Goal: Information Seeking & Learning: Find specific fact

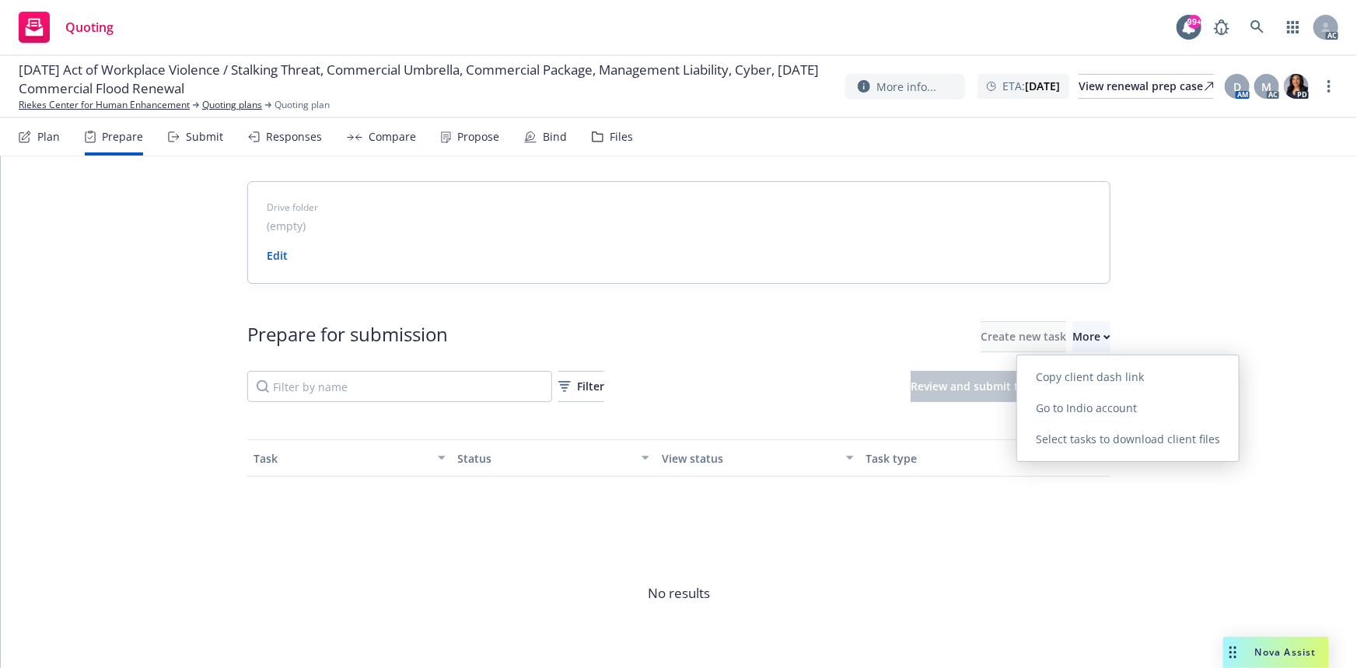
click at [1077, 406] on span "Go to Indio account" at bounding box center [1086, 408] width 138 height 15
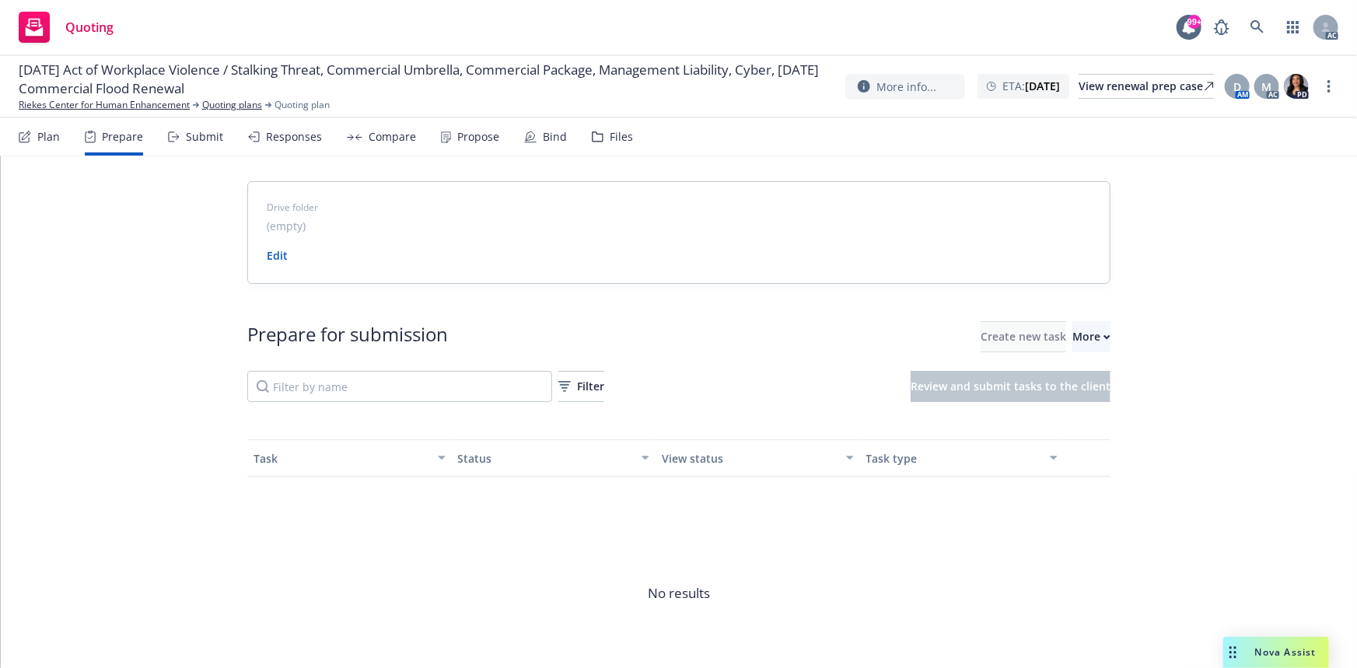
click at [140, 114] on div "01/01/26 Act of Workplace Violence / Stalking Threat, Commercial Umbrella, Comm…" at bounding box center [678, 87] width 1357 height 62
click at [143, 107] on link "Riekes Center for Human Enhancement" at bounding box center [104, 105] width 171 height 14
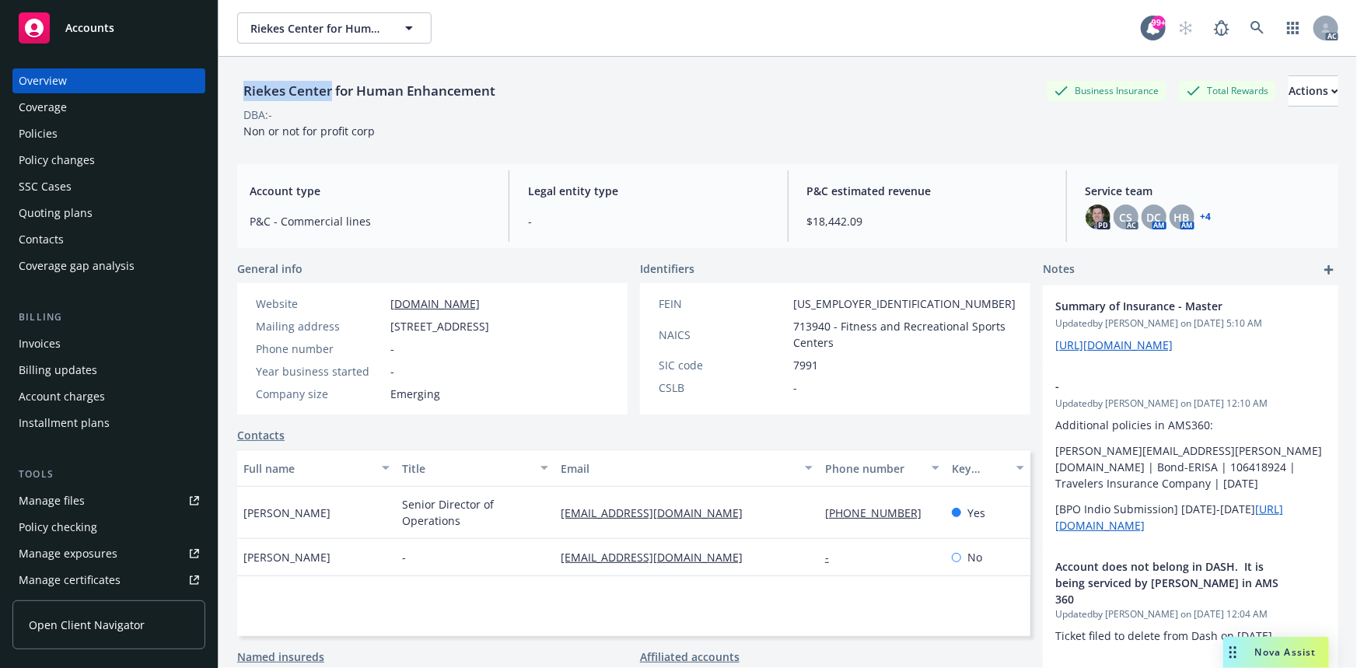
drag, startPoint x: 246, startPoint y: 79, endPoint x: 331, endPoint y: 85, distance: 85.0
click at [331, 85] on div "Riekes Center for Human Enhancement" at bounding box center [369, 90] width 264 height 31
copy div "[GEOGRAPHIC_DATA]"
click at [90, 128] on div "Policies" at bounding box center [109, 133] width 180 height 25
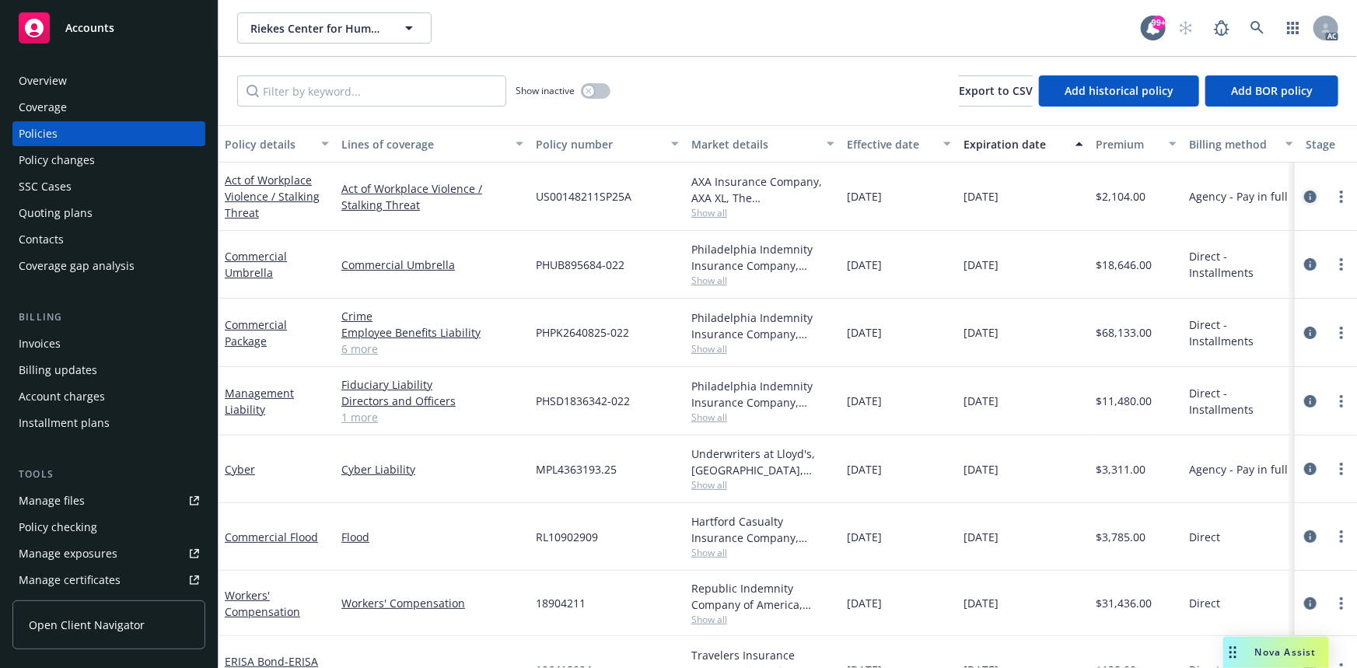
click at [1304, 198] on icon "circleInformation" at bounding box center [1310, 197] width 12 height 12
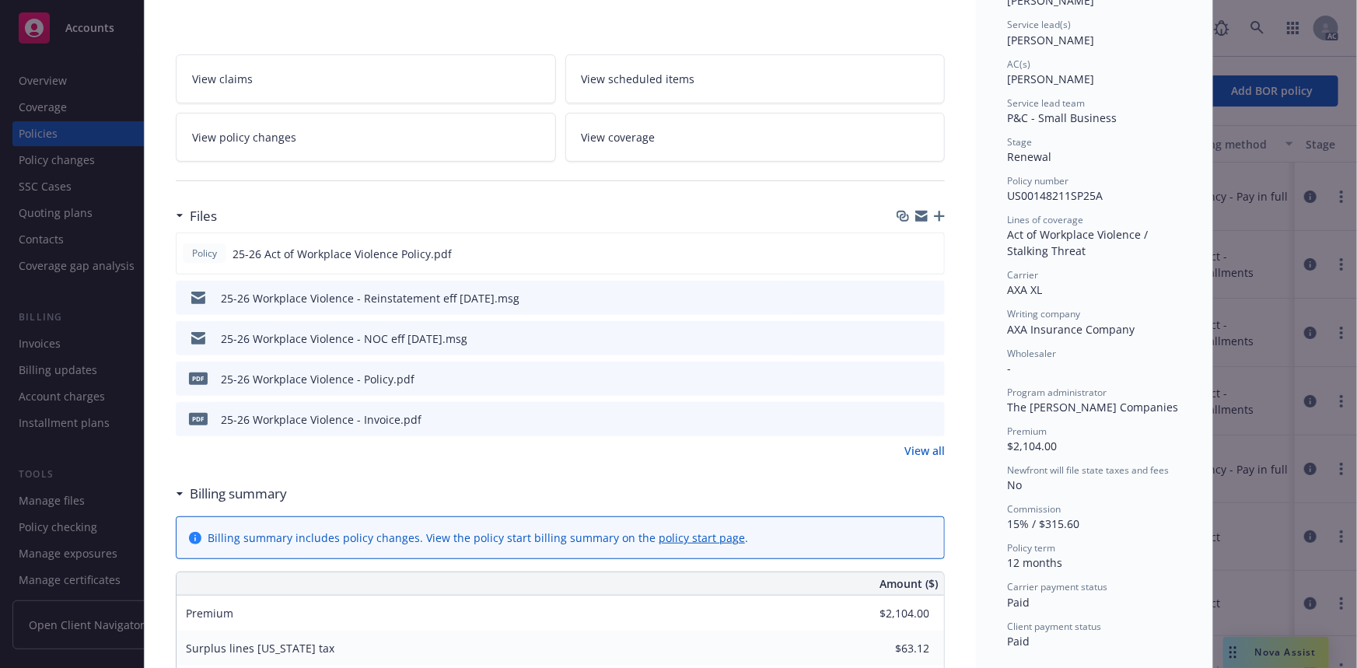
scroll to position [282, 0]
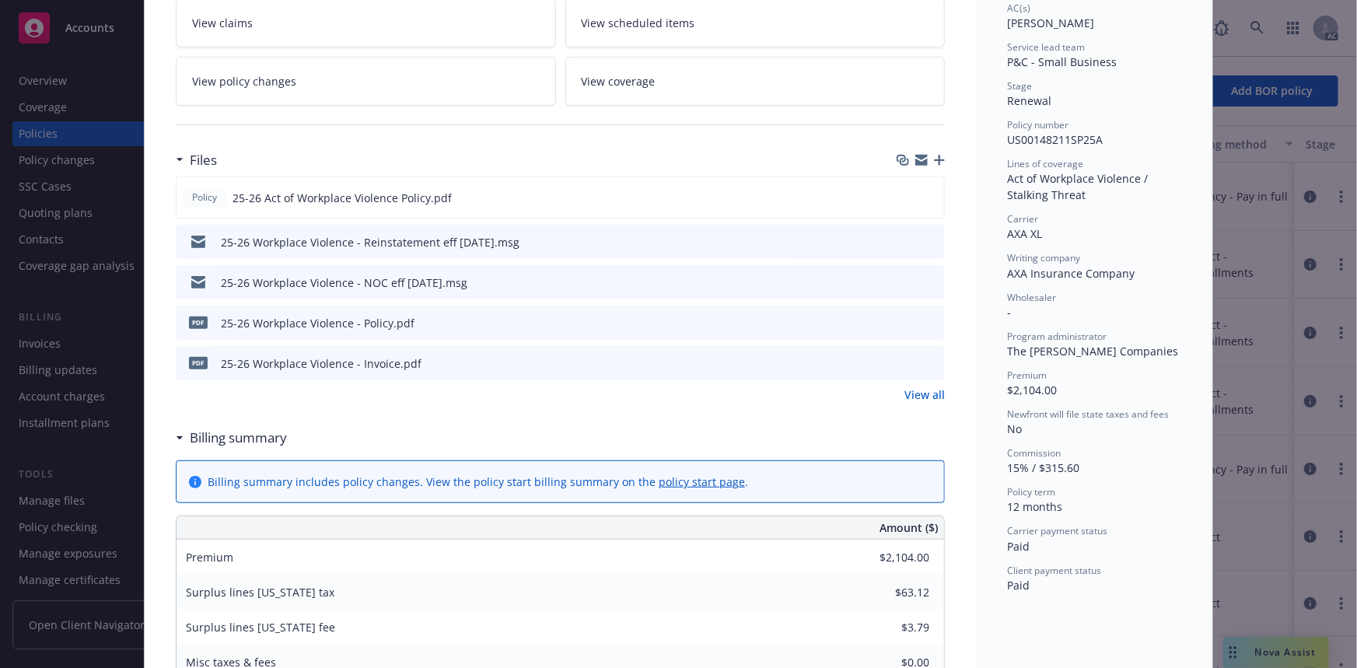
click at [919, 394] on link "View all" at bounding box center [925, 395] width 40 height 16
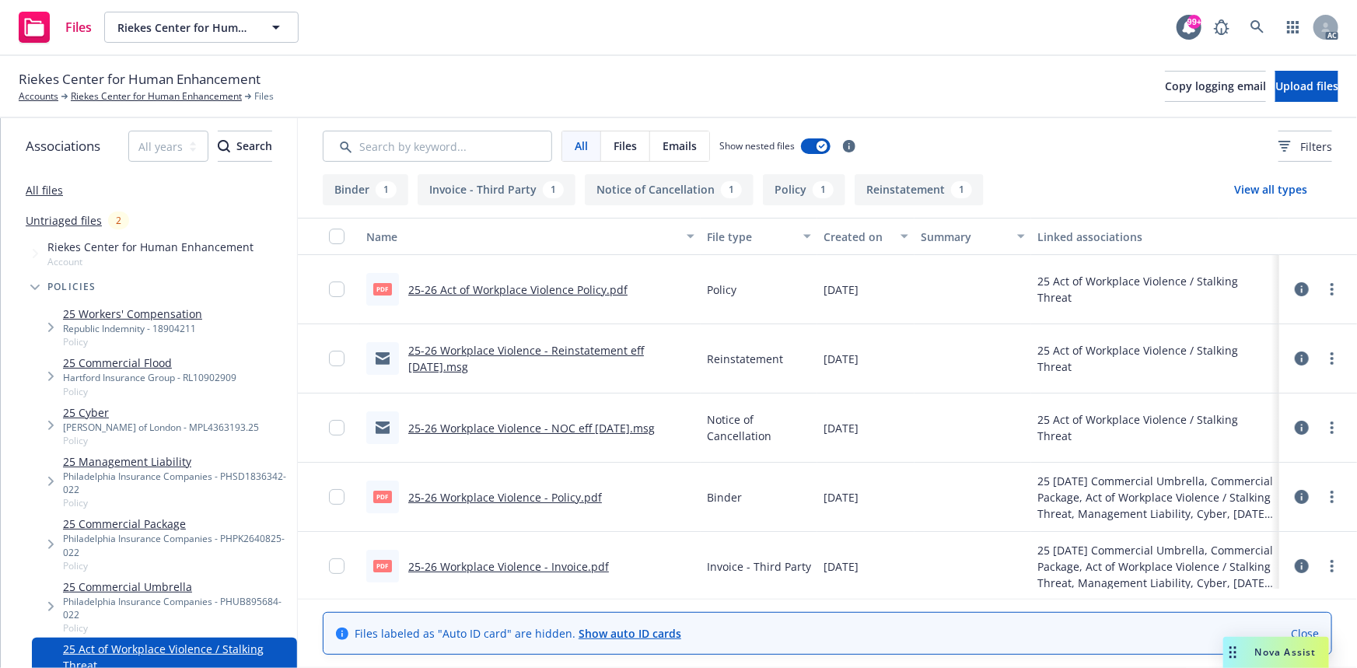
click at [565, 284] on link "25-26 Act of Workplace Violence Policy.pdf" at bounding box center [517, 289] width 219 height 15
click at [192, 100] on link "Riekes Center for Human Enhancement" at bounding box center [156, 96] width 171 height 14
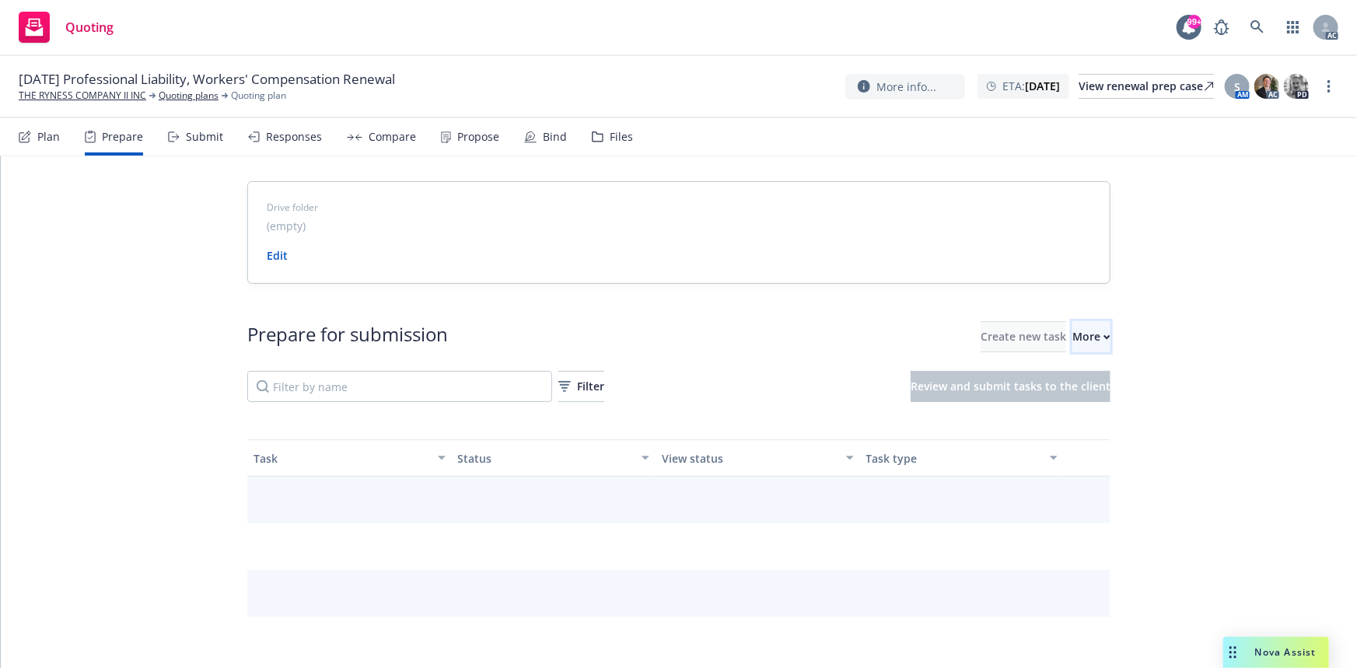
click at [1080, 331] on div "More" at bounding box center [1092, 337] width 38 height 30
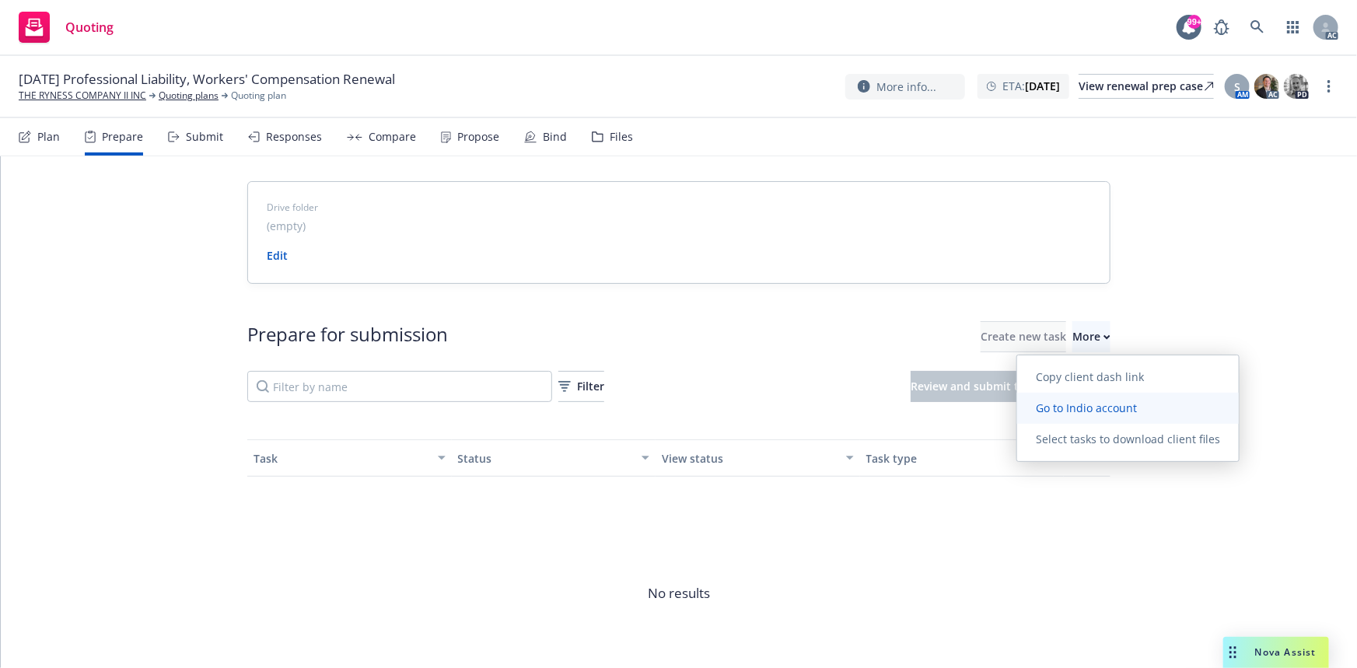
click at [1107, 404] on span "Go to Indio account" at bounding box center [1086, 408] width 138 height 15
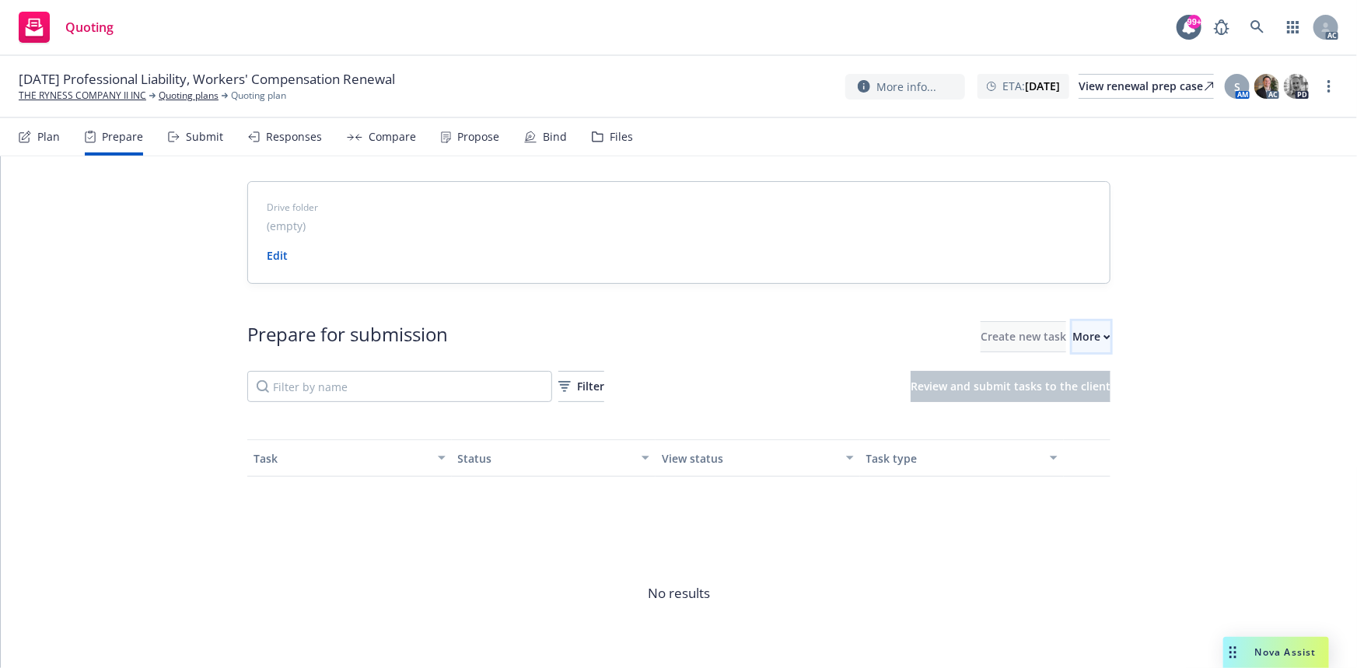
click at [1073, 337] on div "More" at bounding box center [1092, 337] width 38 height 30
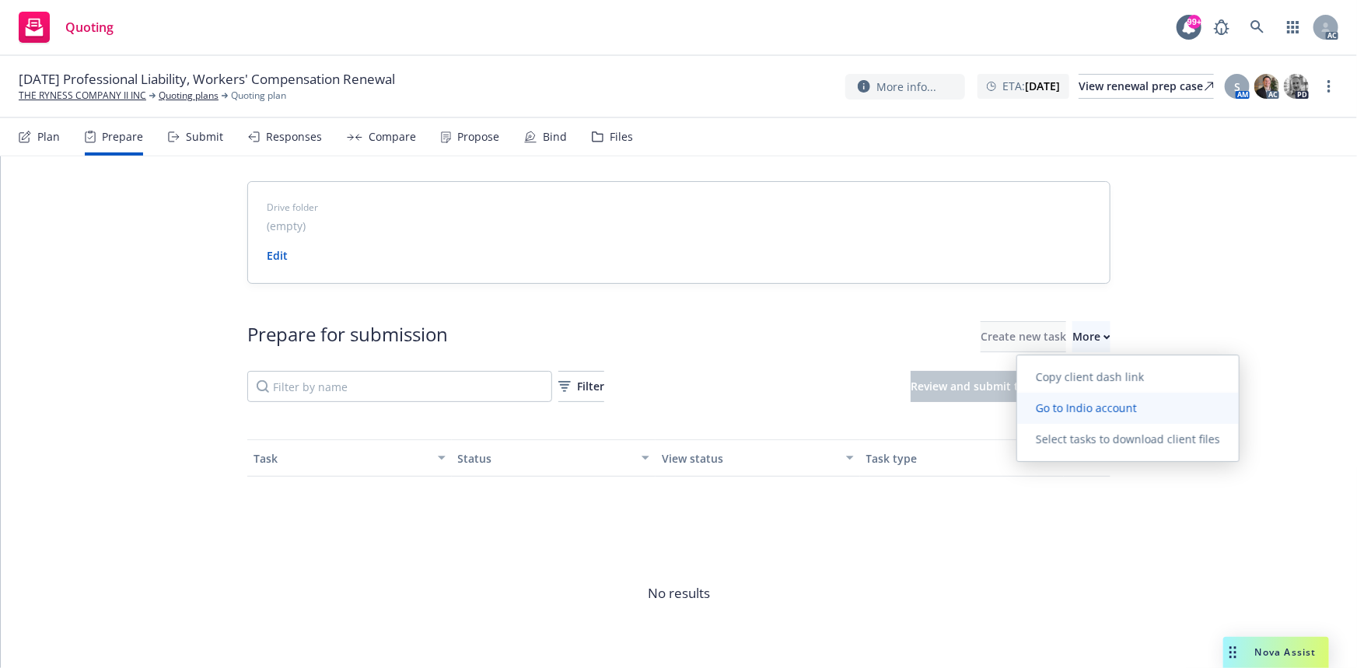
click at [1073, 403] on span "Go to Indio account" at bounding box center [1086, 408] width 138 height 15
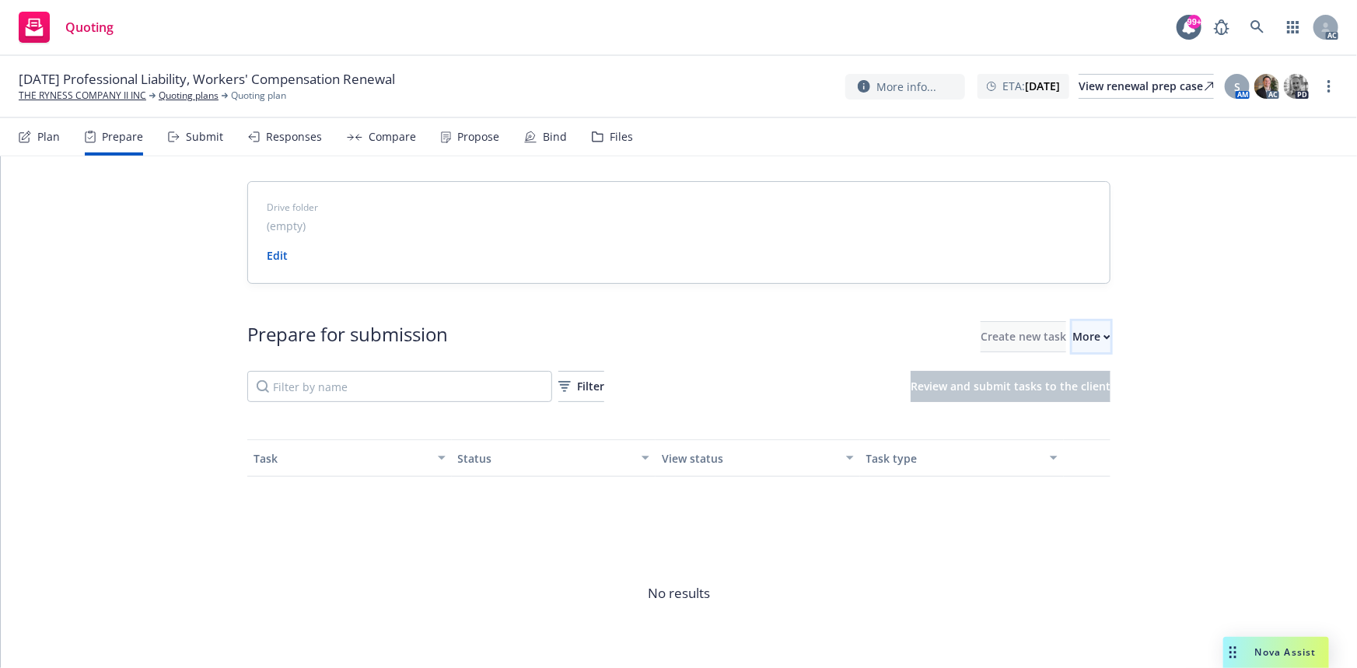
click at [1078, 324] on div "More" at bounding box center [1092, 337] width 38 height 30
click at [81, 89] on link "THE RYNESS COMPANY II INC" at bounding box center [83, 96] width 128 height 14
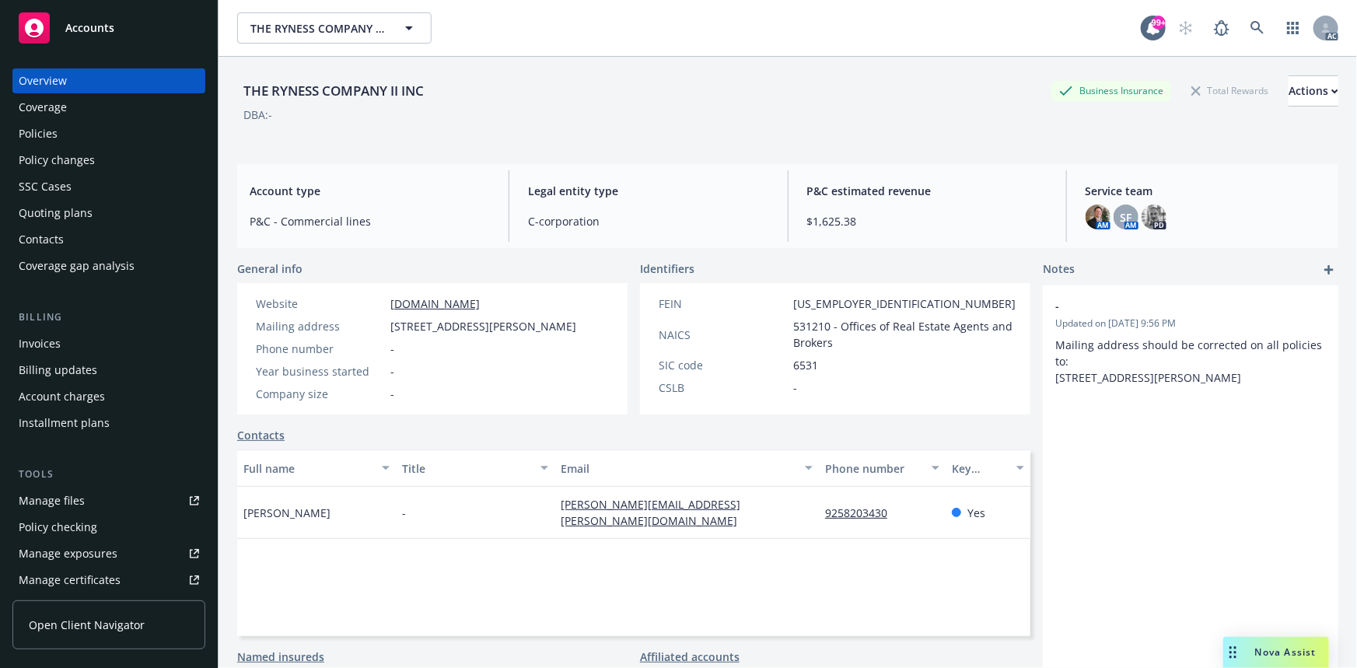
drag, startPoint x: 245, startPoint y: 523, endPoint x: 324, endPoint y: 519, distance: 79.5
click at [324, 519] on div "[PERSON_NAME]" at bounding box center [316, 513] width 159 height 52
copy span "eannine Young"
drag, startPoint x: 275, startPoint y: 84, endPoint x: 349, endPoint y: 89, distance: 74.8
click at [349, 89] on div "THE RYNESS COMPANY II INC" at bounding box center [333, 91] width 193 height 20
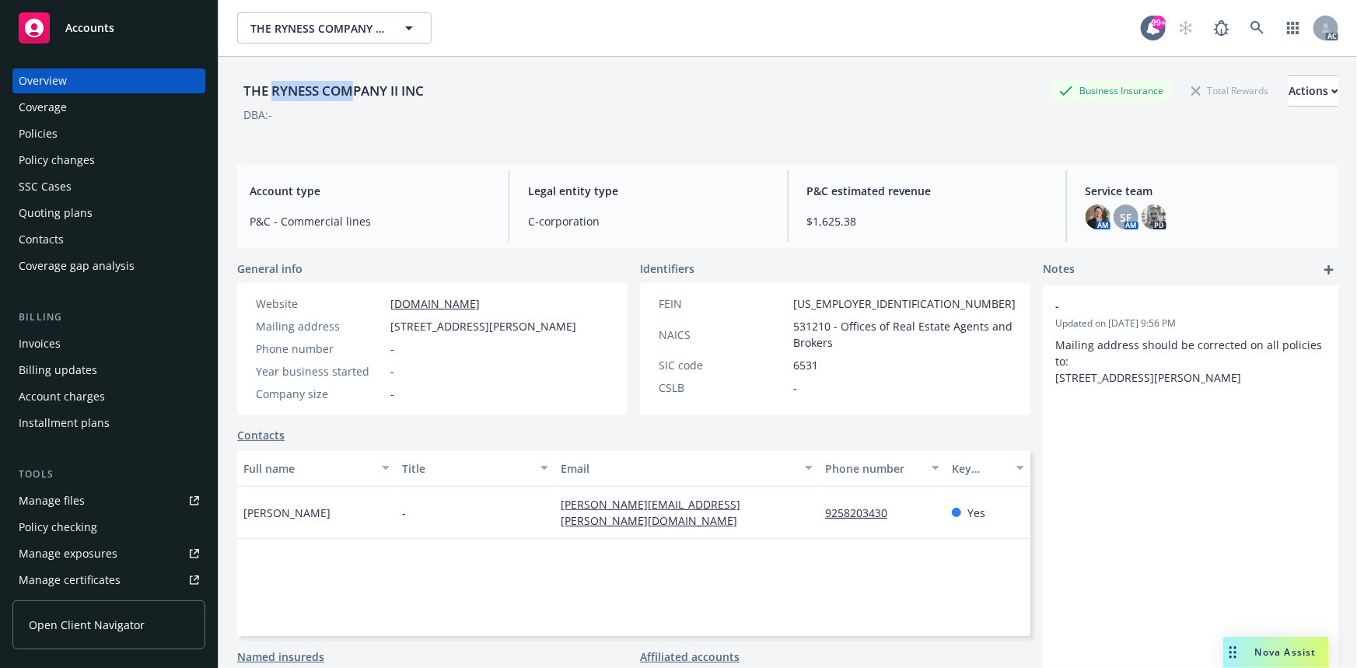
copy div "RYNESS COM"
drag, startPoint x: 566, startPoint y: 528, endPoint x: 670, endPoint y: 524, distance: 104.3
click at [670, 524] on div "[PERSON_NAME] - [PERSON_NAME][EMAIL_ADDRESS][PERSON_NAME][DOMAIN_NAME] 92582034…" at bounding box center [633, 513] width 793 height 52
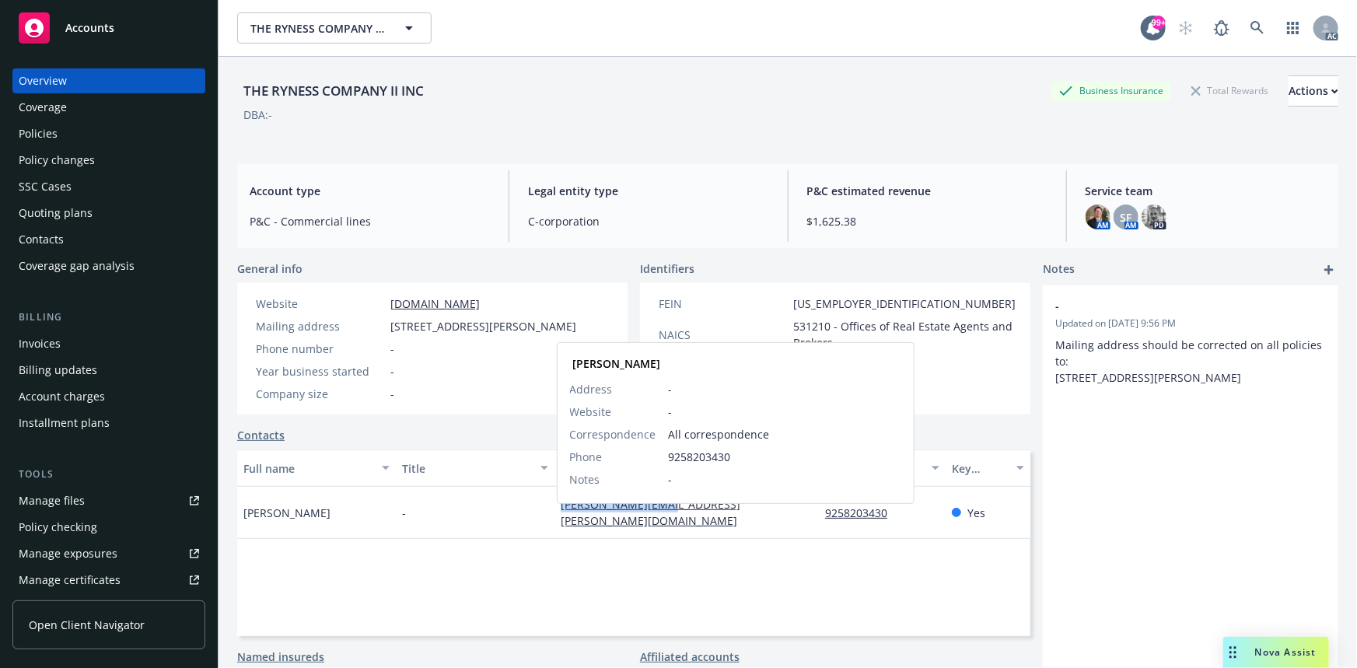
copy div "[PERSON_NAME][EMAIL_ADDRESS][PERSON_NAME][DOMAIN_NAME]"
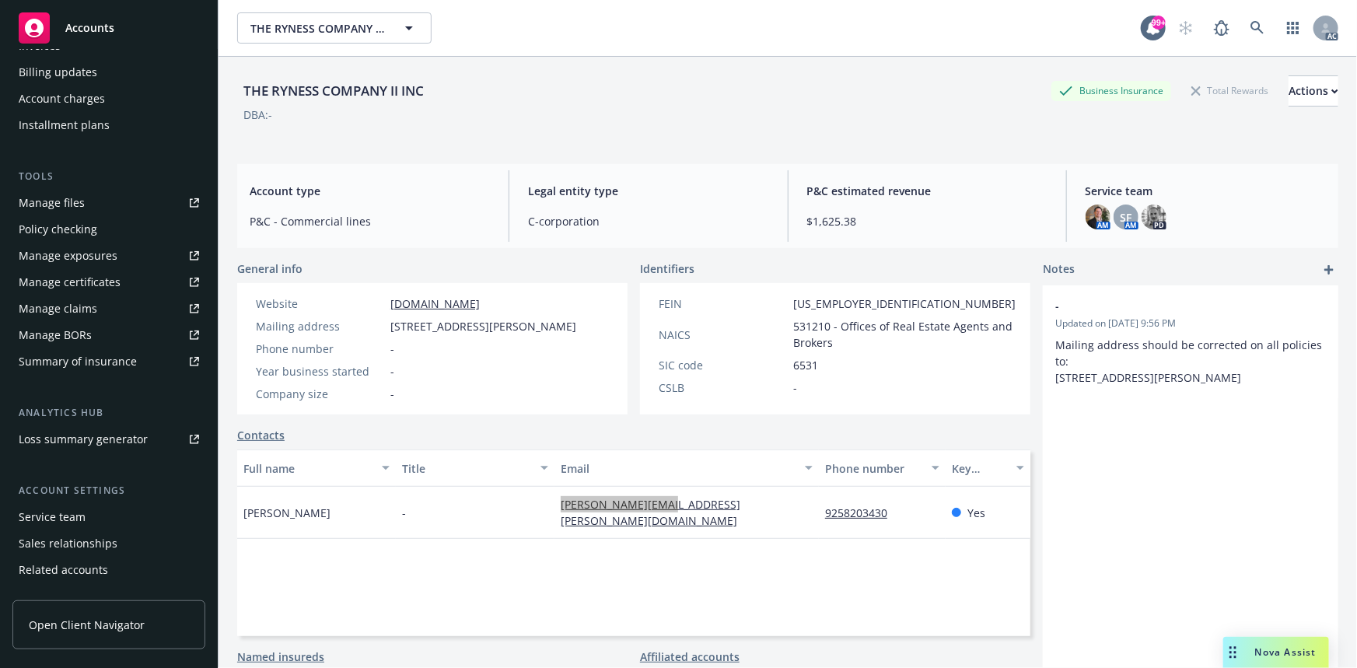
scroll to position [345, 0]
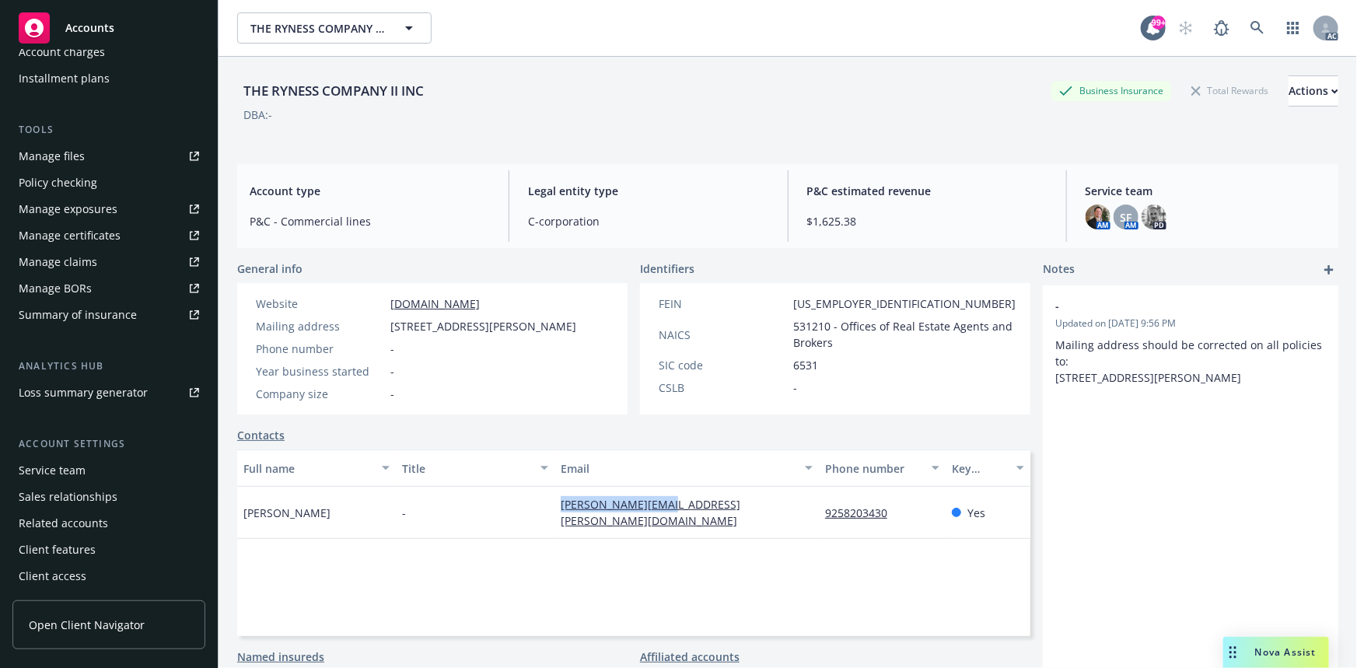
click at [64, 467] on div "Service team" at bounding box center [52, 470] width 67 height 25
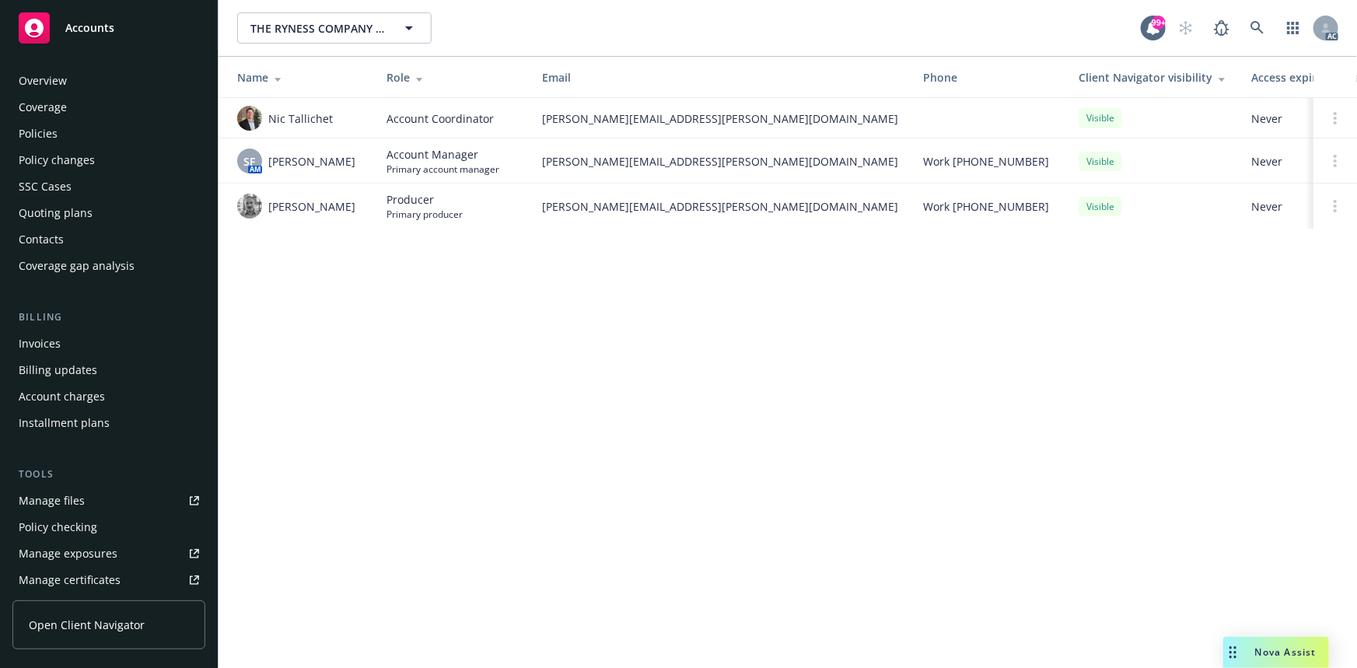
click at [69, 137] on div "Policies" at bounding box center [109, 133] width 180 height 25
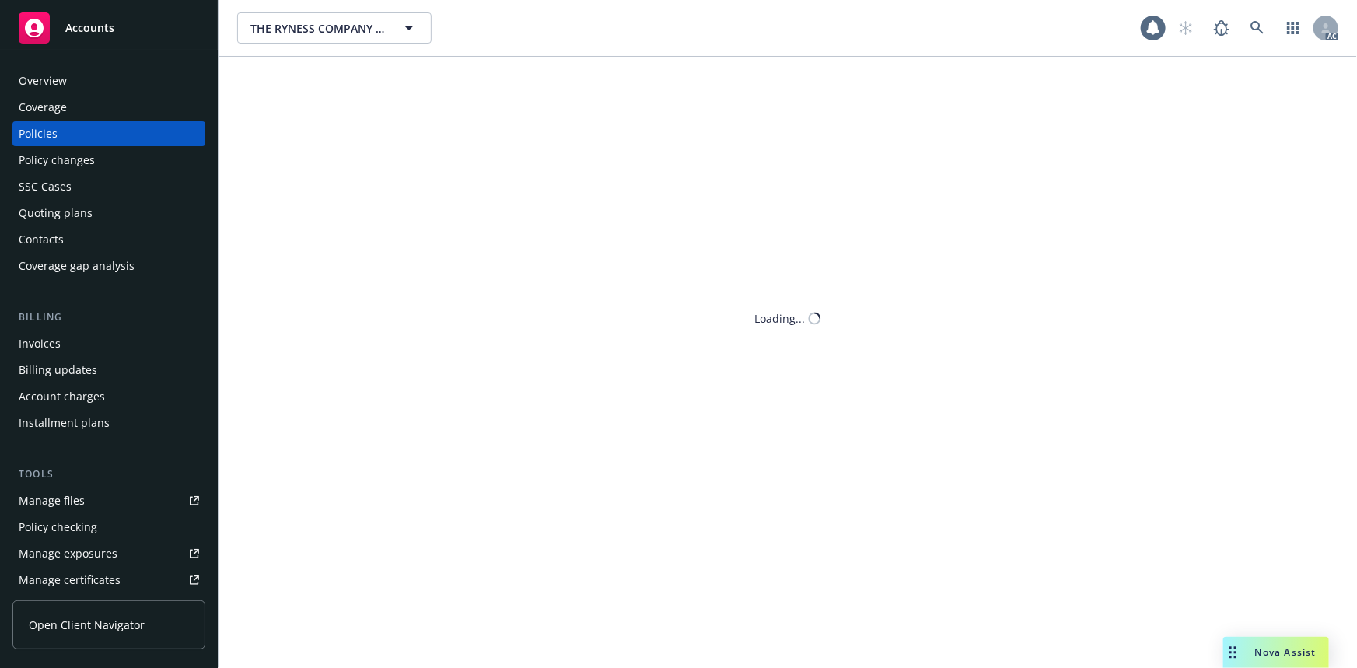
click at [69, 137] on div "Policies" at bounding box center [109, 133] width 180 height 25
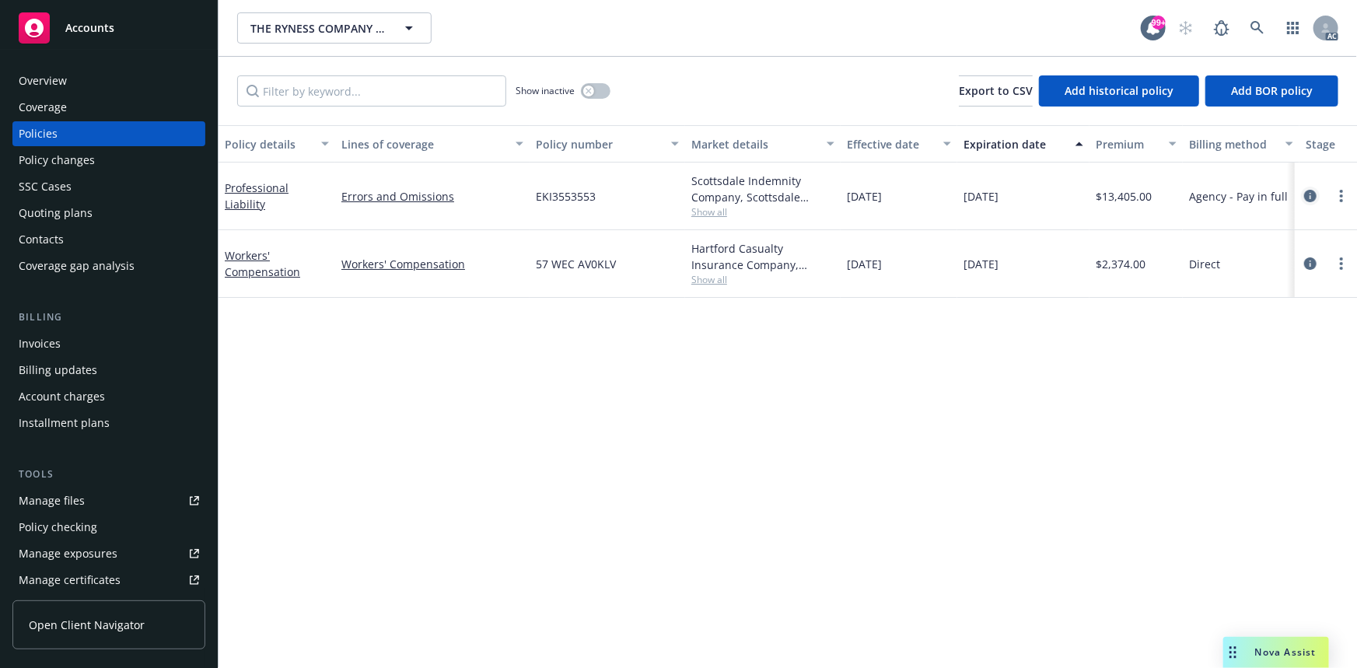
click at [1314, 194] on icon "circleInformation" at bounding box center [1310, 196] width 12 height 12
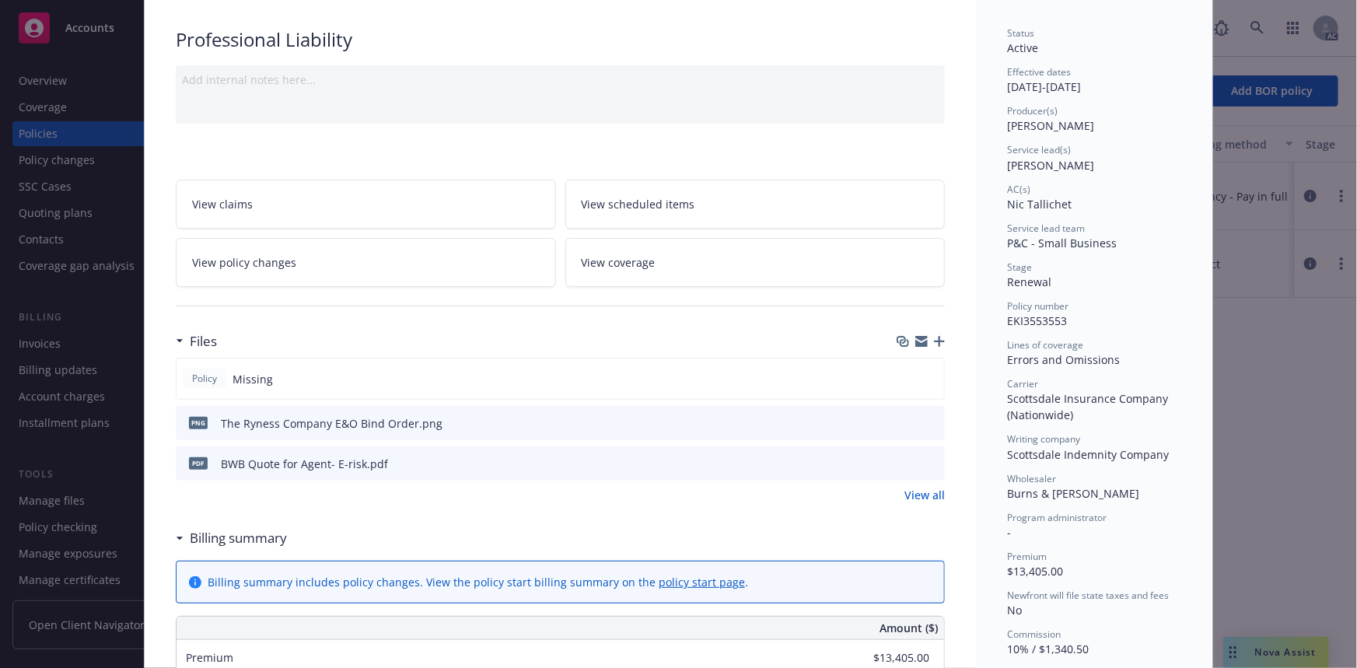
scroll to position [212, 0]
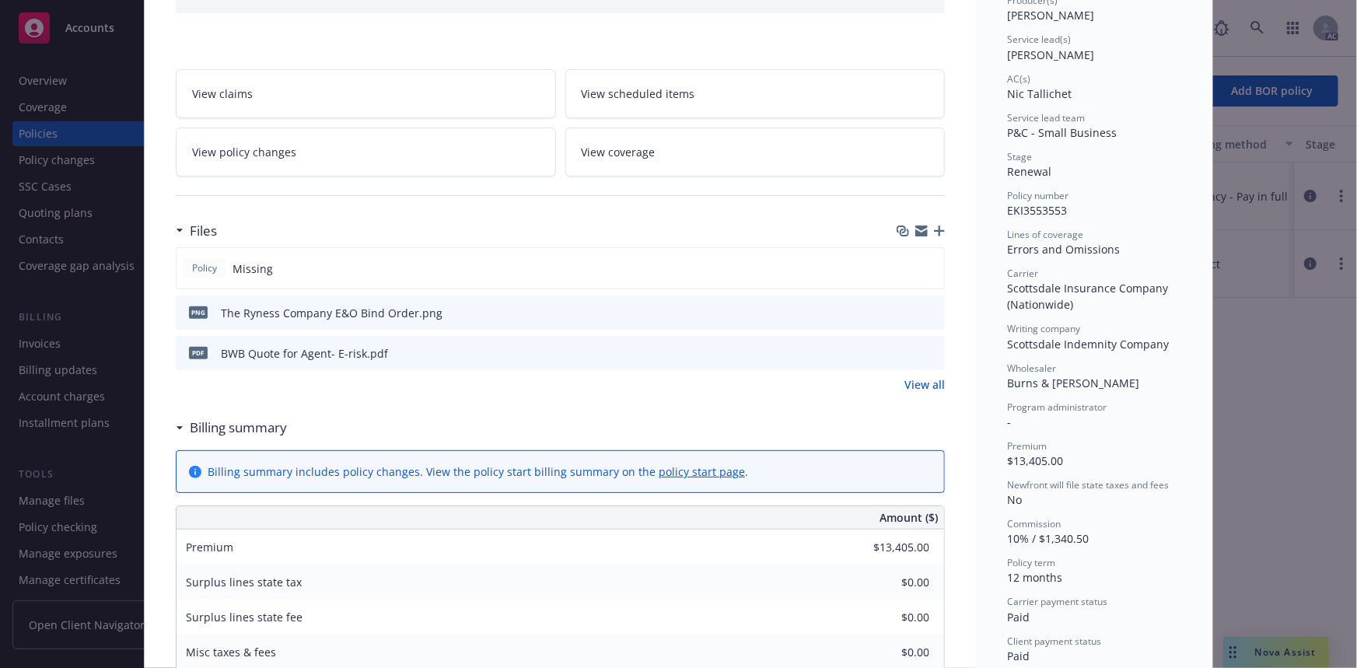
click at [923, 379] on link "View all" at bounding box center [925, 384] width 40 height 16
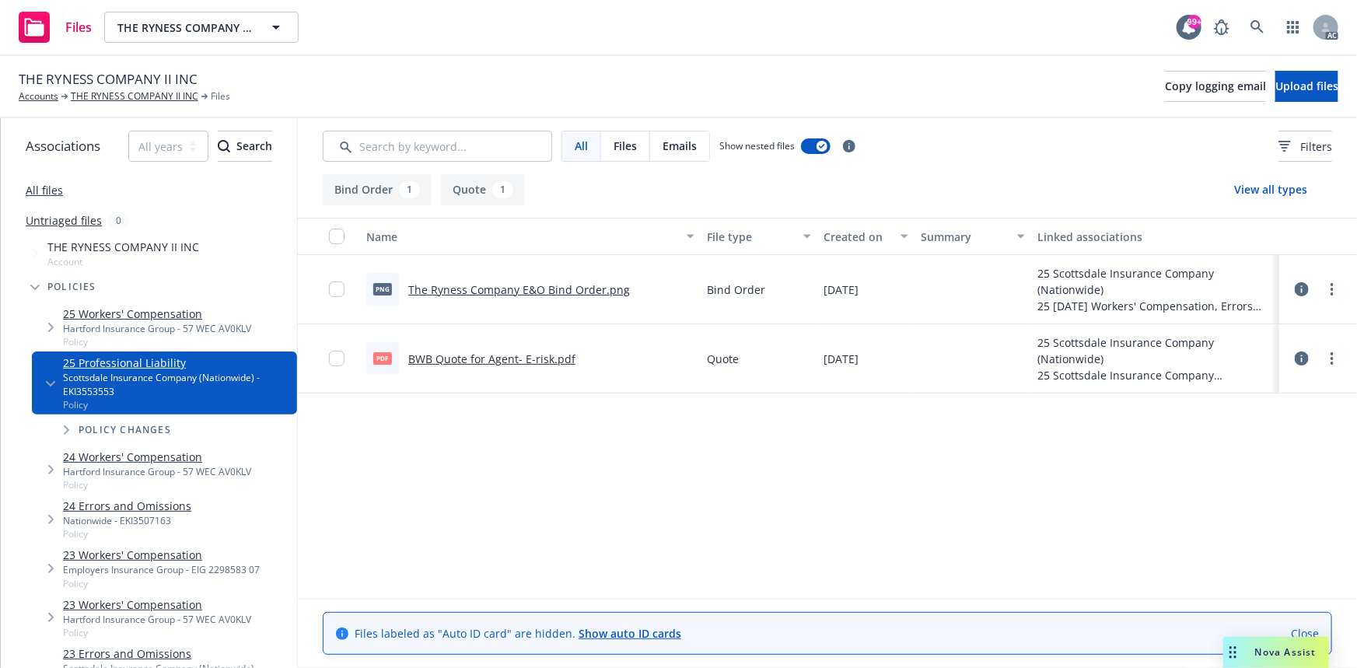
click at [502, 362] on link "BWB Quote for Agent- E-risk.pdf" at bounding box center [491, 359] width 167 height 15
click at [590, 289] on link "The Ryness Company E&O Bind Order.png" at bounding box center [519, 289] width 222 height 15
click at [44, 187] on link "All files" at bounding box center [44, 190] width 37 height 15
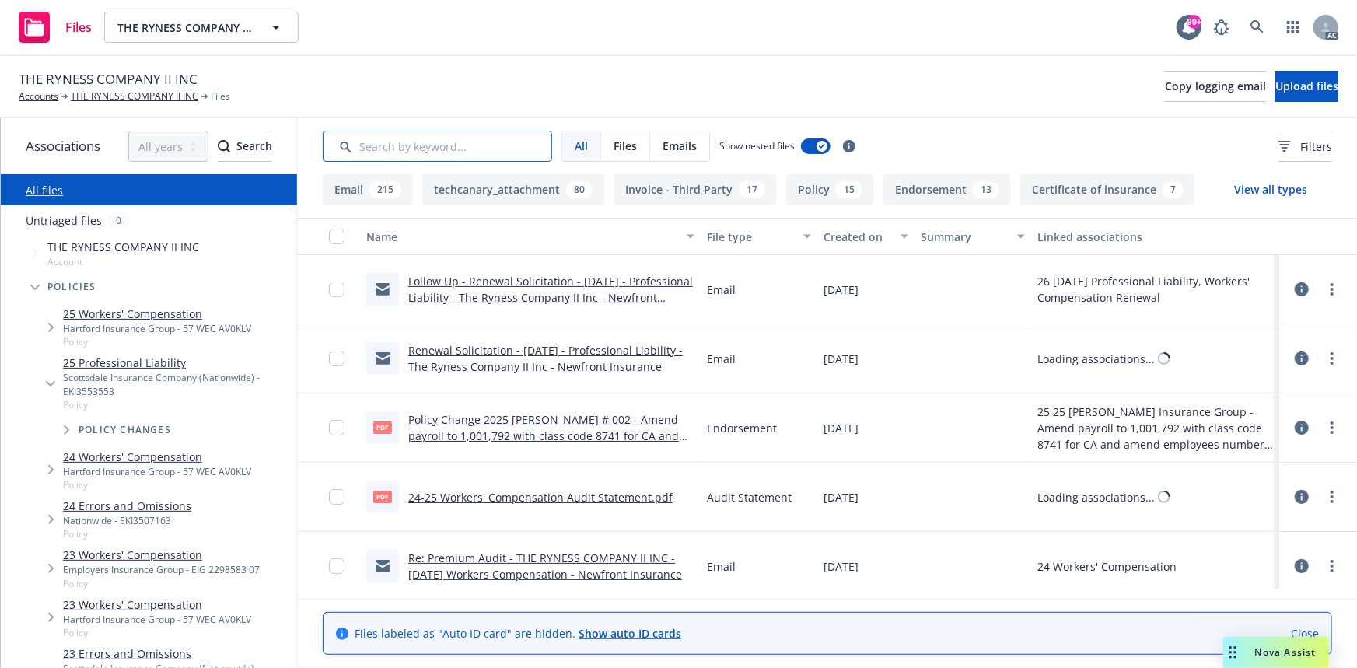
click at [520, 153] on input "Search by keyword..." at bounding box center [437, 146] width 229 height 31
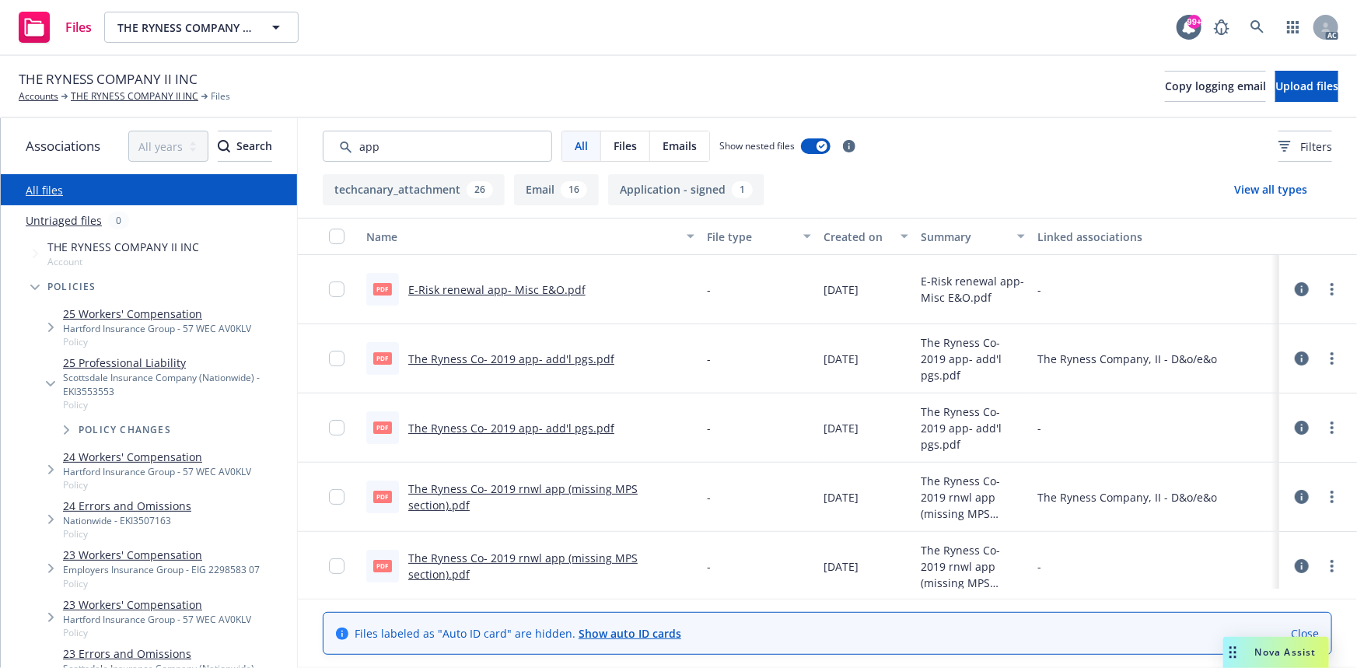
click at [845, 243] on div "Created on" at bounding box center [858, 237] width 68 height 16
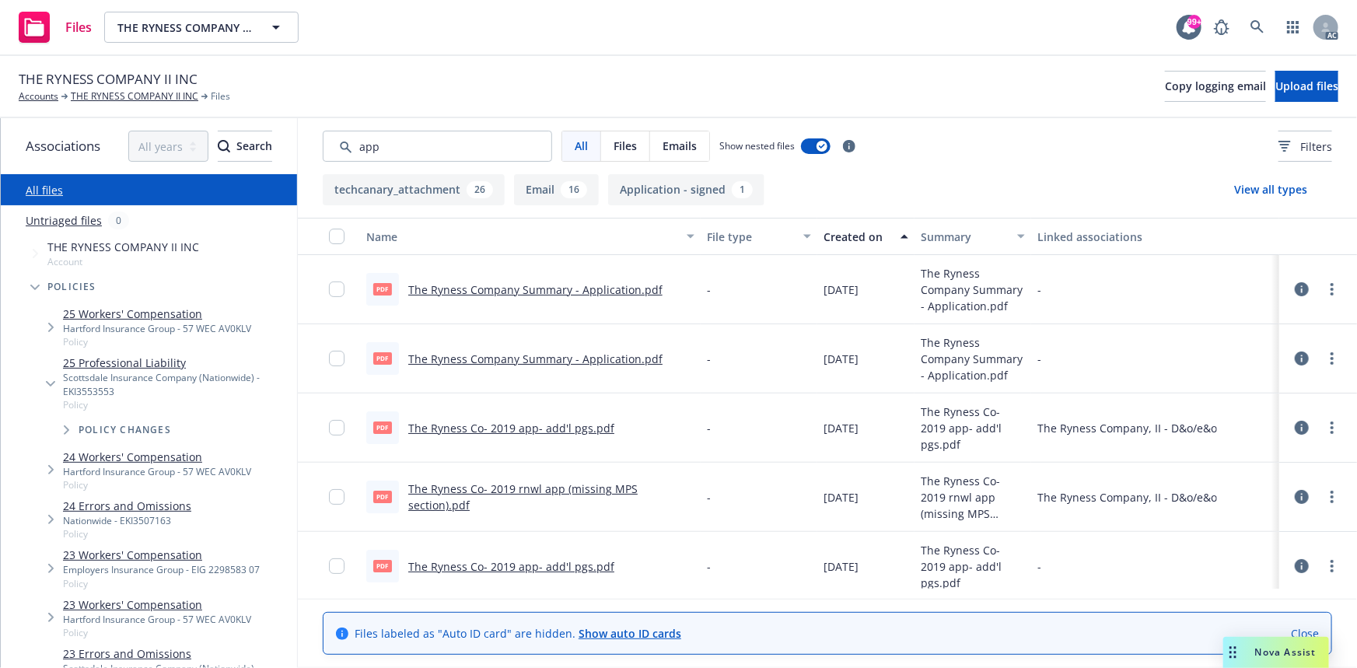
click at [845, 243] on div "Created on" at bounding box center [858, 237] width 68 height 16
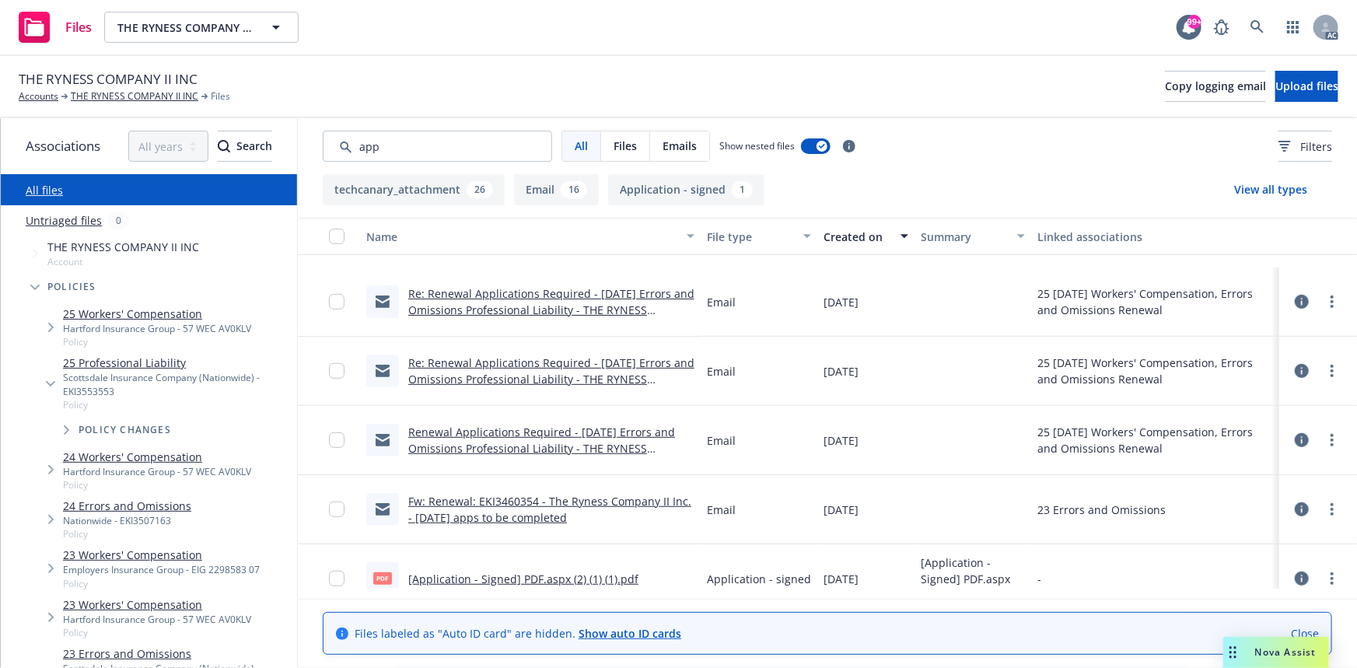
scroll to position [565, 0]
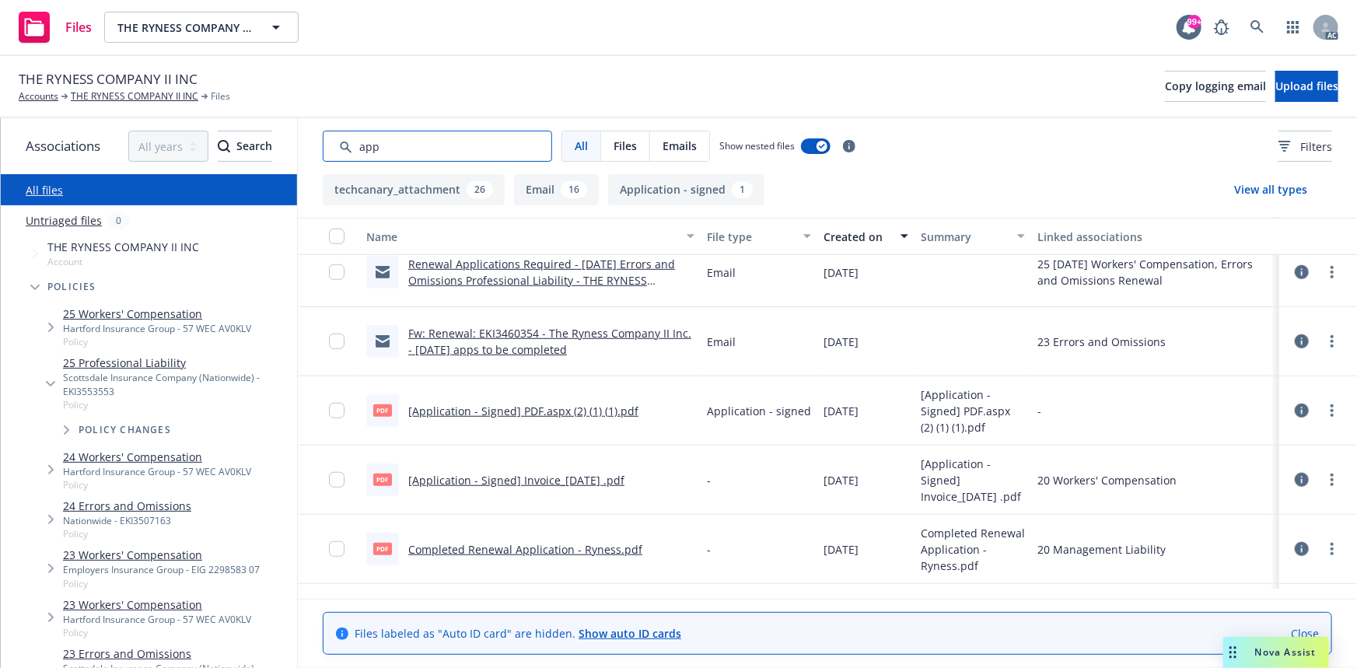
click at [471, 148] on input "Search by keyword..." at bounding box center [437, 146] width 229 height 31
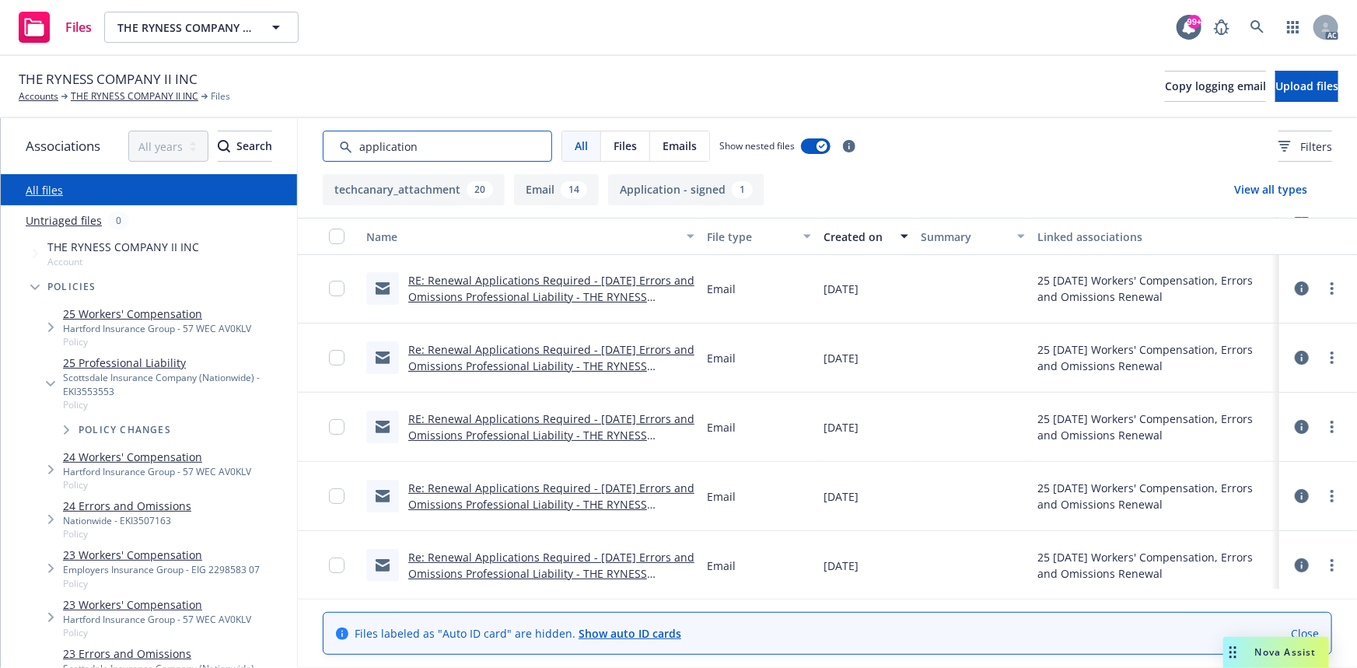
scroll to position [0, 0]
type input "application"
click at [853, 230] on div "Created on" at bounding box center [858, 237] width 68 height 16
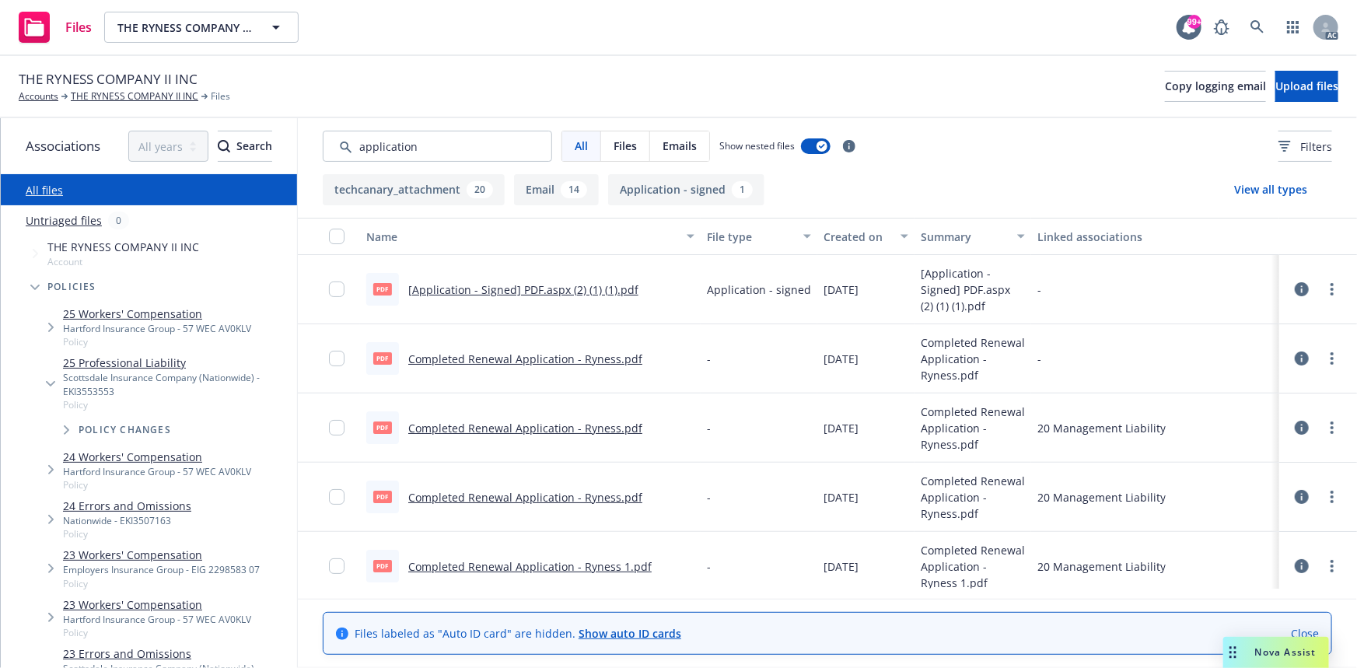
click at [853, 230] on div "Created on" at bounding box center [858, 237] width 68 height 16
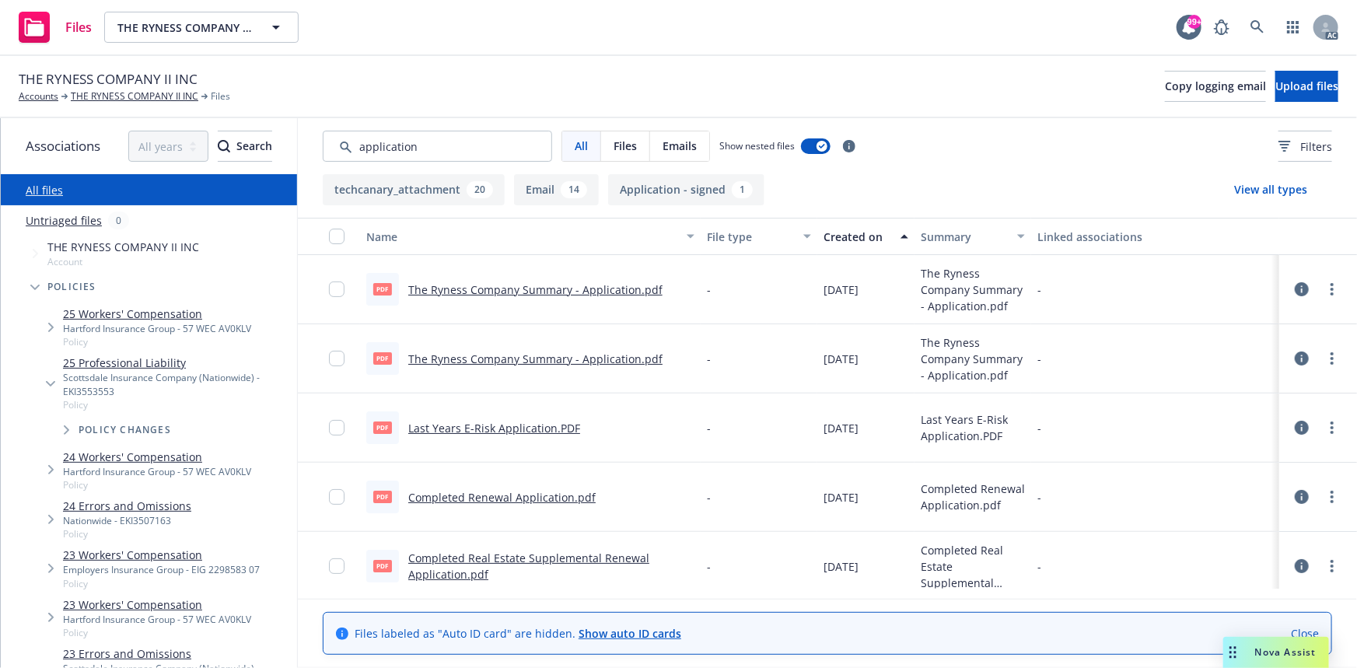
click at [844, 243] on div "Created on" at bounding box center [858, 237] width 68 height 16
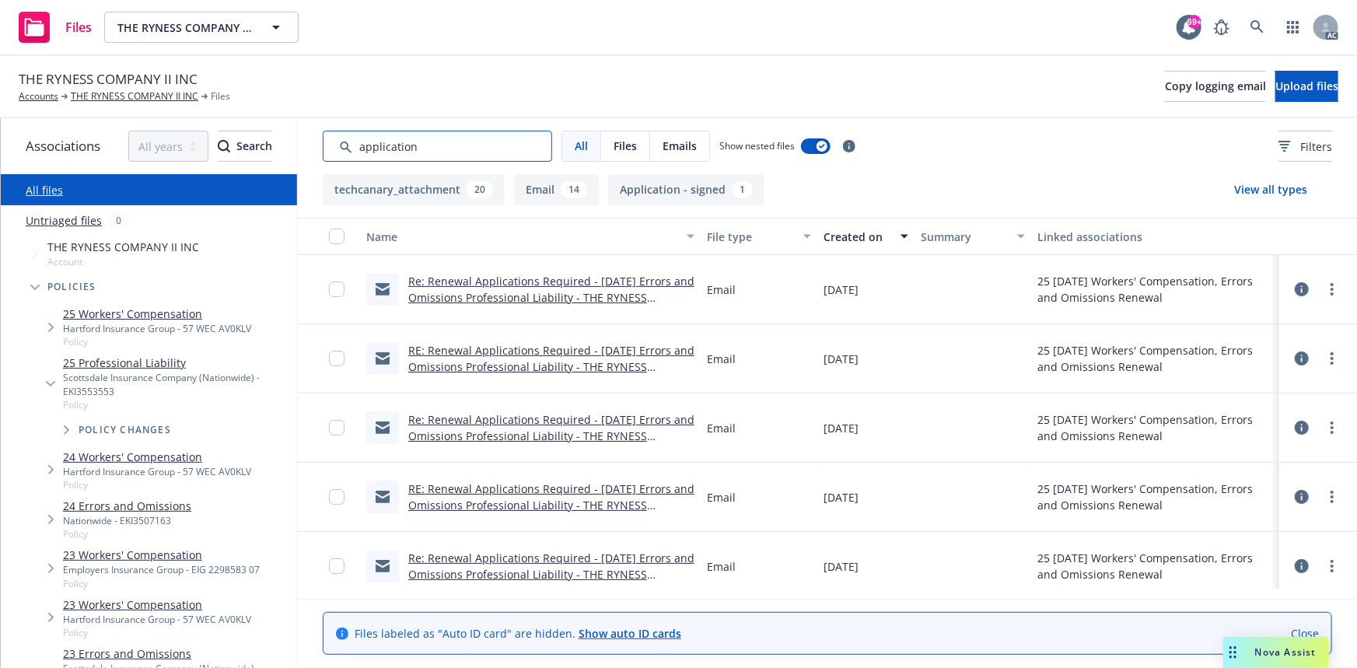
click at [477, 134] on input "Search by keyword..." at bounding box center [437, 146] width 229 height 31
drag, startPoint x: 477, startPoint y: 134, endPoint x: 348, endPoint y: 184, distance: 138.4
click at [348, 184] on div "All Files Emails Show nested files Filters techcanary_attachment 20 Email 14 Ap…" at bounding box center [827, 393] width 1059 height 550
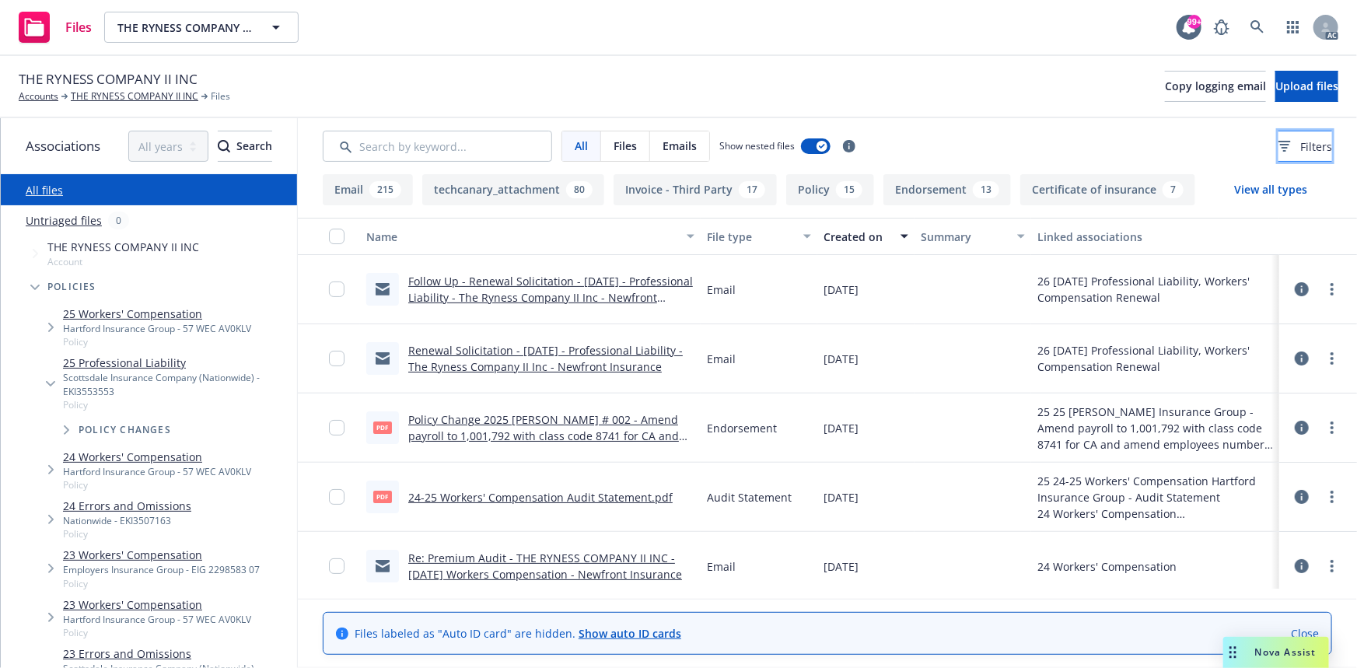
click at [1279, 131] on button "Filters" at bounding box center [1306, 146] width 54 height 31
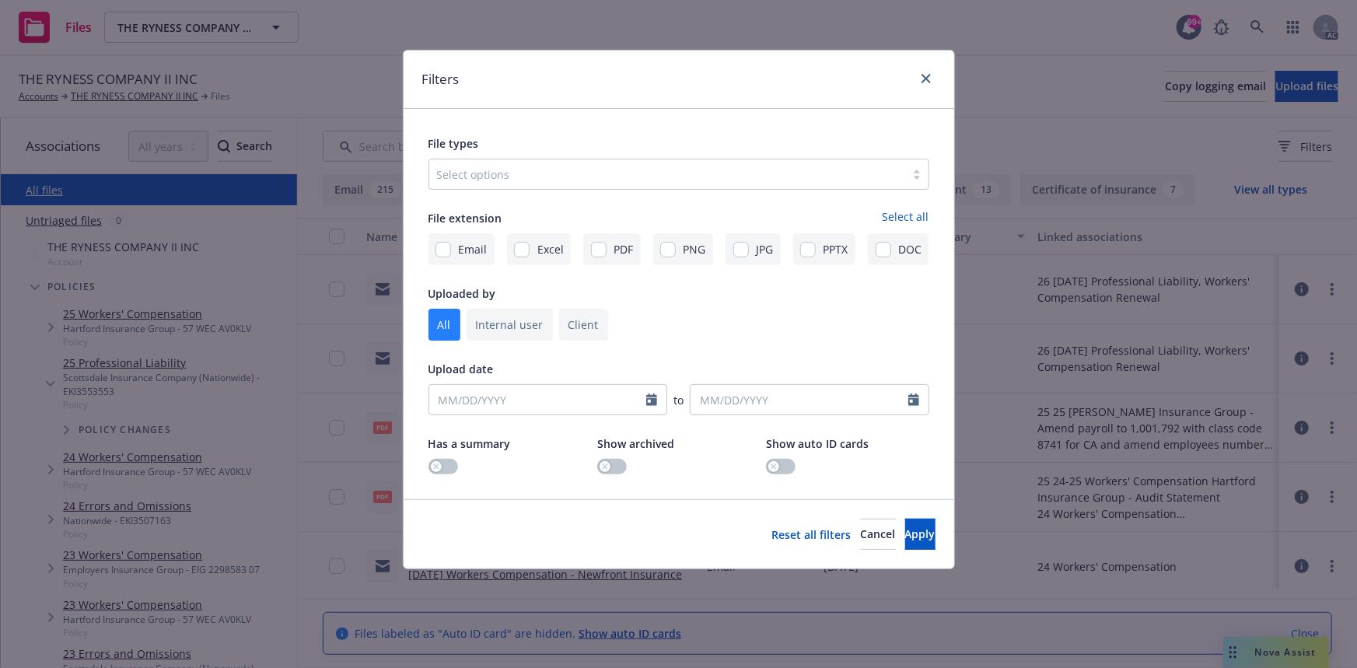
click at [583, 156] on div "File types Select options" at bounding box center [679, 162] width 501 height 56
click at [572, 160] on div "Select options" at bounding box center [679, 174] width 501 height 31
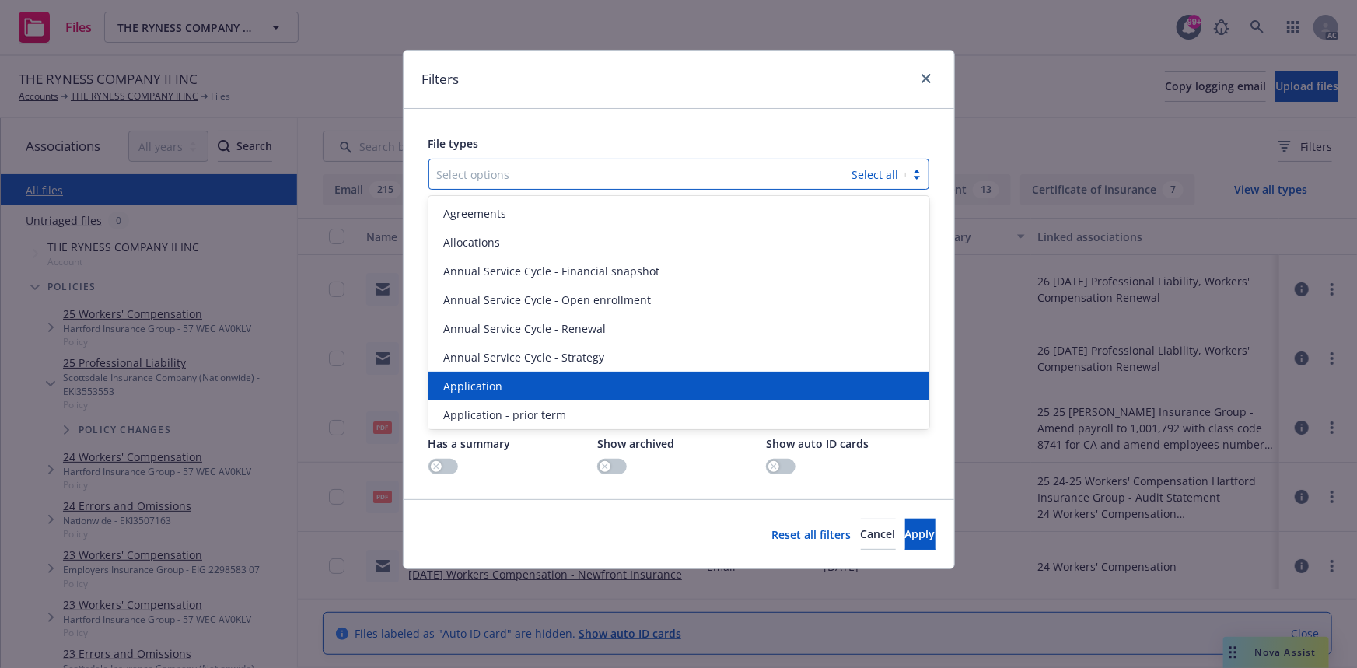
click at [484, 382] on span "Application" at bounding box center [473, 386] width 59 height 16
click at [484, 407] on span "Application - prior term" at bounding box center [505, 415] width 123 height 16
click at [484, 382] on span "Application - signed" at bounding box center [496, 386] width 104 height 16
click at [484, 382] on span "Application - unsigned" at bounding box center [503, 386] width 118 height 16
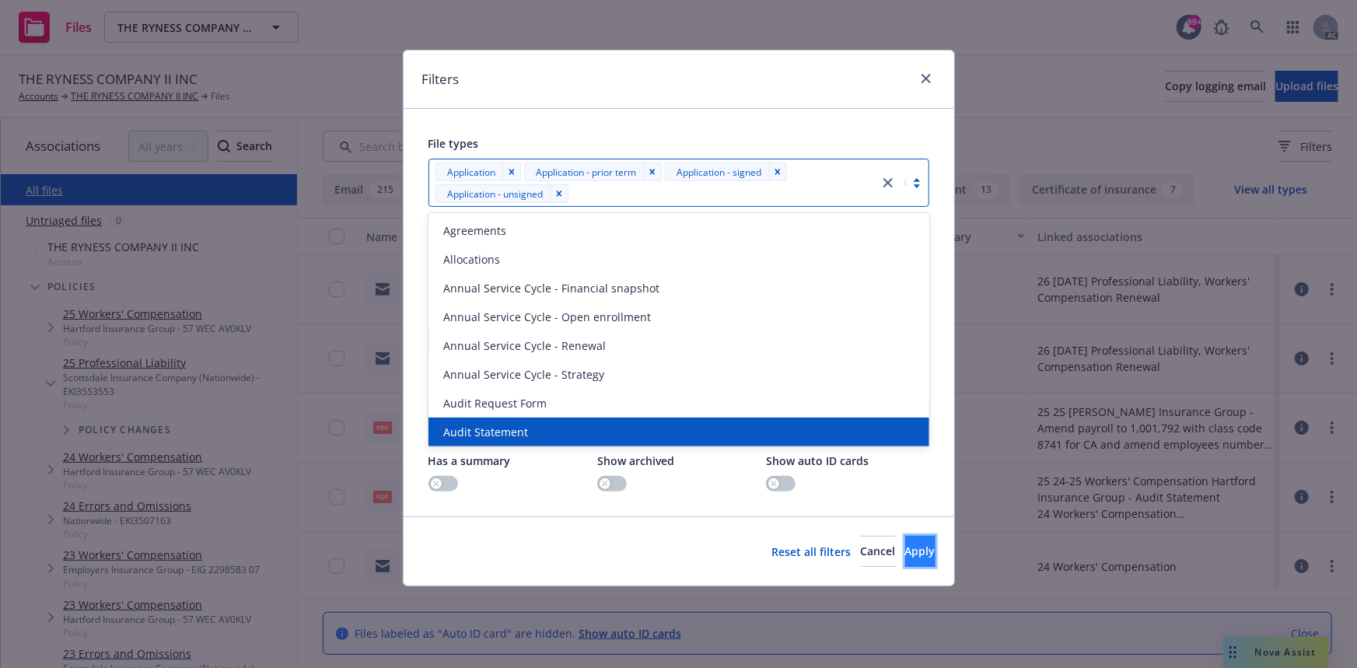
click at [905, 555] on span "Apply" at bounding box center [920, 551] width 30 height 15
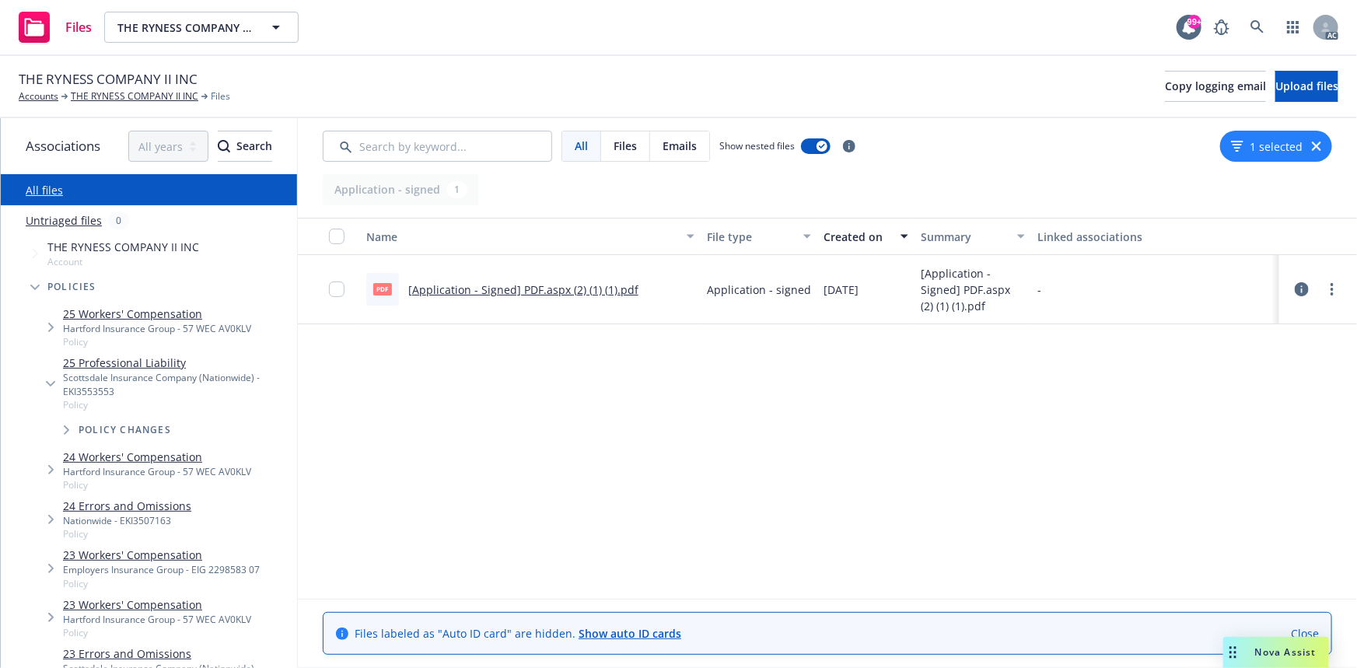
click at [1318, 145] on icon "button" at bounding box center [1316, 146] width 9 height 9
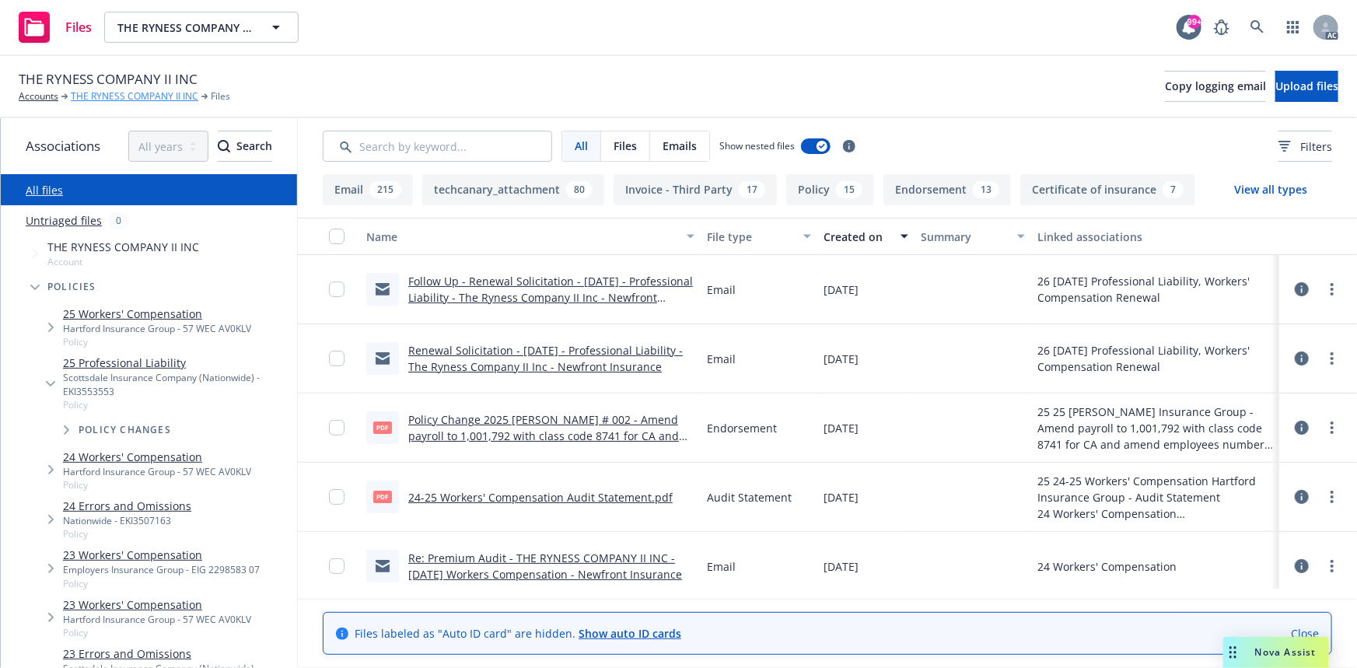
click at [176, 93] on link "THE RYNESS COMPANY II INC" at bounding box center [135, 96] width 128 height 14
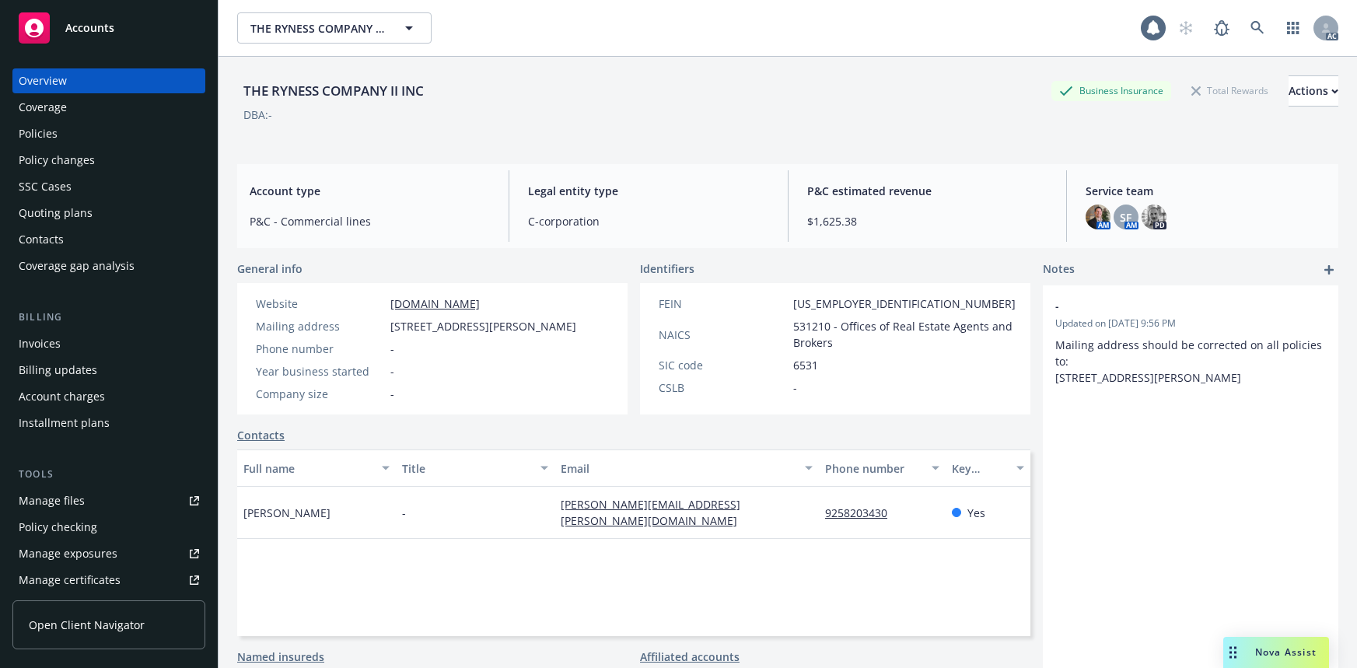
click at [40, 214] on div "Quoting plans" at bounding box center [56, 213] width 74 height 25
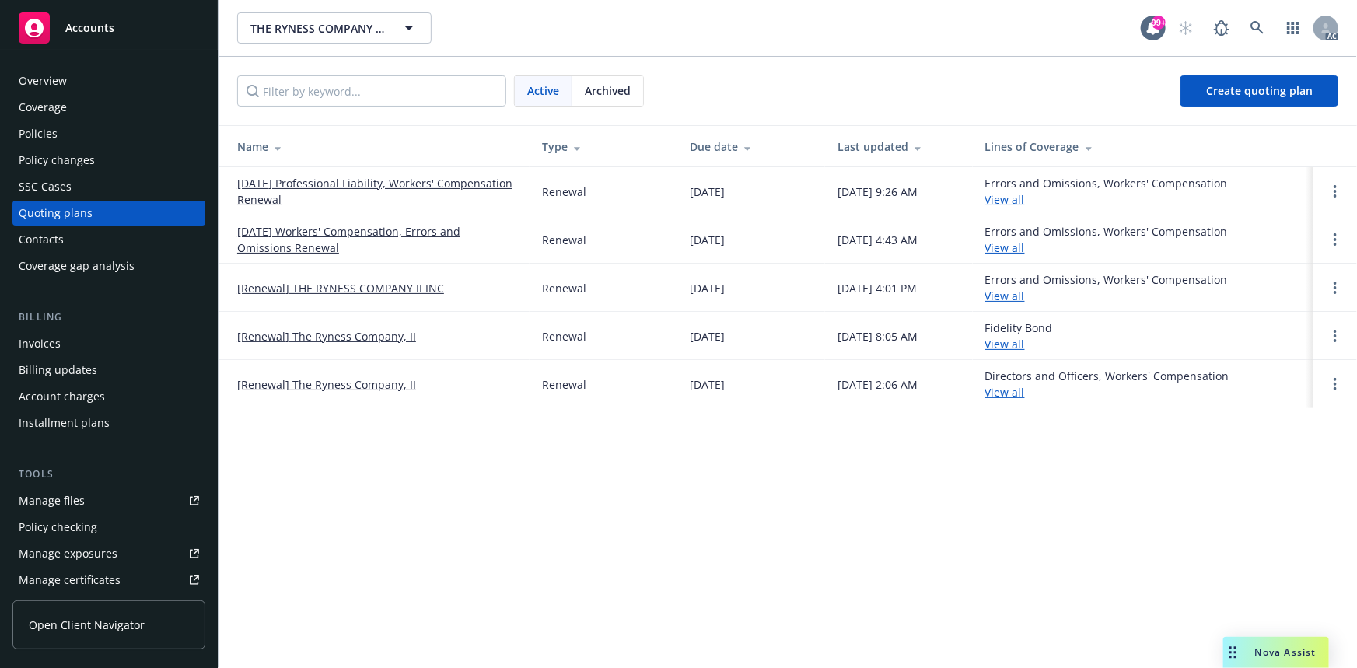
drag, startPoint x: 232, startPoint y: 177, endPoint x: 337, endPoint y: 205, distance: 108.9
click at [337, 205] on td "01/01/26 Professional Liability, Workers' Compensation Renewal" at bounding box center [374, 191] width 311 height 48
copy link "01/01/26 Professional Liability, Workers' Compensation Renewal"
click at [67, 128] on div "Policies" at bounding box center [109, 133] width 180 height 25
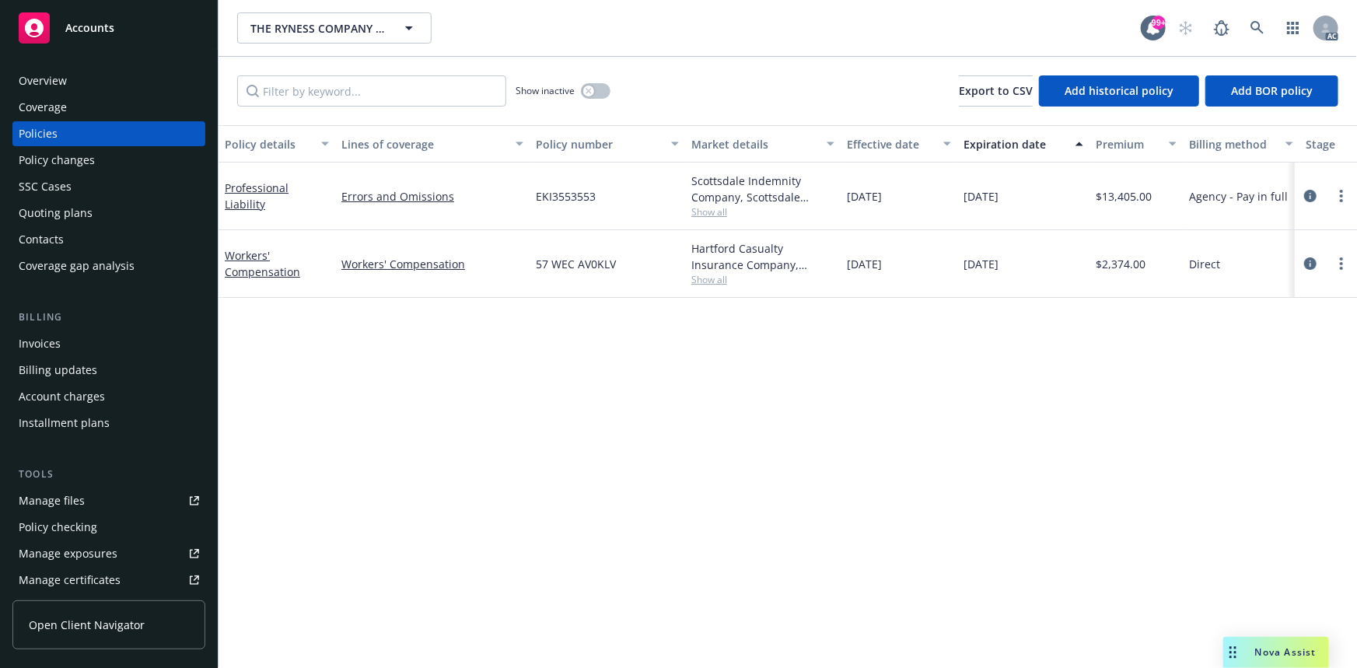
click at [724, 208] on span "Show all" at bounding box center [762, 211] width 143 height 13
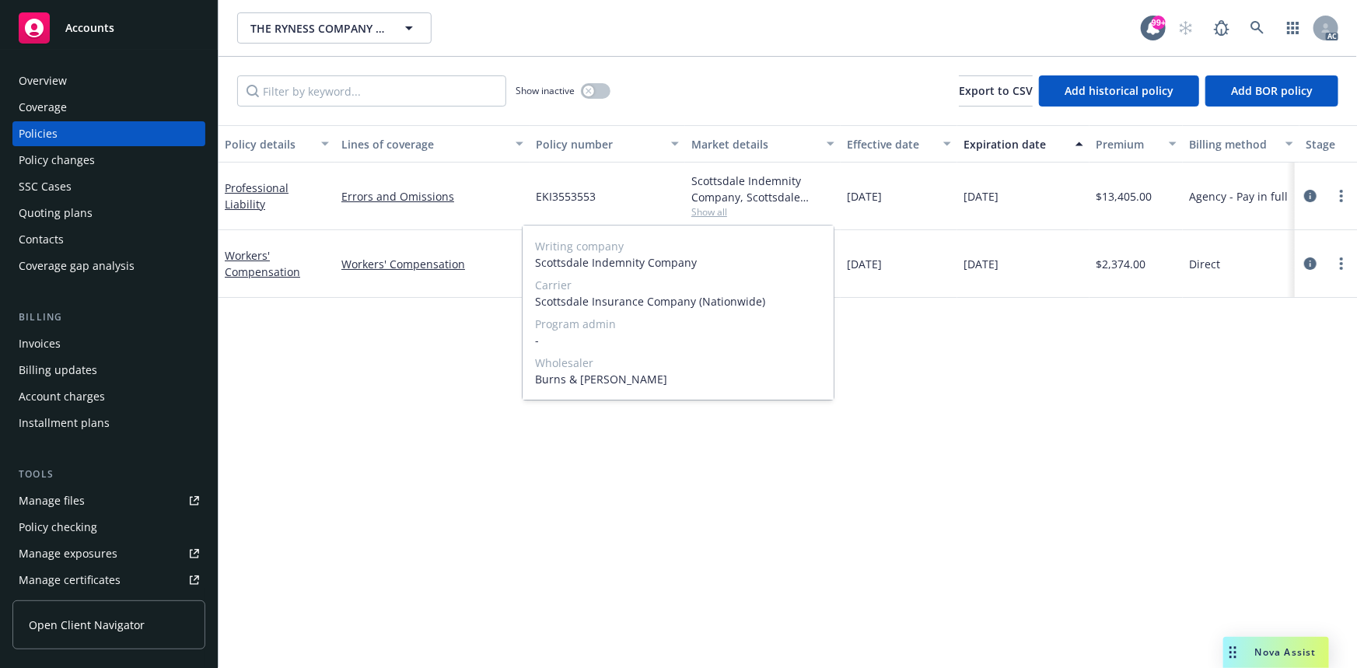
click at [532, 268] on div "Writing company Scottsdale Indemnity Company Carrier Scottsdale Insurance Compa…" at bounding box center [678, 313] width 311 height 174
drag, startPoint x: 534, startPoint y: 269, endPoint x: 721, endPoint y: 264, distance: 187.5
click at [721, 264] on div "Writing company Scottsdale Indemnity Company Carrier Scottsdale Insurance Compa…" at bounding box center [678, 313] width 311 height 174
copy span "Scottsdale Indemnity Company"
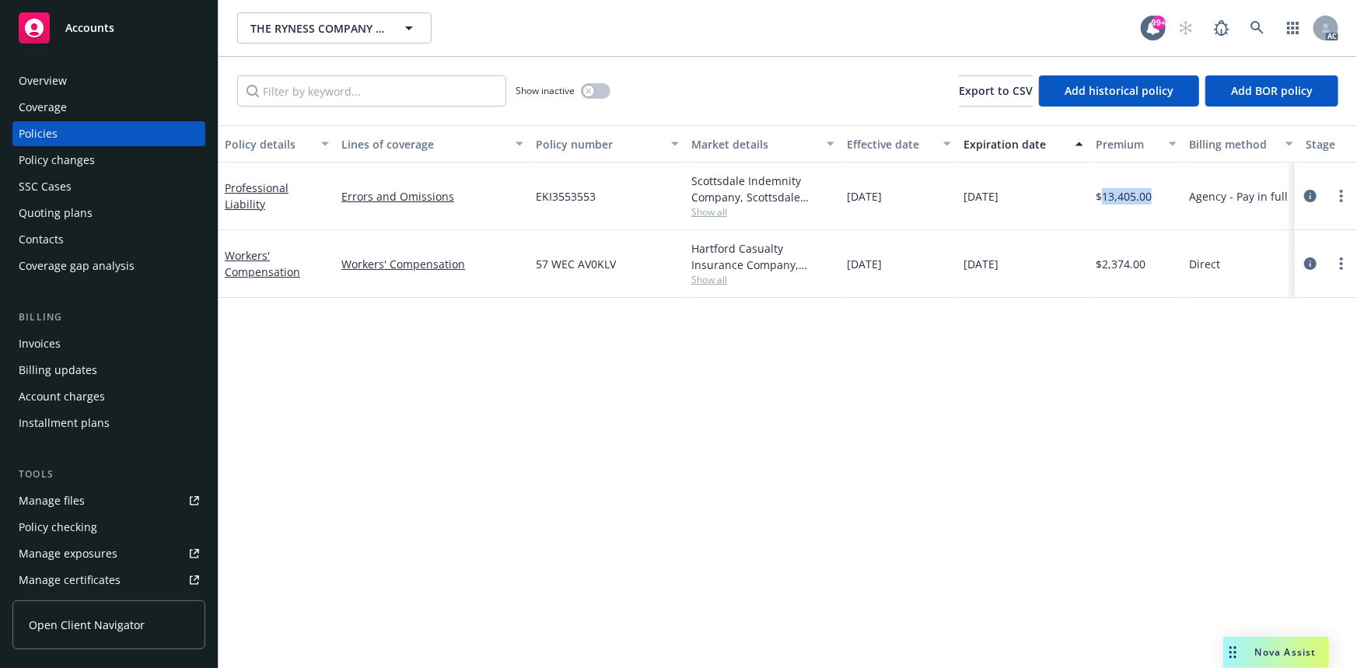
drag, startPoint x: 1104, startPoint y: 198, endPoint x: 1153, endPoint y: 190, distance: 50.4
click at [1153, 190] on div "$13,405.00" at bounding box center [1136, 197] width 93 height 68
copy span "13,405.00"
drag, startPoint x: 840, startPoint y: 199, endPoint x: 1021, endPoint y: 198, distance: 181.2
click at [1021, 198] on div "Professional Liability Errors and Omissions EKI3553553 Scottsdale Indemnity Com…" at bounding box center [969, 197] width 1501 height 68
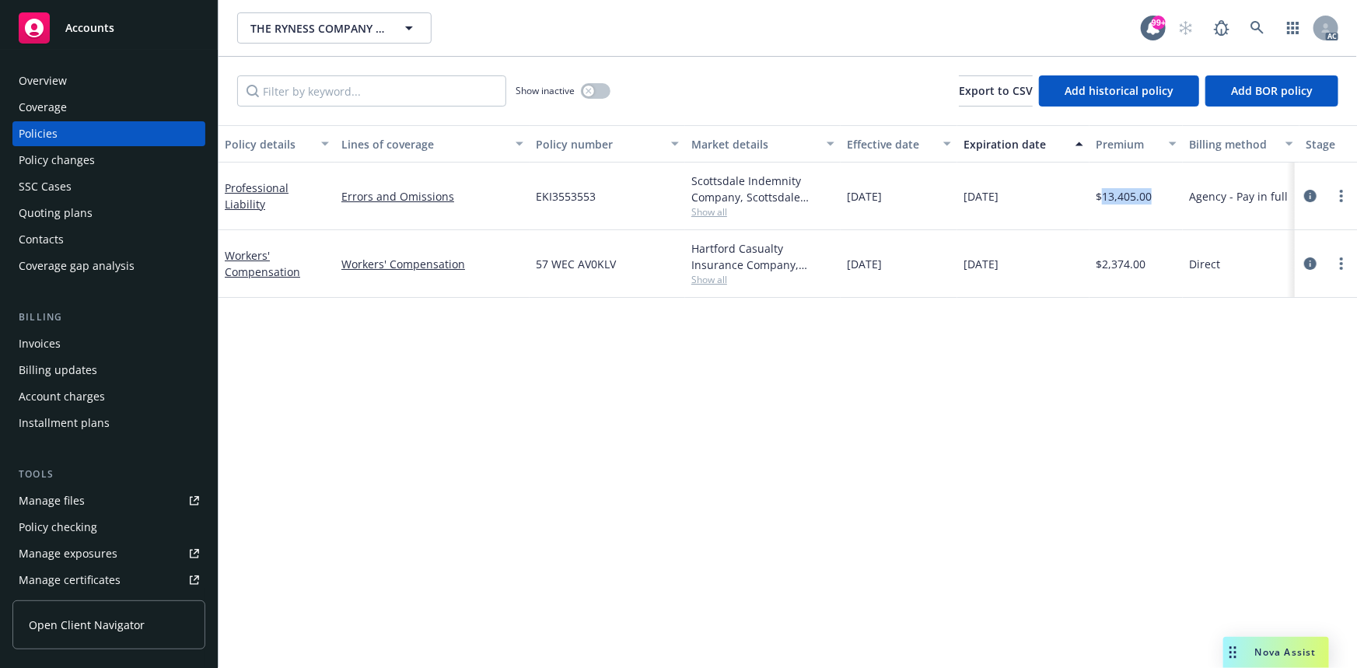
copy div "01/01/2025 01/01/2026"
click at [599, 89] on button "button" at bounding box center [596, 91] width 30 height 16
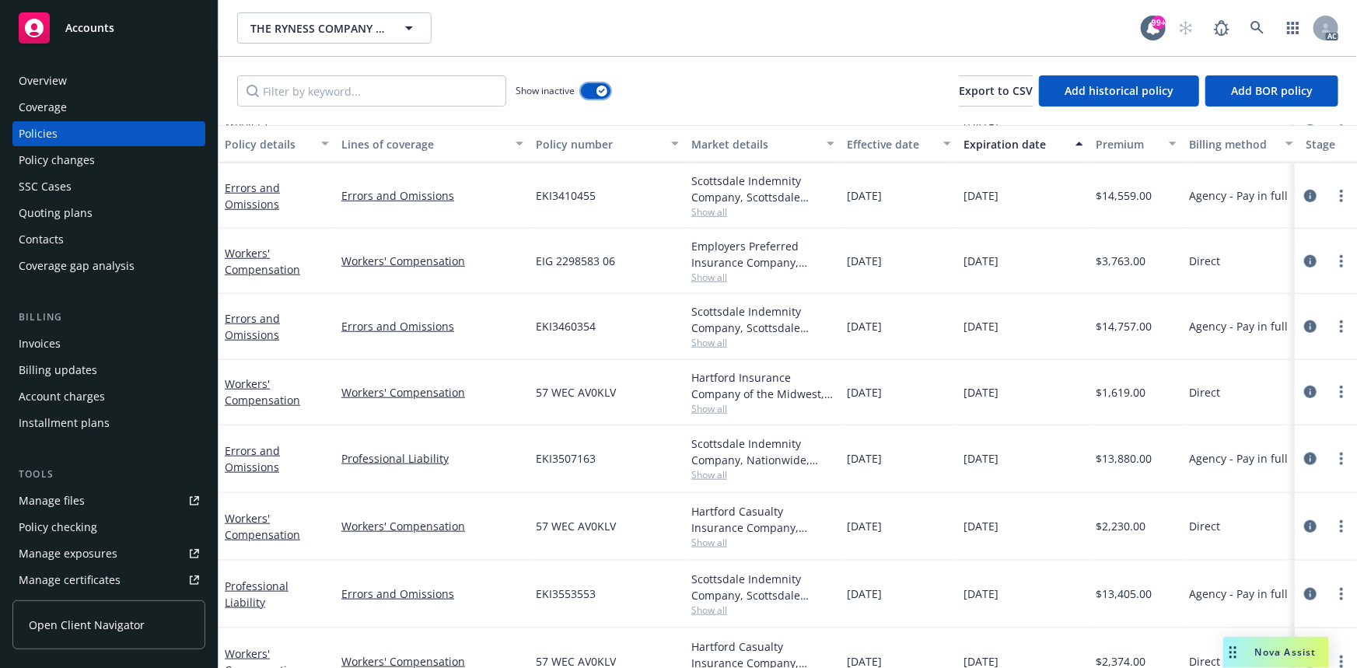
scroll to position [723, 0]
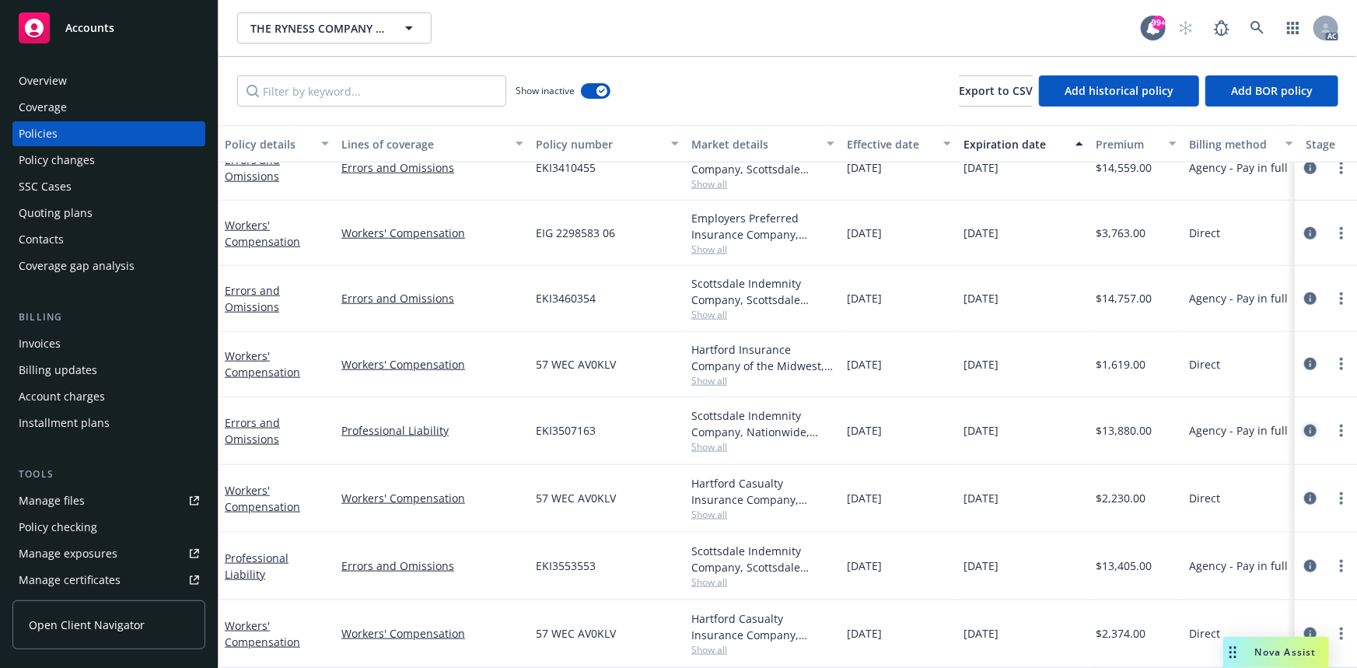
click at [1304, 425] on icon "circleInformation" at bounding box center [1310, 431] width 12 height 12
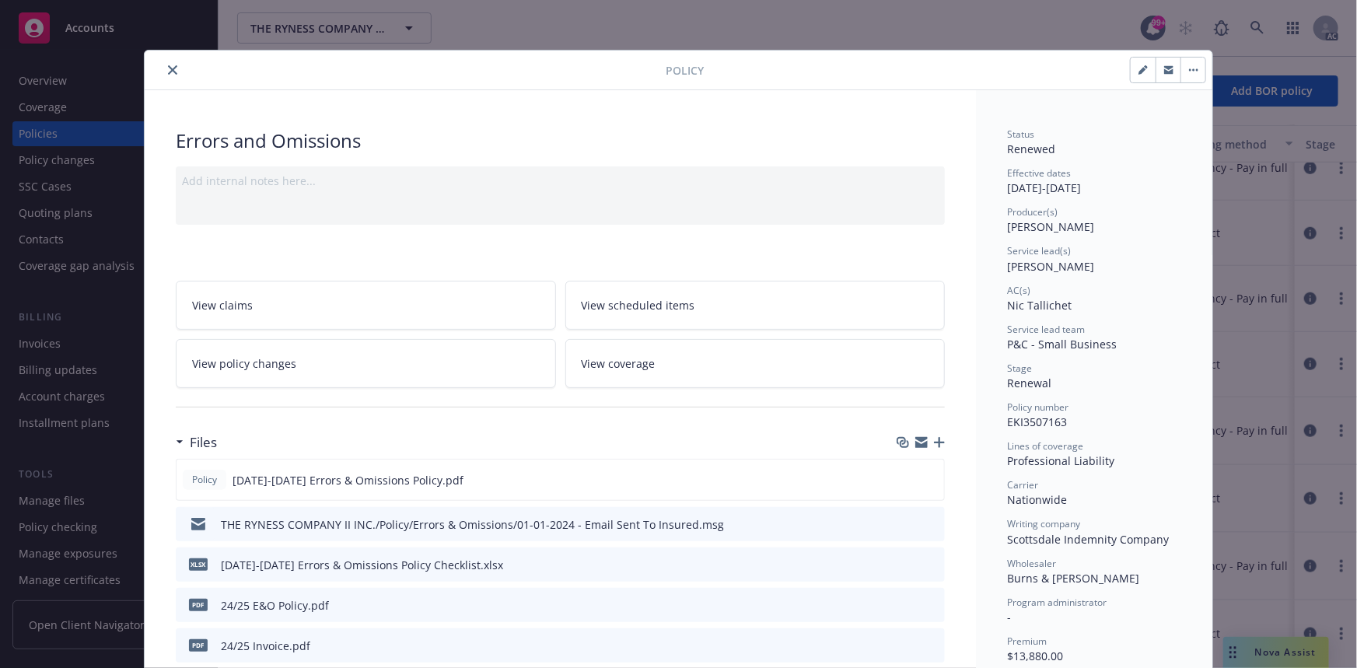
scroll to position [212, 0]
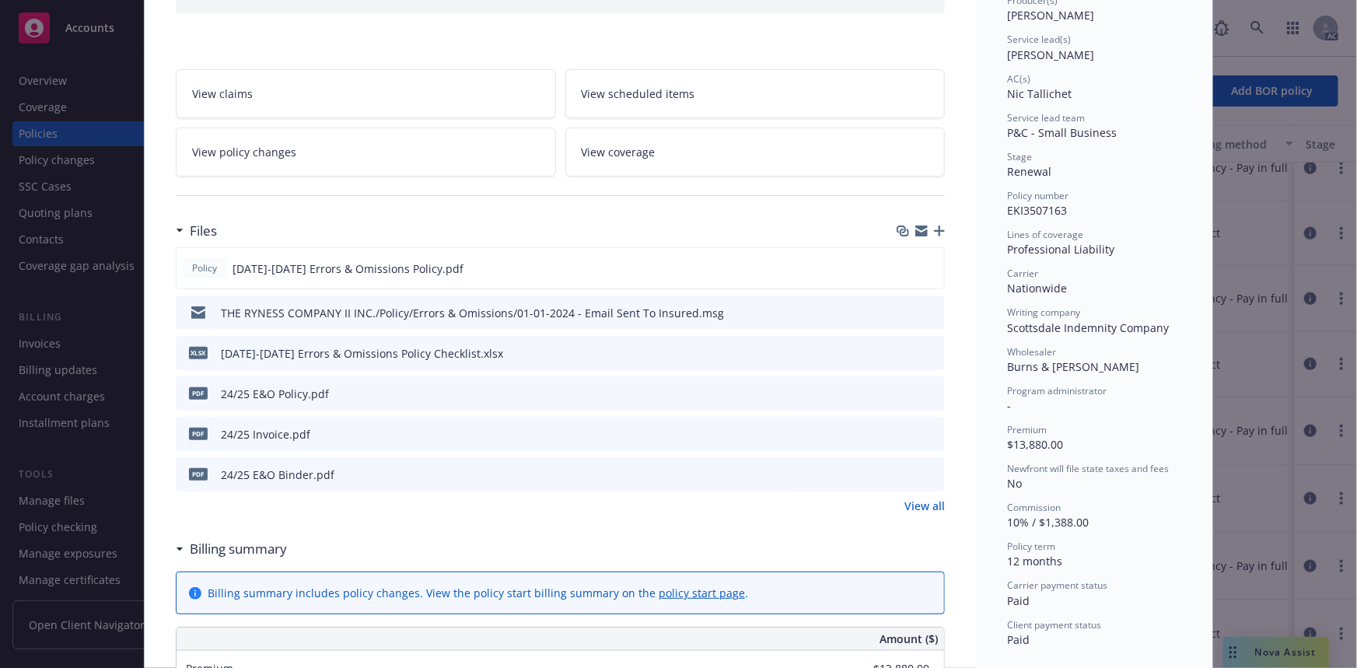
click at [927, 498] on link "View all" at bounding box center [925, 506] width 40 height 16
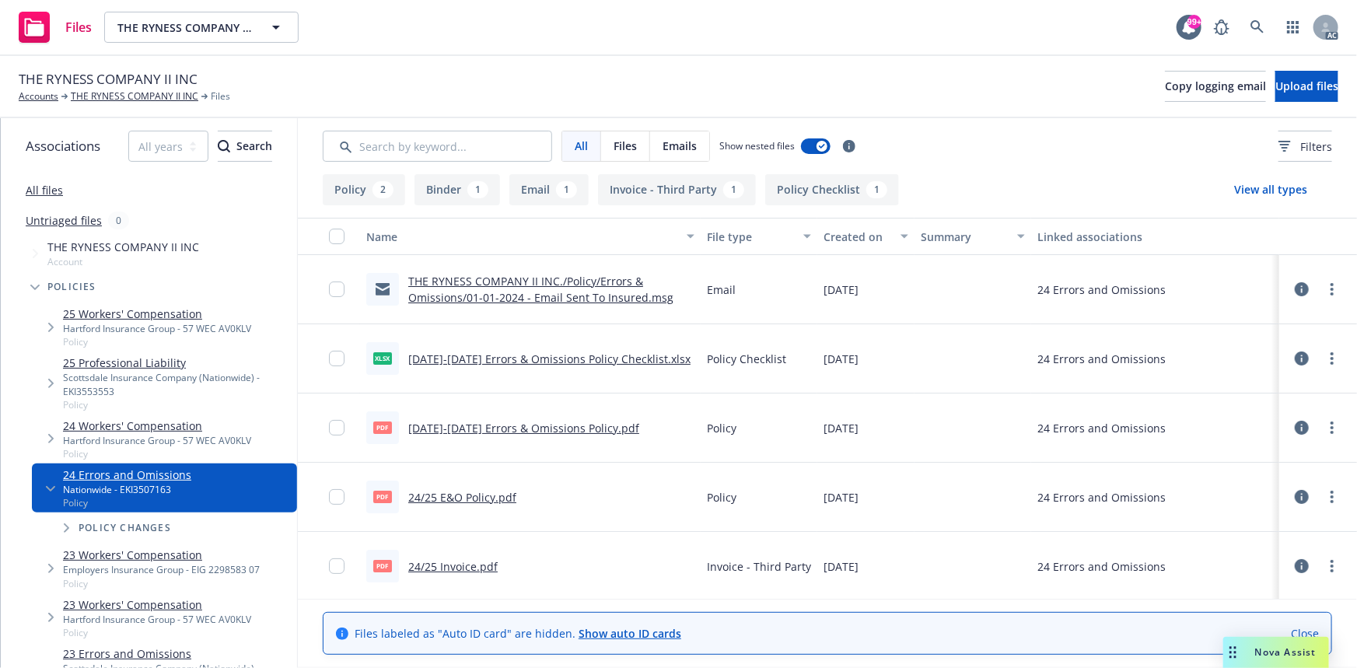
click at [516, 426] on link "2024-2025 Errors & Omissions Policy.pdf" at bounding box center [523, 428] width 231 height 15
click at [47, 192] on link "All files" at bounding box center [44, 190] width 37 height 15
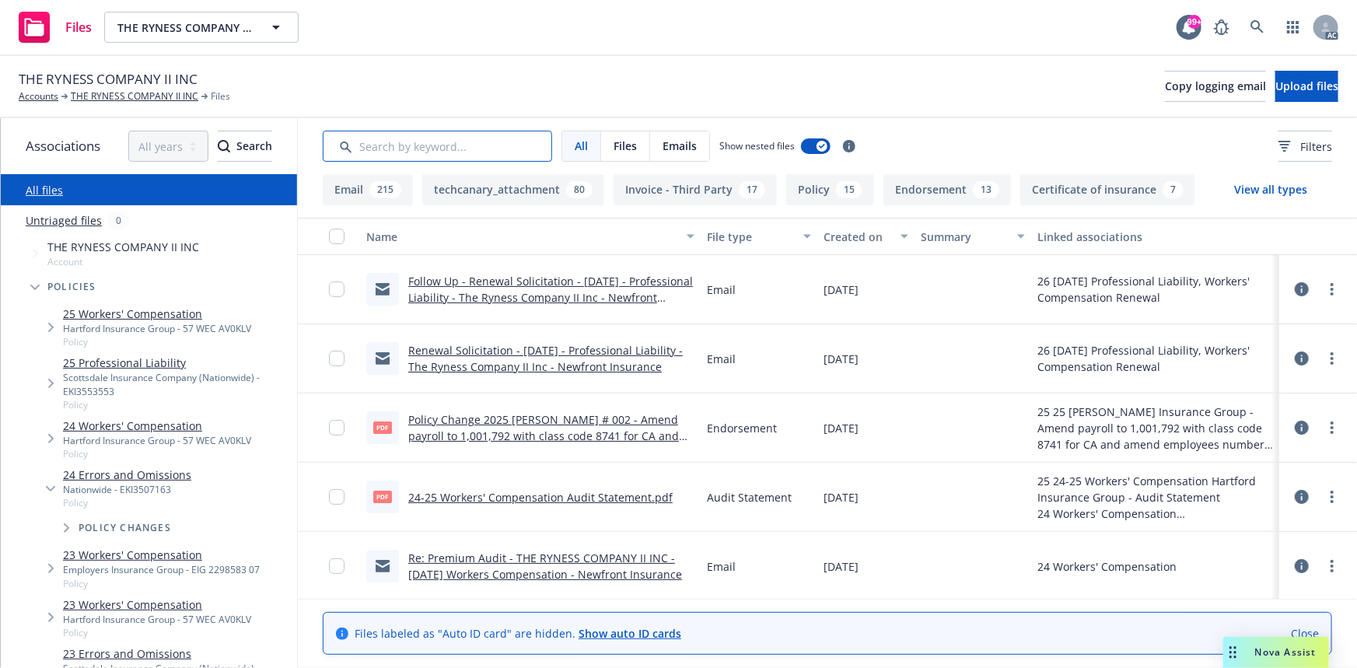
click at [400, 138] on input "Search by keyword..." at bounding box center [437, 146] width 229 height 31
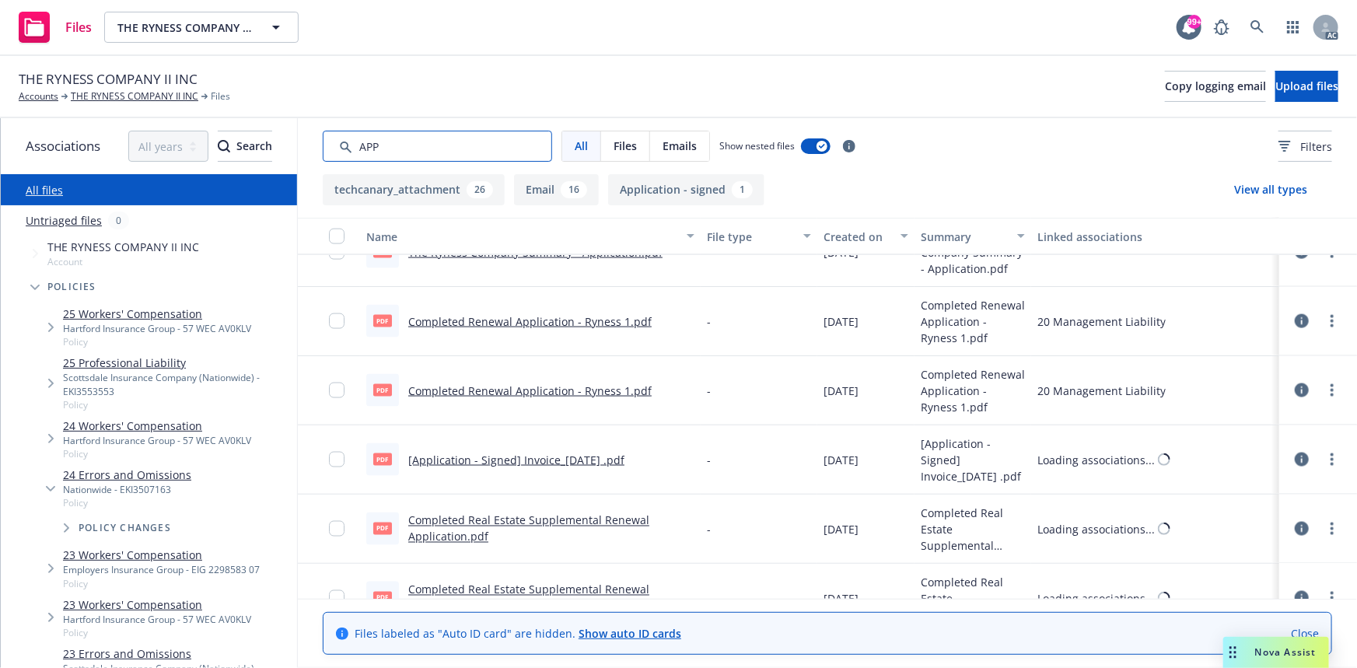
scroll to position [1485, 0]
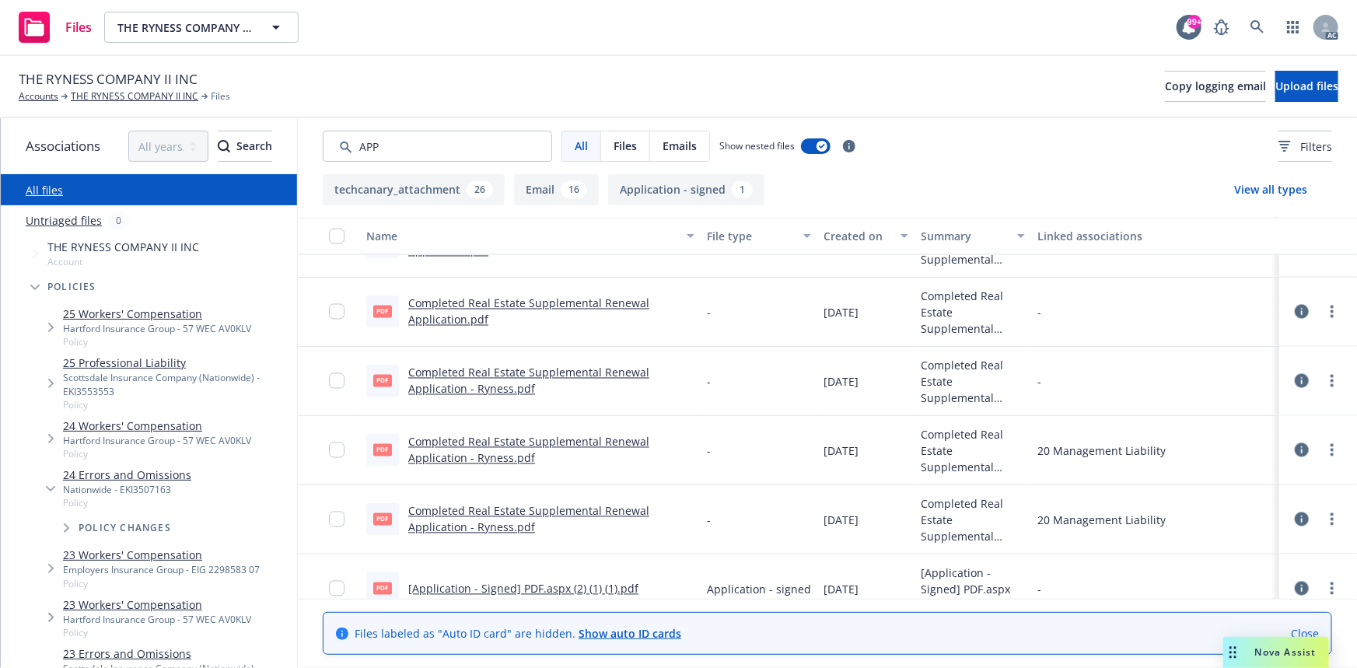
click at [824, 238] on div "Created on" at bounding box center [858, 237] width 68 height 16
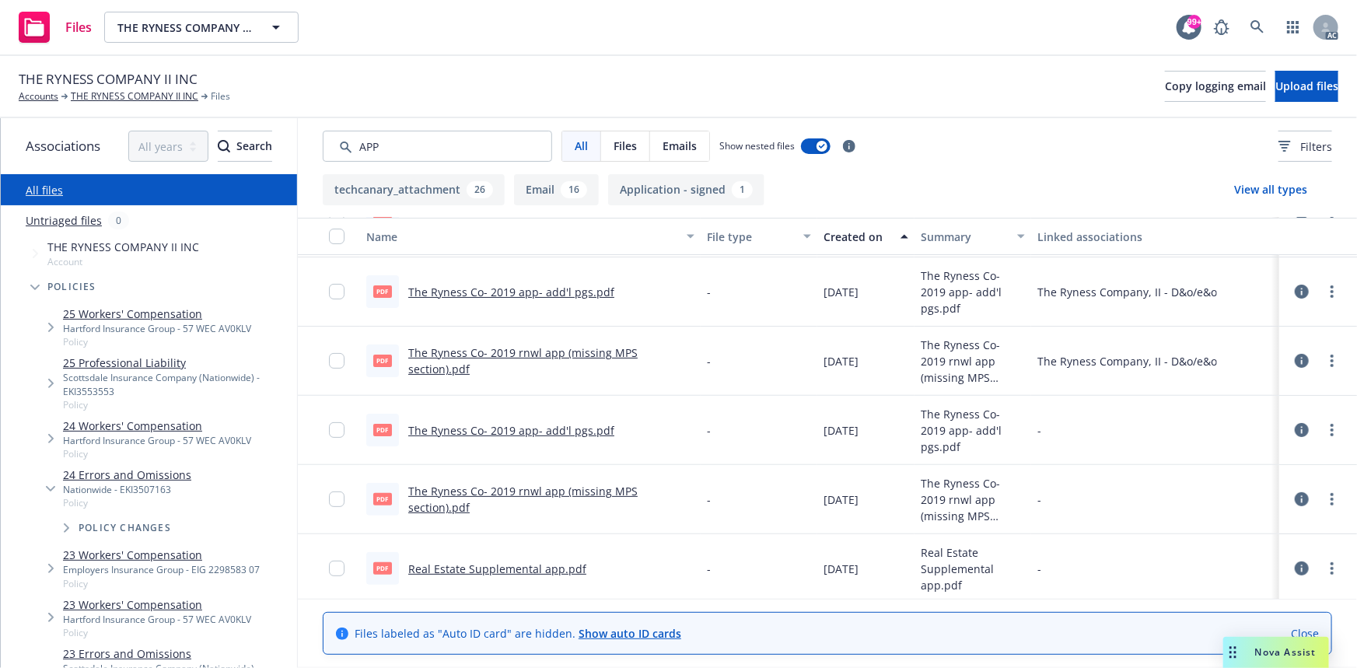
scroll to position [0, 0]
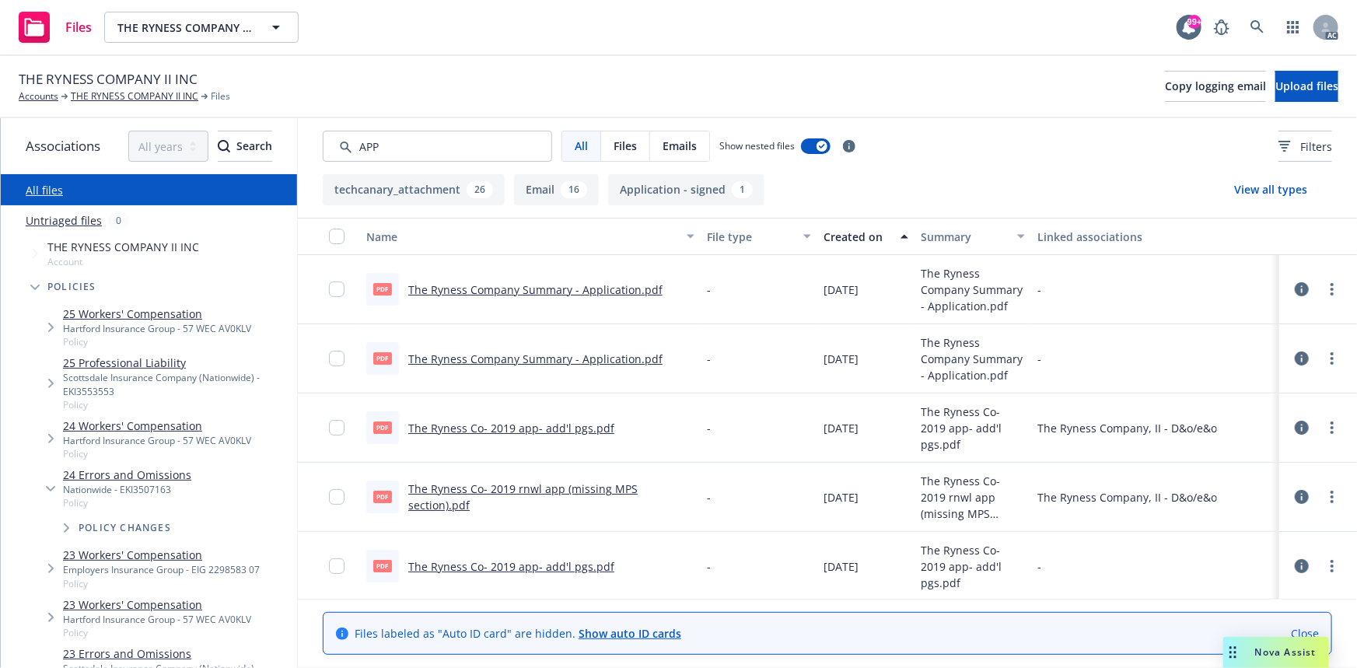
drag, startPoint x: 870, startPoint y: 255, endPoint x: 863, endPoint y: 247, distance: 10.5
click at [870, 254] on div "Name File type Created on Summary Linked associations pdf The Ryness Company Su…" at bounding box center [827, 408] width 1059 height 381
click at [863, 247] on button "Created on" at bounding box center [865, 236] width 97 height 37
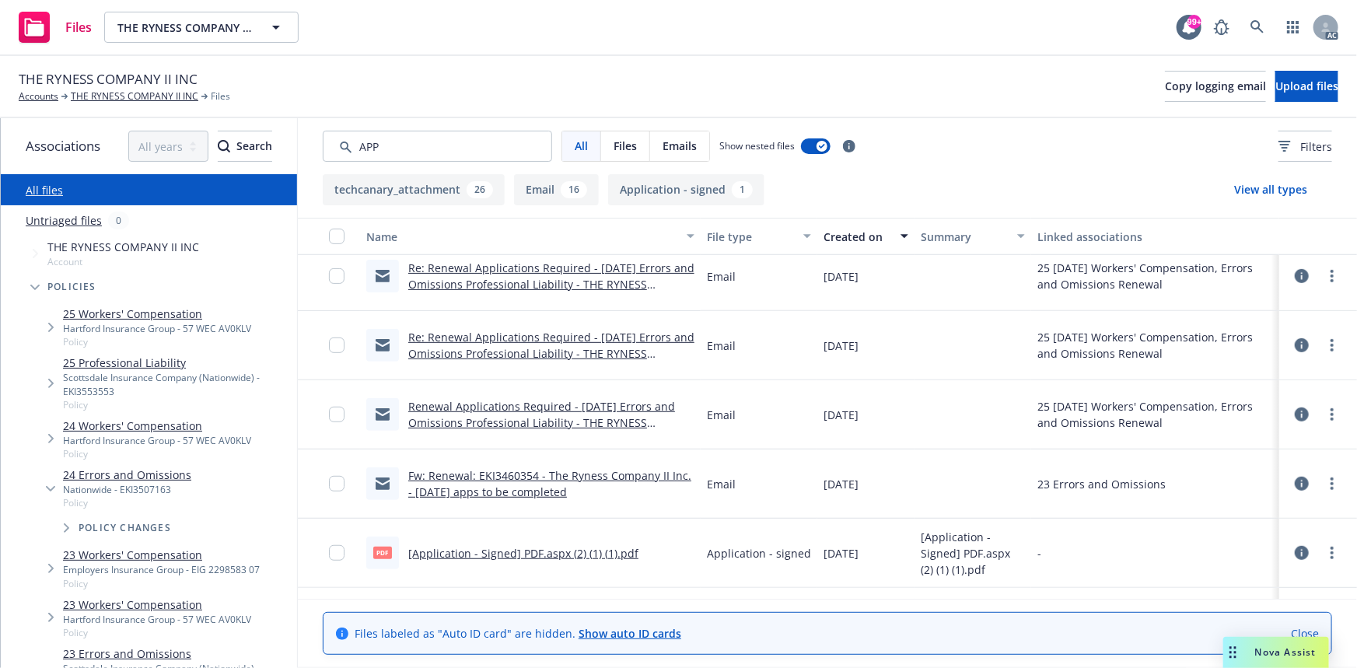
scroll to position [565, 0]
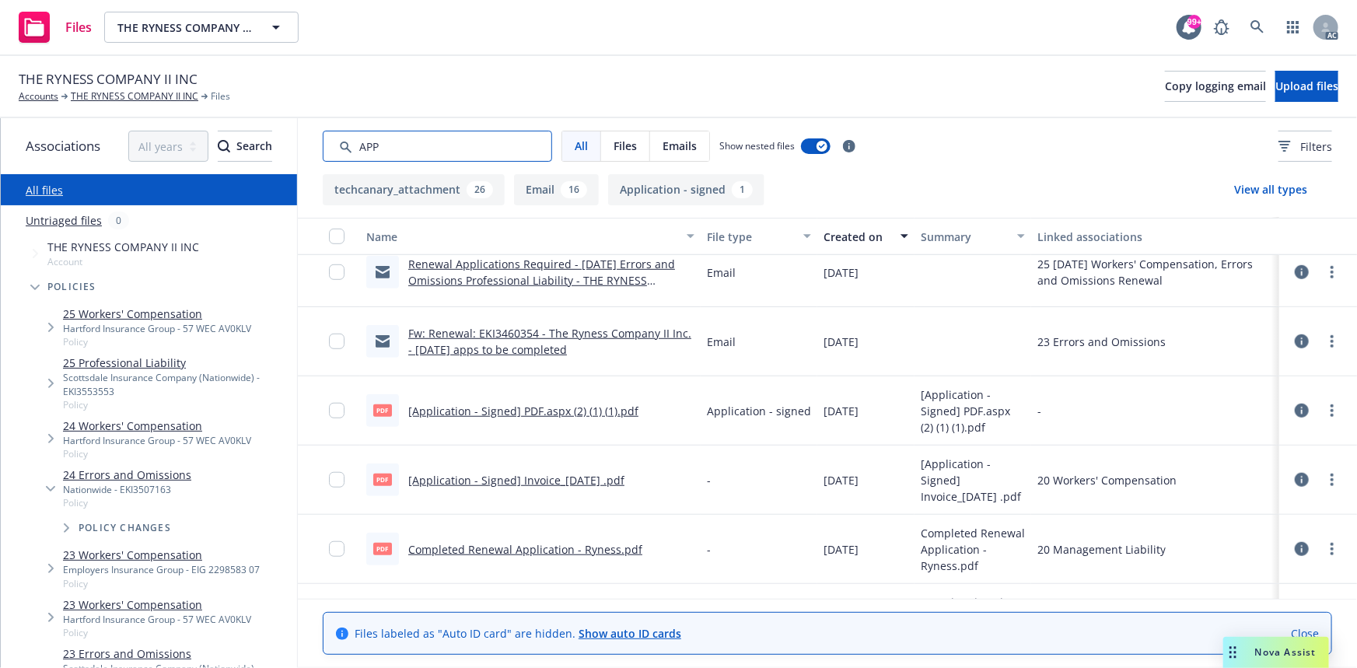
click at [390, 148] on input "Search by keyword..." at bounding box center [437, 146] width 229 height 31
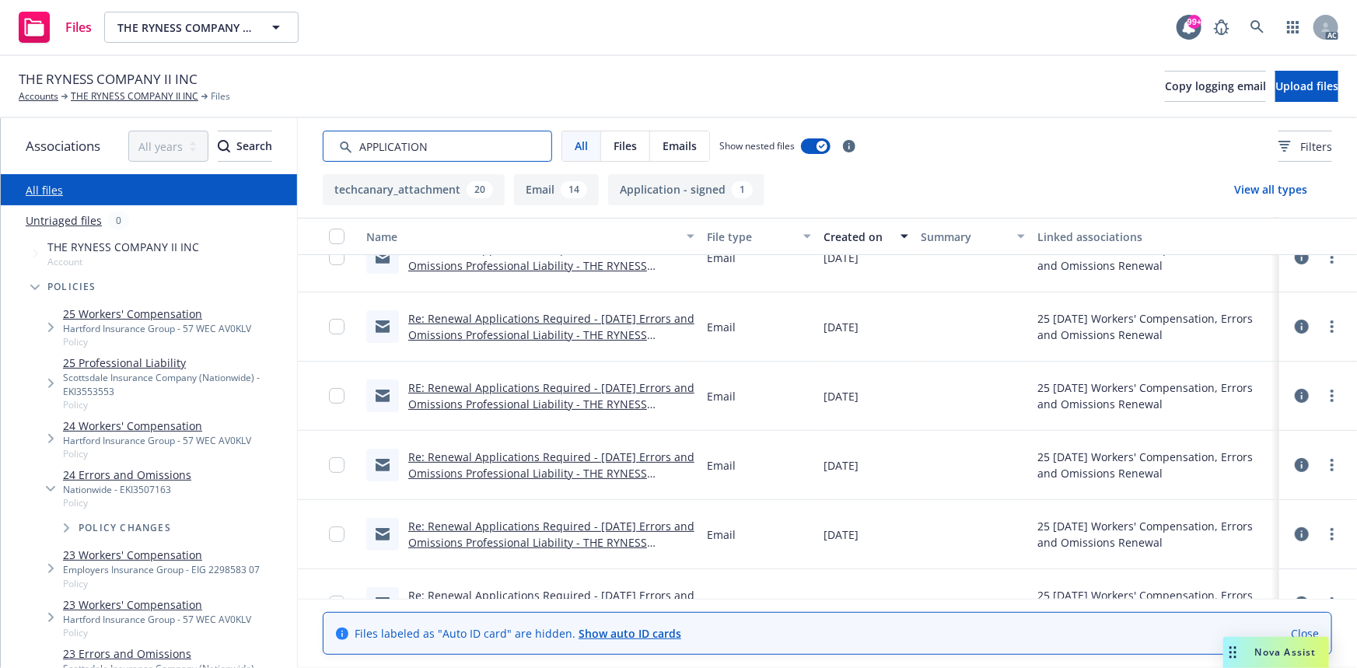
scroll to position [0, 0]
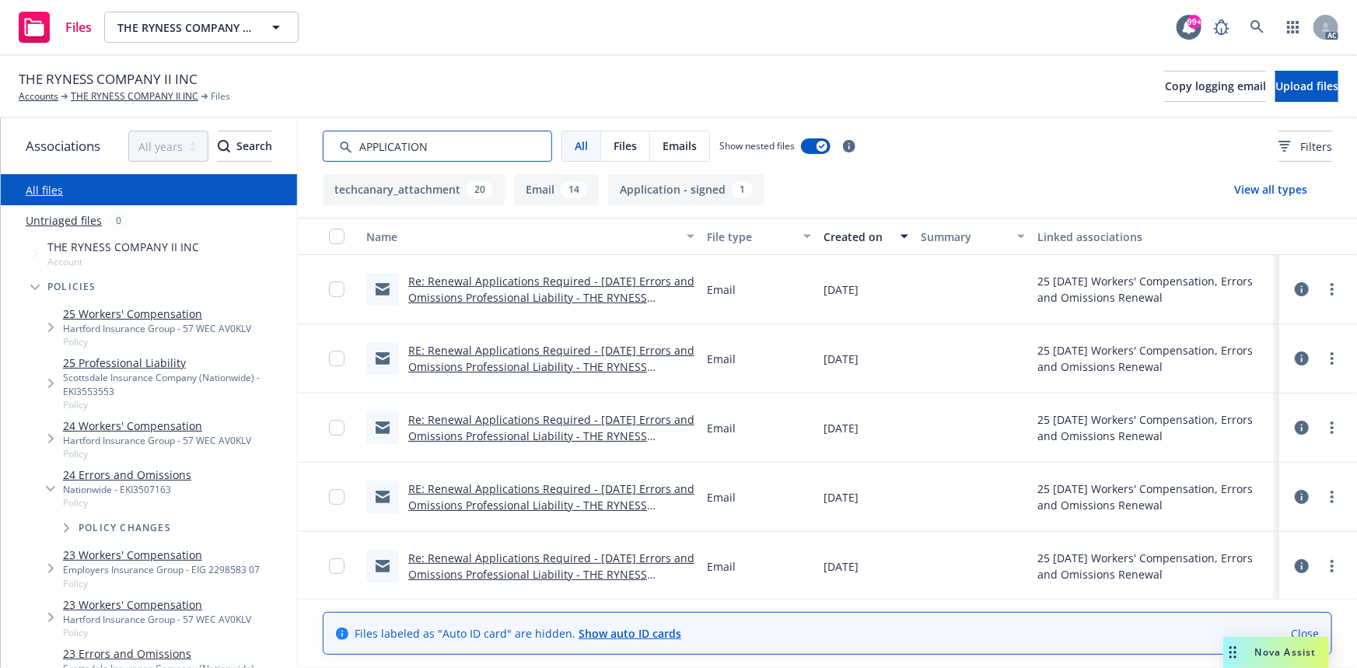
type input "APPLICATION"
click at [863, 232] on div "Created on" at bounding box center [858, 237] width 68 height 16
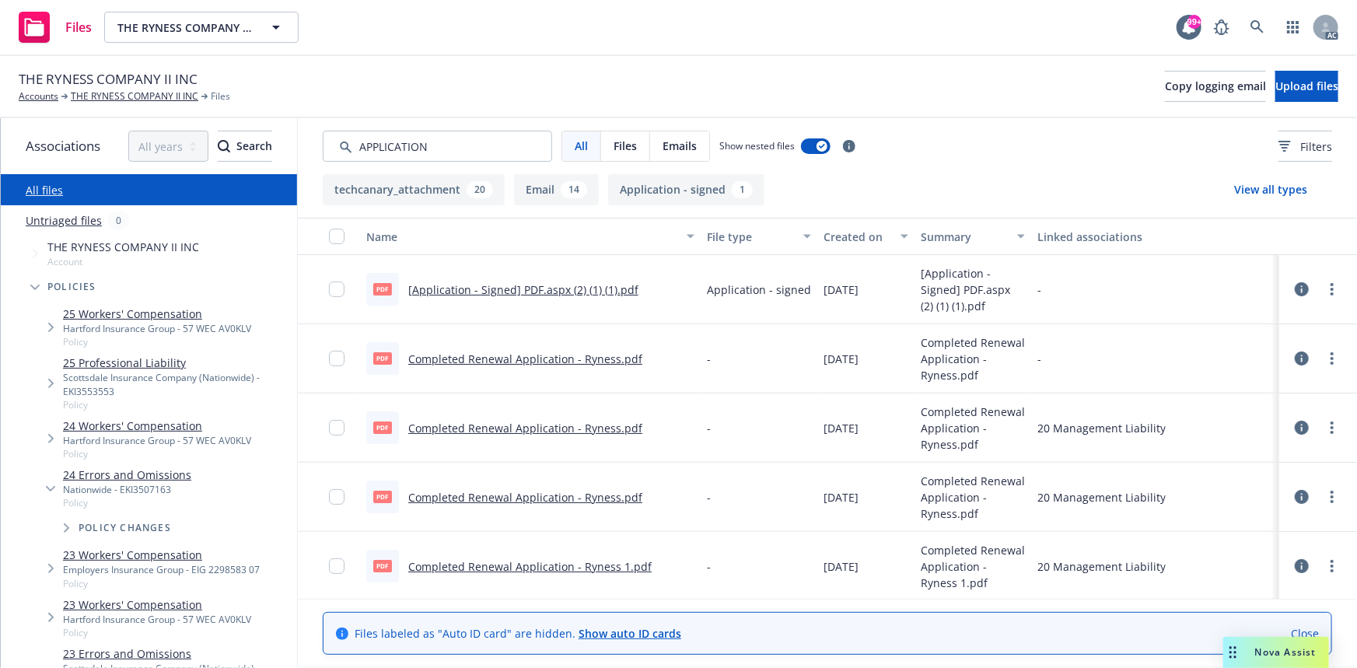
click at [863, 232] on div "Created on" at bounding box center [858, 237] width 68 height 16
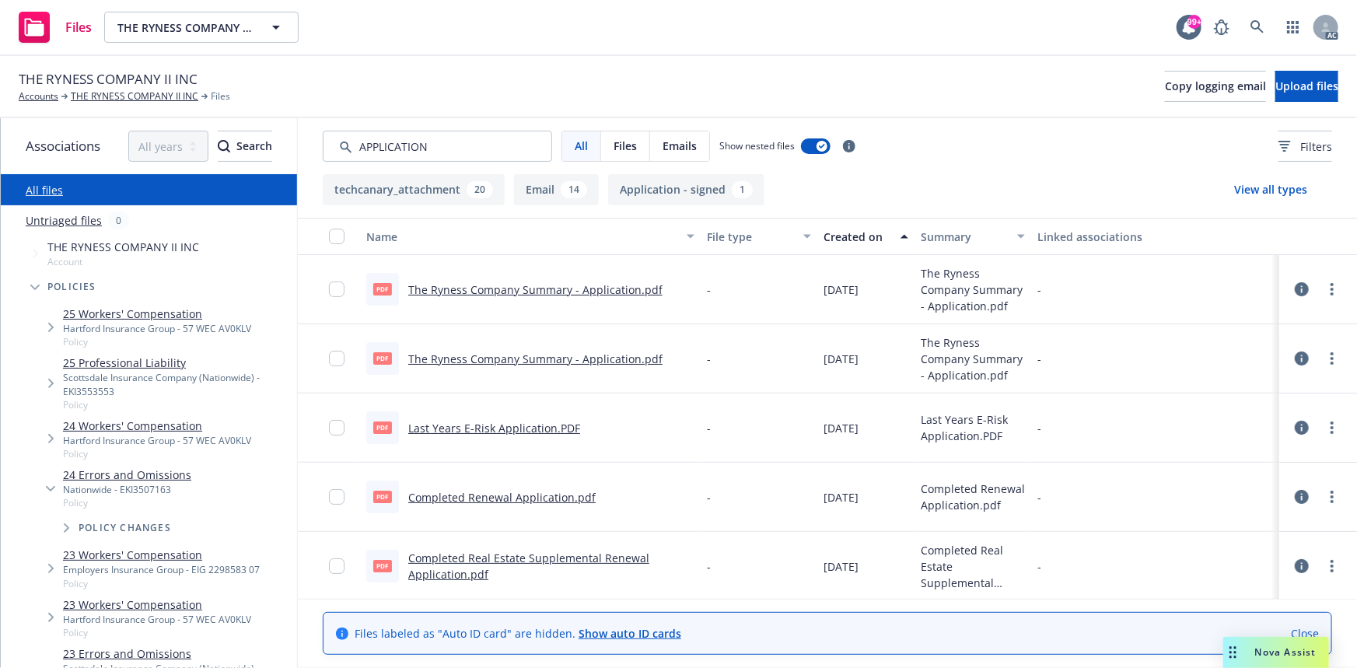
click at [844, 241] on div "Created on" at bounding box center [858, 237] width 68 height 16
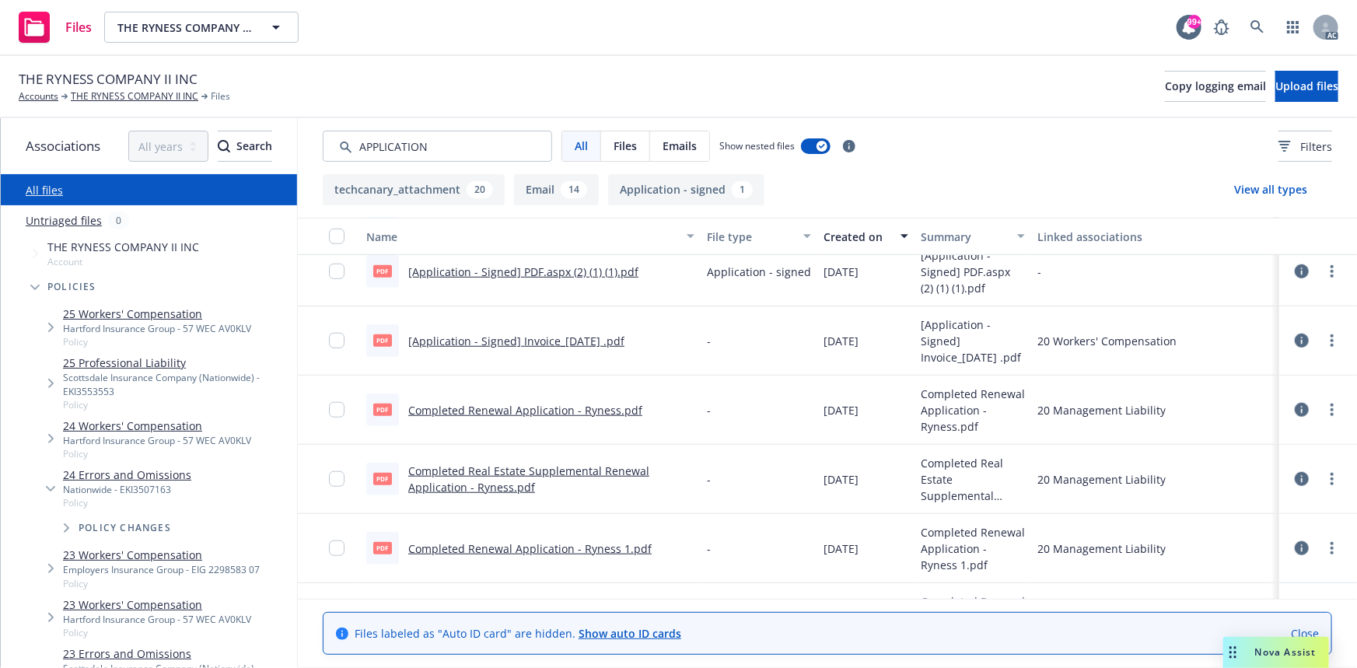
scroll to position [495, 0]
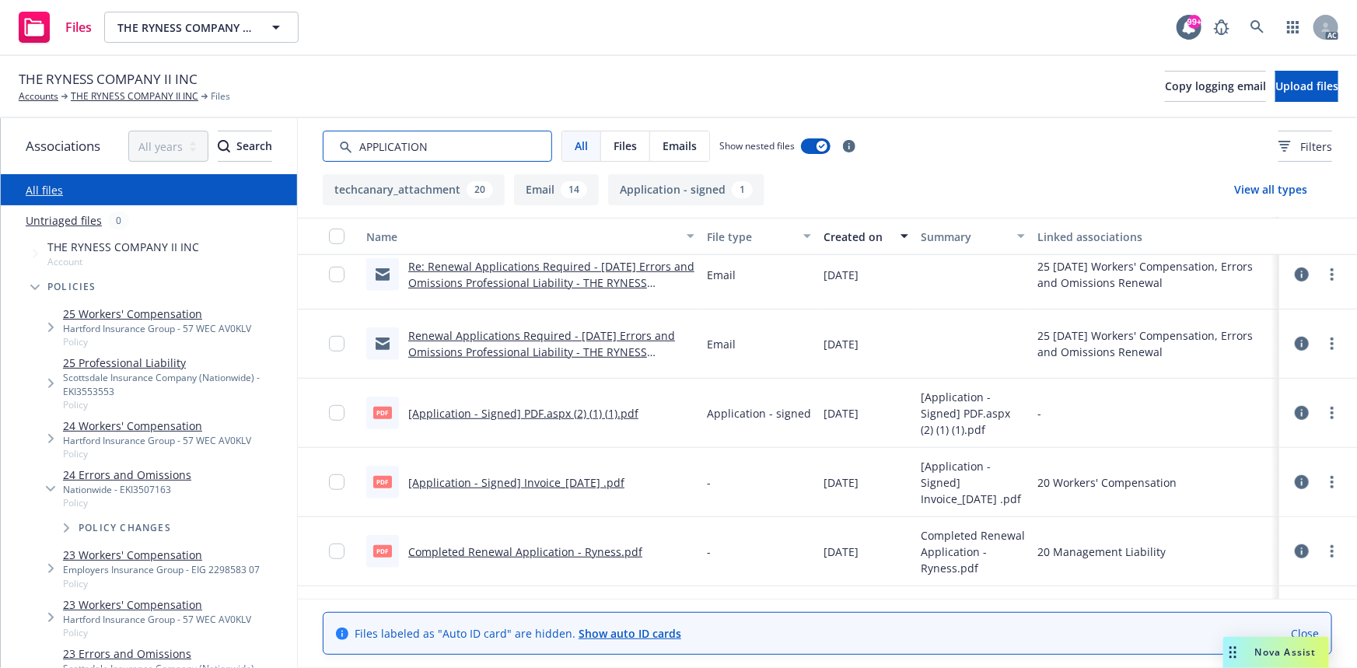
click at [469, 156] on input "Search by keyword..." at bounding box center [437, 146] width 229 height 31
click at [103, 95] on link "THE RYNESS COMPANY II INC" at bounding box center [135, 96] width 128 height 14
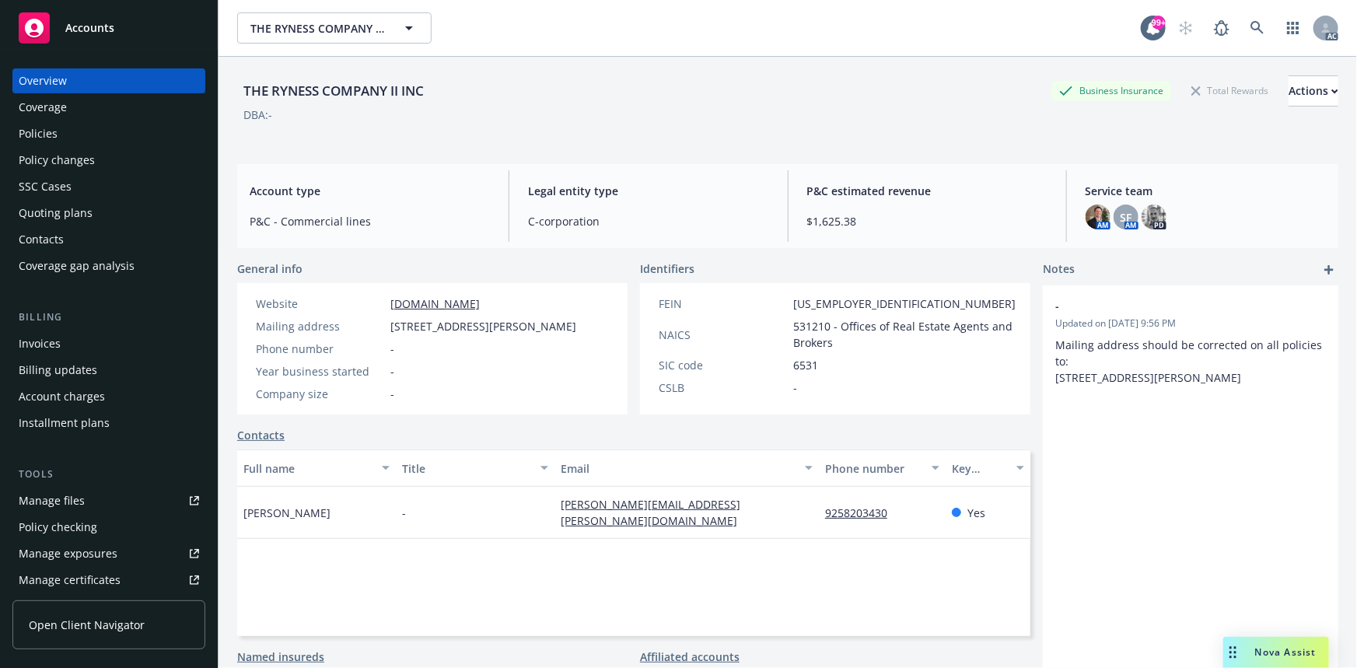
click at [75, 134] on div "Policies" at bounding box center [109, 133] width 180 height 25
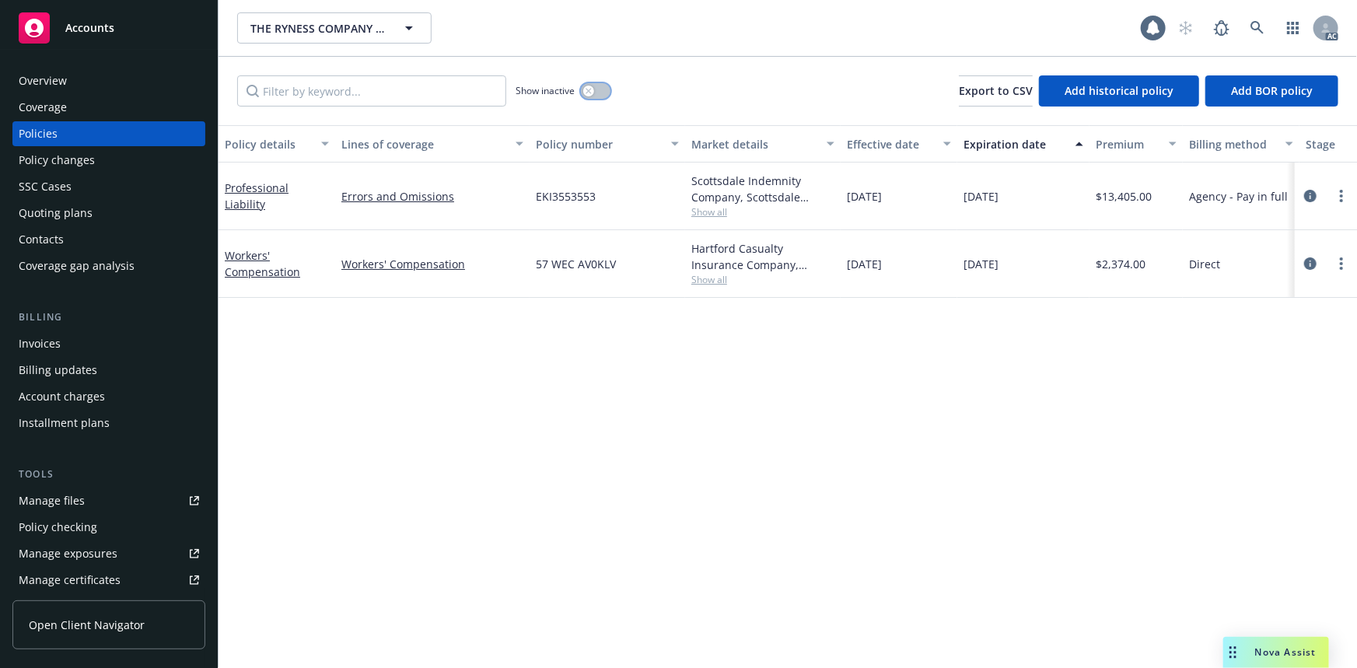
click at [593, 93] on div "button" at bounding box center [588, 91] width 11 height 11
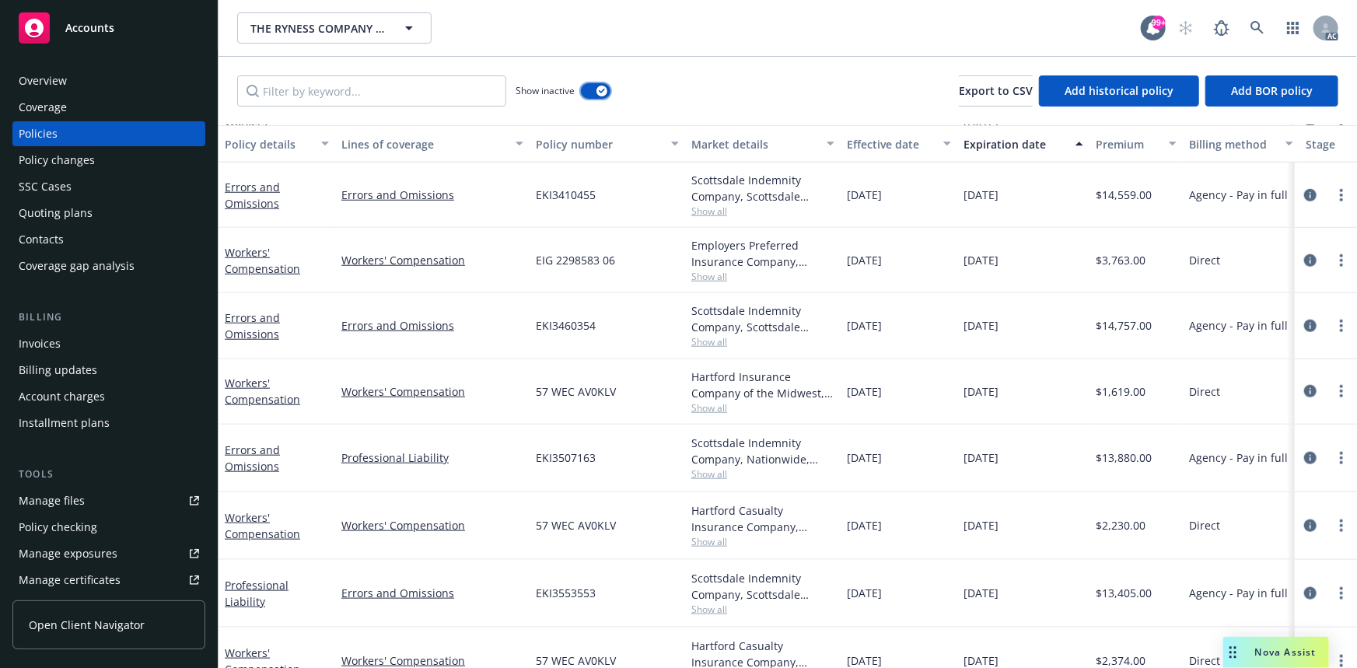
scroll to position [723, 0]
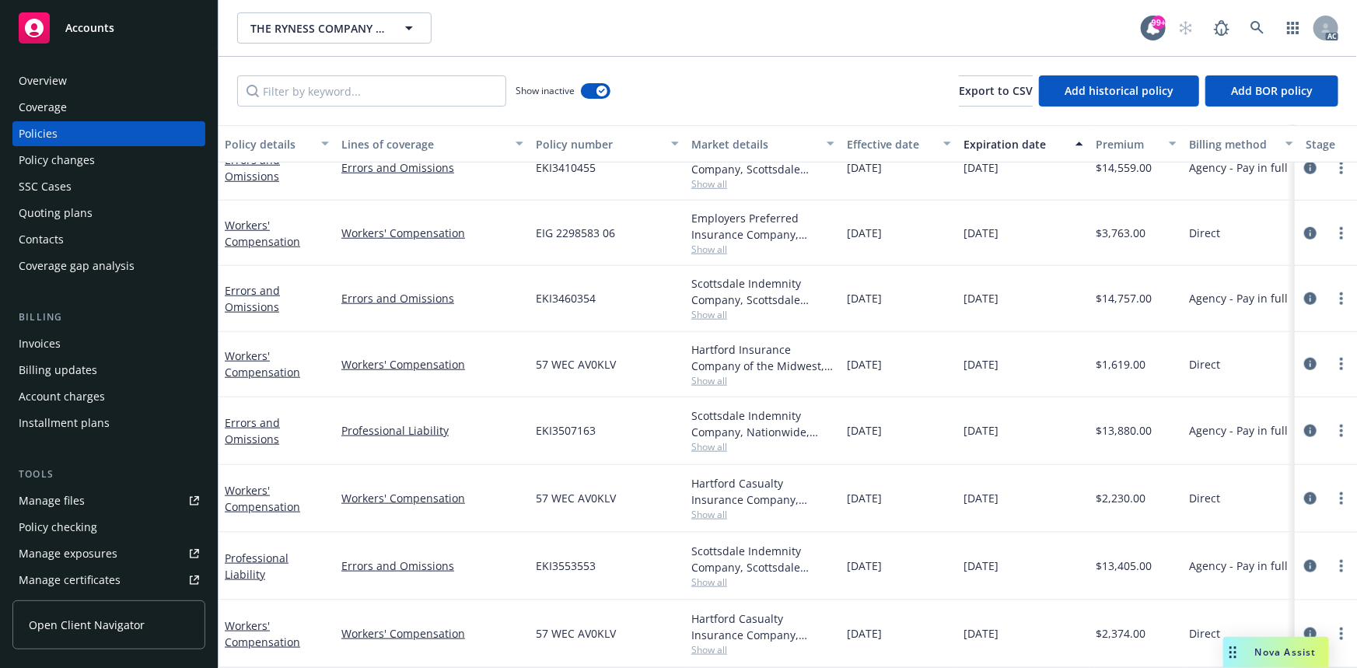
drag, startPoint x: 845, startPoint y: 418, endPoint x: 1035, endPoint y: 415, distance: 189.8
click at [1036, 415] on div "Errors and Omissions Professional Liability EKI3507163 Scottsdale Indemnity Com…" at bounding box center [969, 431] width 1501 height 68
copy div "[DATE] [DATE]"
drag, startPoint x: 1102, startPoint y: 426, endPoint x: 1111, endPoint y: 423, distance: 9.8
click at [1111, 423] on span "$13,880.00" at bounding box center [1124, 430] width 56 height 16
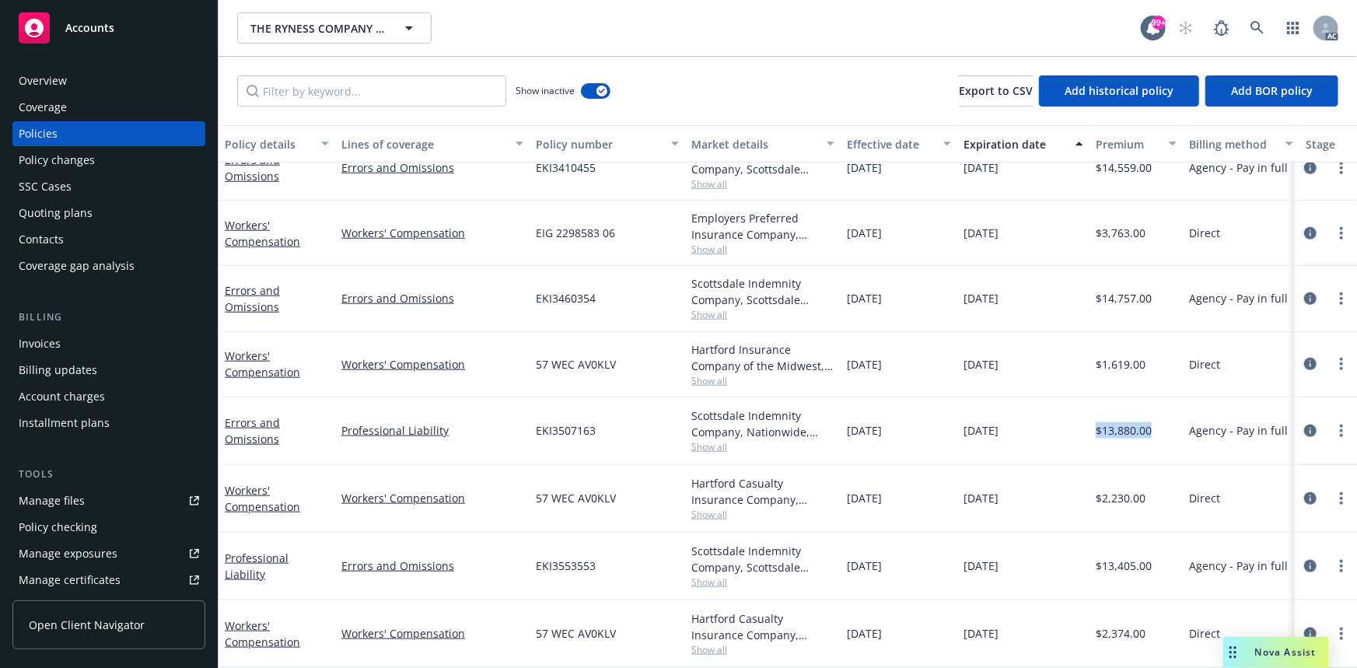
drag, startPoint x: 1095, startPoint y: 422, endPoint x: 1154, endPoint y: 408, distance: 60.7
click at [1154, 408] on div "$13,880.00" at bounding box center [1136, 431] width 93 height 68
copy span "$13,880.00"
click at [691, 297] on div "Scottsdale Indemnity Company, Scottsdale Insurance Company (Nationwide), Burns …" at bounding box center [762, 291] width 143 height 33
click at [712, 309] on span "Show all" at bounding box center [762, 314] width 143 height 13
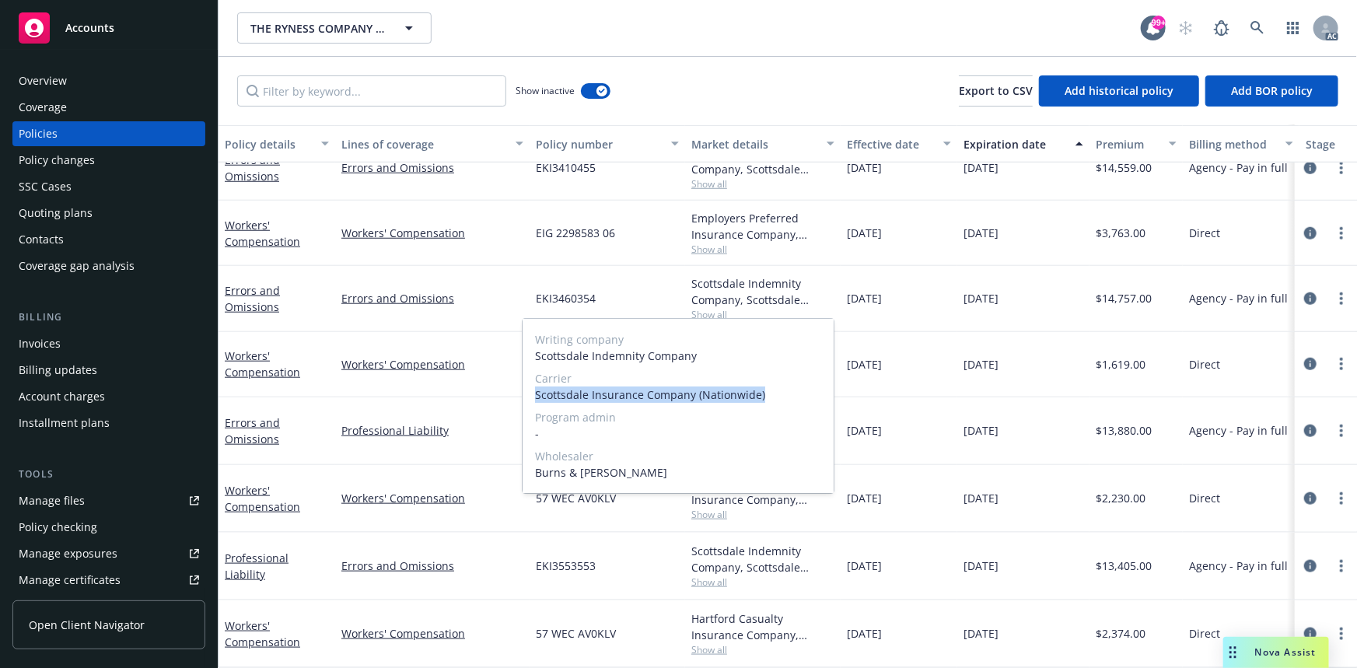
drag, startPoint x: 530, startPoint y: 392, endPoint x: 761, endPoint y: 390, distance: 231.0
click at [761, 390] on div "Writing company Scottsdale Indemnity Company Carrier Scottsdale Insurance Compa…" at bounding box center [678, 406] width 311 height 174
copy span "Scottsdale Insurance Company (Nationwide)"
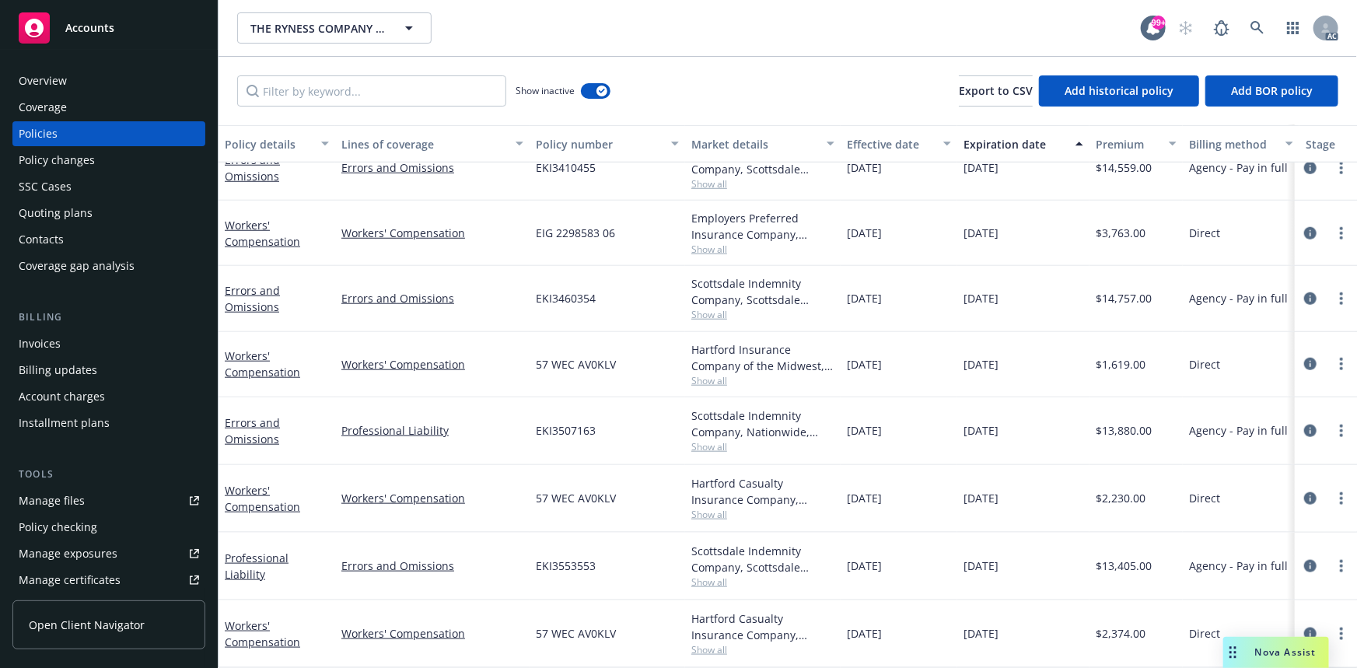
click at [976, 309] on div "[DATE]" at bounding box center [1023, 298] width 132 height 65
drag, startPoint x: 845, startPoint y: 357, endPoint x: 1031, endPoint y: 361, distance: 186.7
click at [1031, 361] on div "Workers' Compensation Workers' Compensation 57 WEC AV0KLV Hartford Insurance Co…" at bounding box center [969, 364] width 1501 height 65
copy div "[DATE] [DATE]"
click at [1083, 280] on div "[DATE]" at bounding box center [1023, 298] width 132 height 65
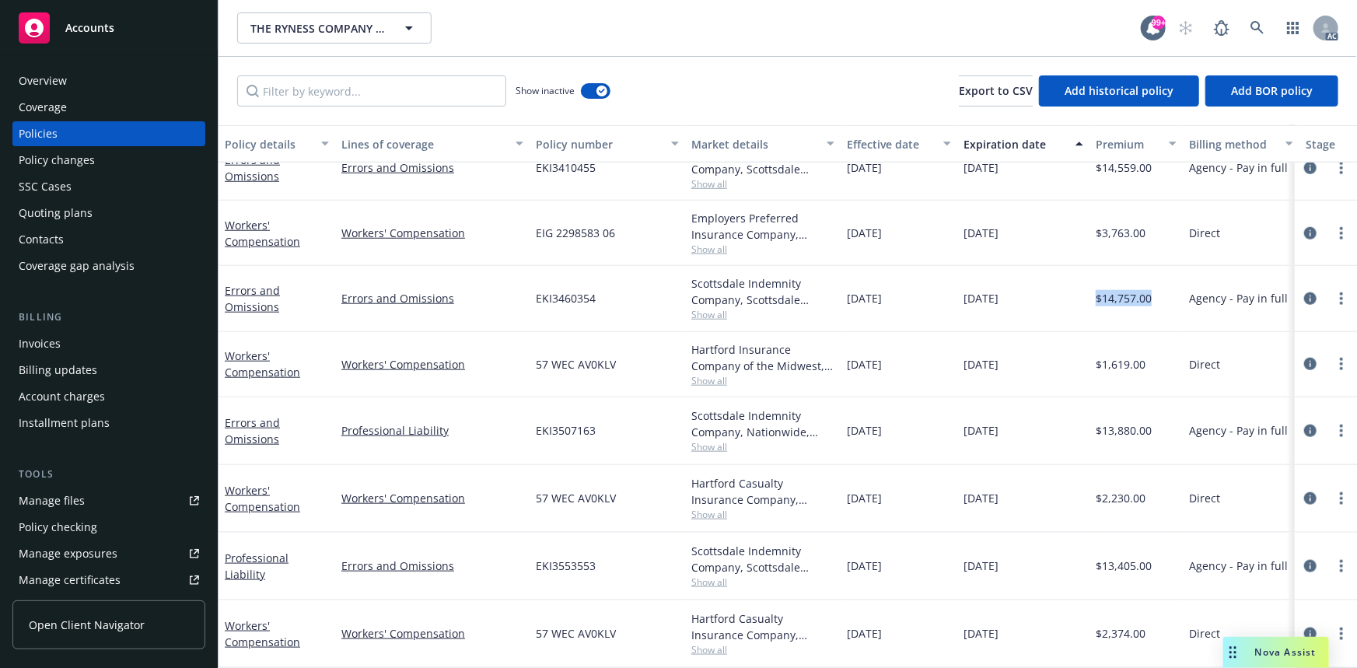
drag, startPoint x: 1097, startPoint y: 296, endPoint x: 1158, endPoint y: 280, distance: 62.6
click at [1158, 280] on div "$14,757.00" at bounding box center [1136, 298] width 93 height 65
copy span "$14,757.00"
click at [1304, 292] on icon "circleInformation" at bounding box center [1310, 298] width 12 height 12
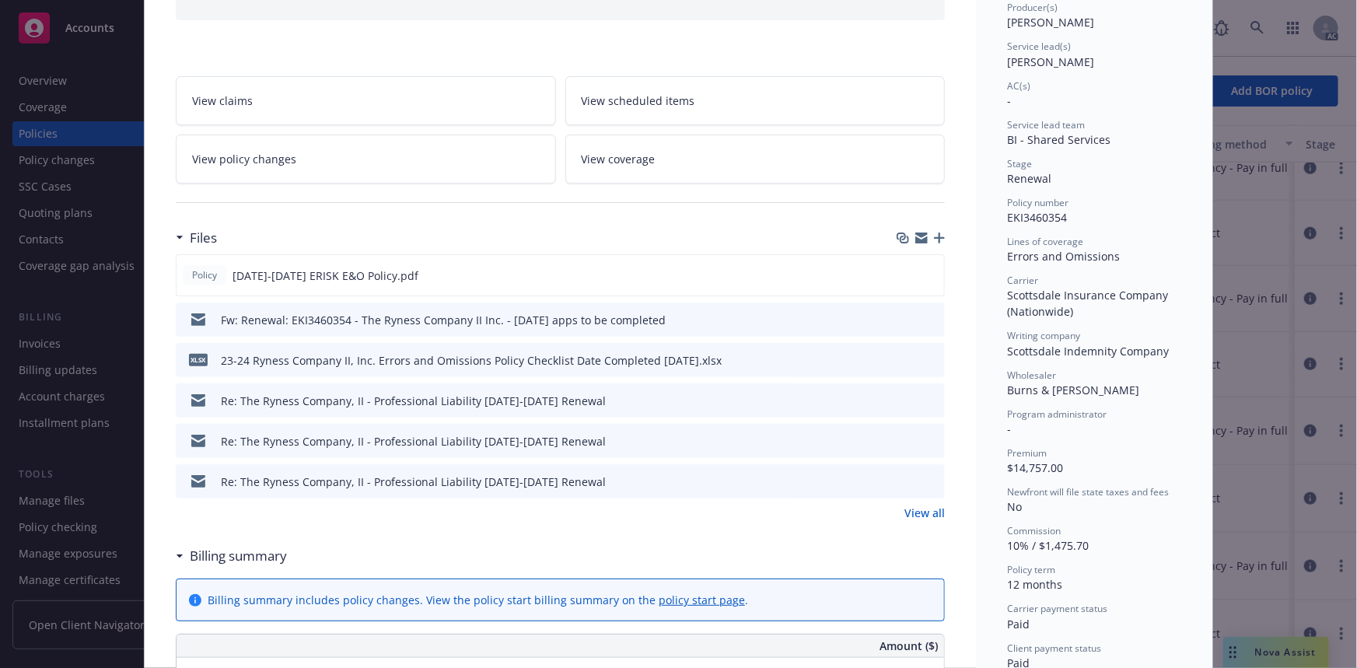
scroll to position [212, 0]
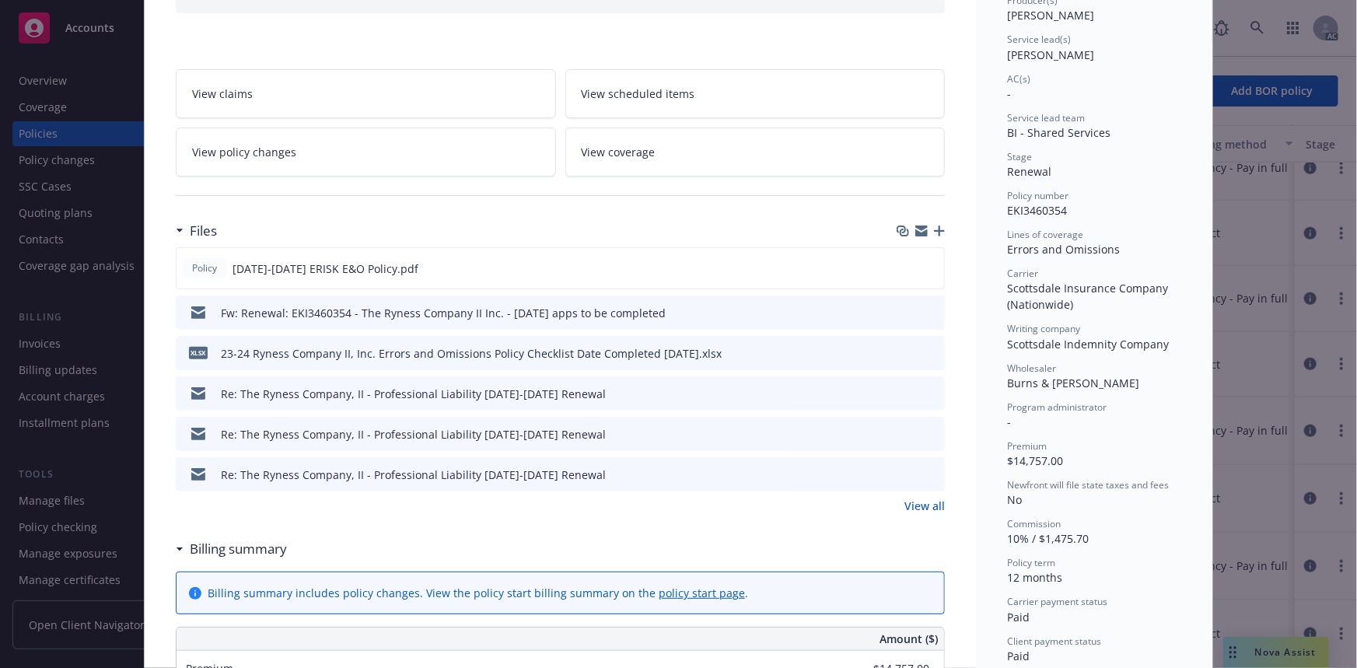
click at [919, 498] on link "View all" at bounding box center [925, 506] width 40 height 16
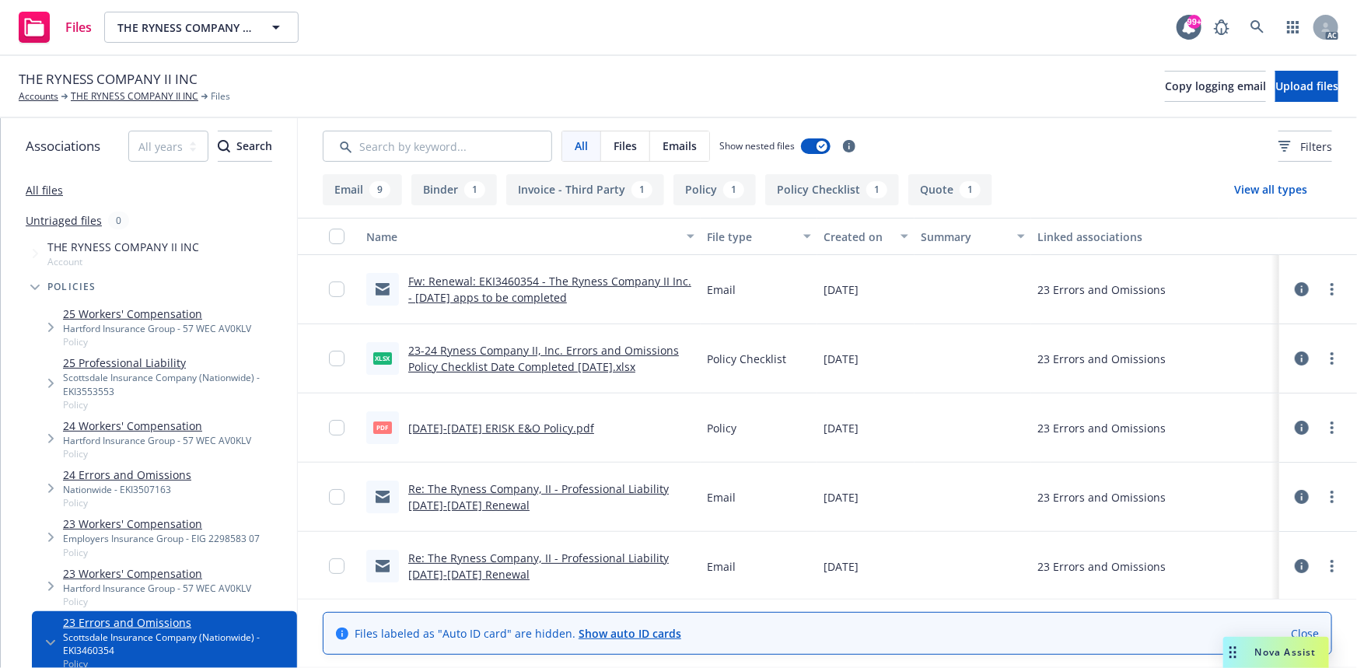
click at [552, 425] on link "[DATE]-[DATE] ERISK E&O Policy.pdf" at bounding box center [501, 428] width 186 height 15
click at [117, 101] on link "THE RYNESS COMPANY II INC" at bounding box center [135, 96] width 128 height 14
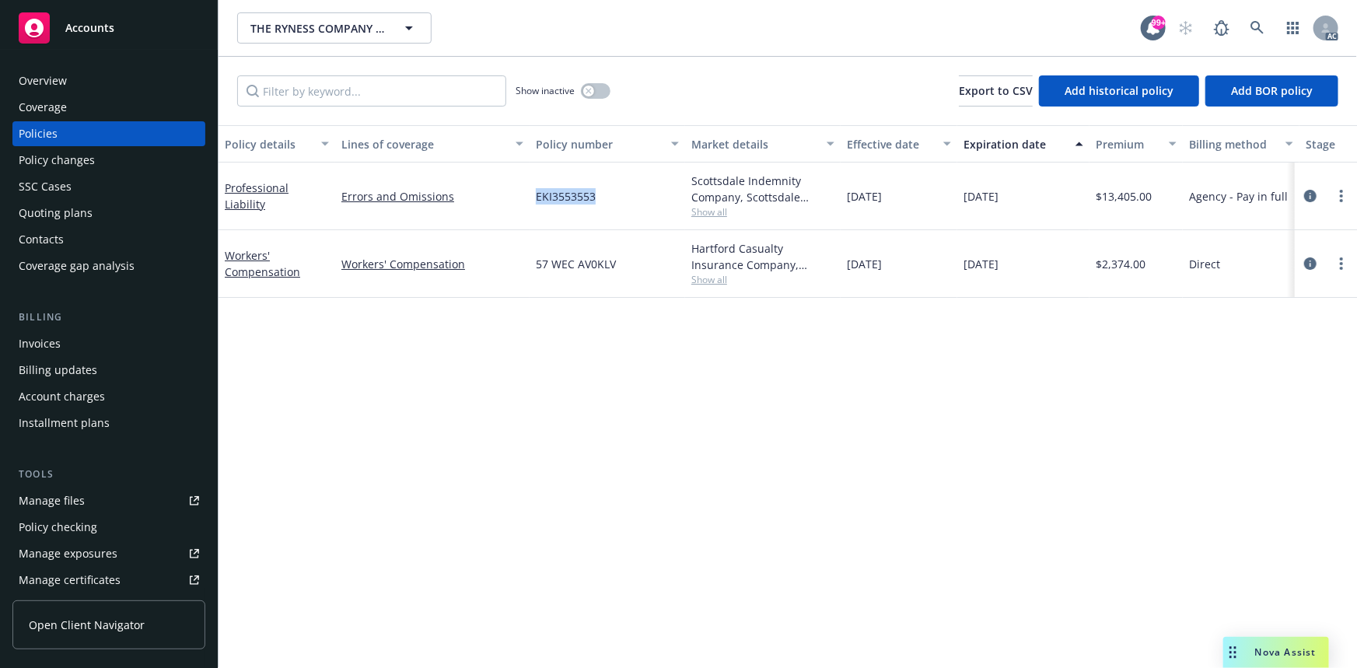
drag, startPoint x: 536, startPoint y: 194, endPoint x: 597, endPoint y: 202, distance: 62.0
click at [597, 202] on div "EKI3553553" at bounding box center [608, 197] width 156 height 68
copy span "EKI3553553"
click at [167, 75] on div "Overview" at bounding box center [109, 80] width 180 height 25
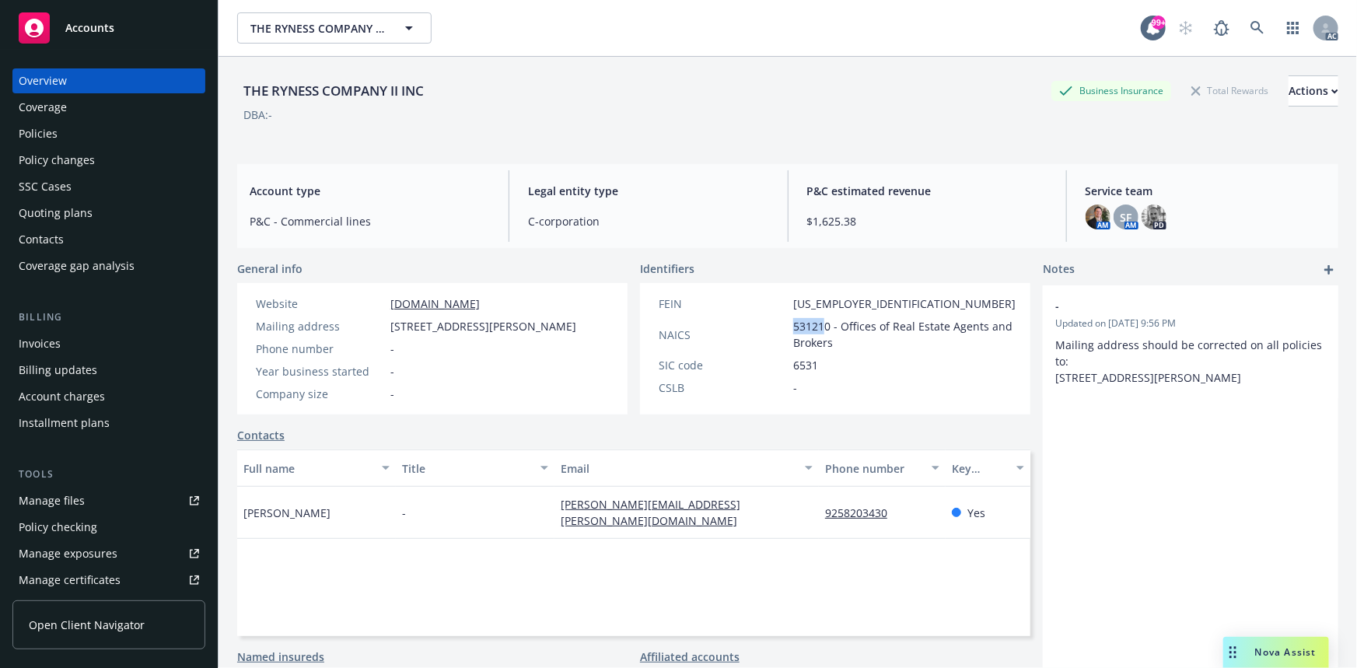
drag, startPoint x: 791, startPoint y: 323, endPoint x: 822, endPoint y: 325, distance: 31.2
click at [822, 325] on div "NAICS 531210 - Offices of Real Estate Agents and Brokers" at bounding box center [837, 334] width 369 height 33
drag, startPoint x: 824, startPoint y: 325, endPoint x: 791, endPoint y: 330, distance: 33.0
click at [793, 330] on span "531210 - Offices of Real Estate Agents and Brokers" at bounding box center [904, 334] width 222 height 33
copy span "531210"
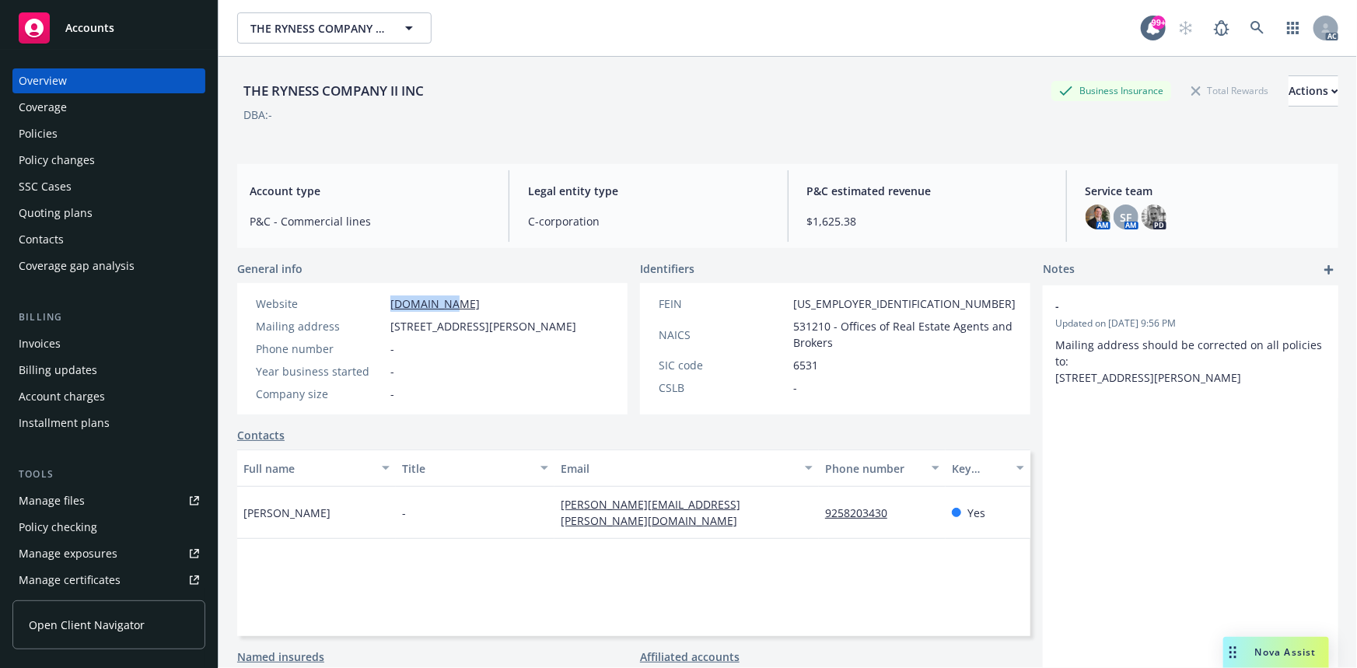
drag, startPoint x: 442, startPoint y: 303, endPoint x: 377, endPoint y: 303, distance: 64.6
click at [377, 303] on div "Website ryness.com" at bounding box center [416, 304] width 333 height 16
copy div "ryness.com"
click at [75, 143] on div "Policies" at bounding box center [109, 133] width 180 height 25
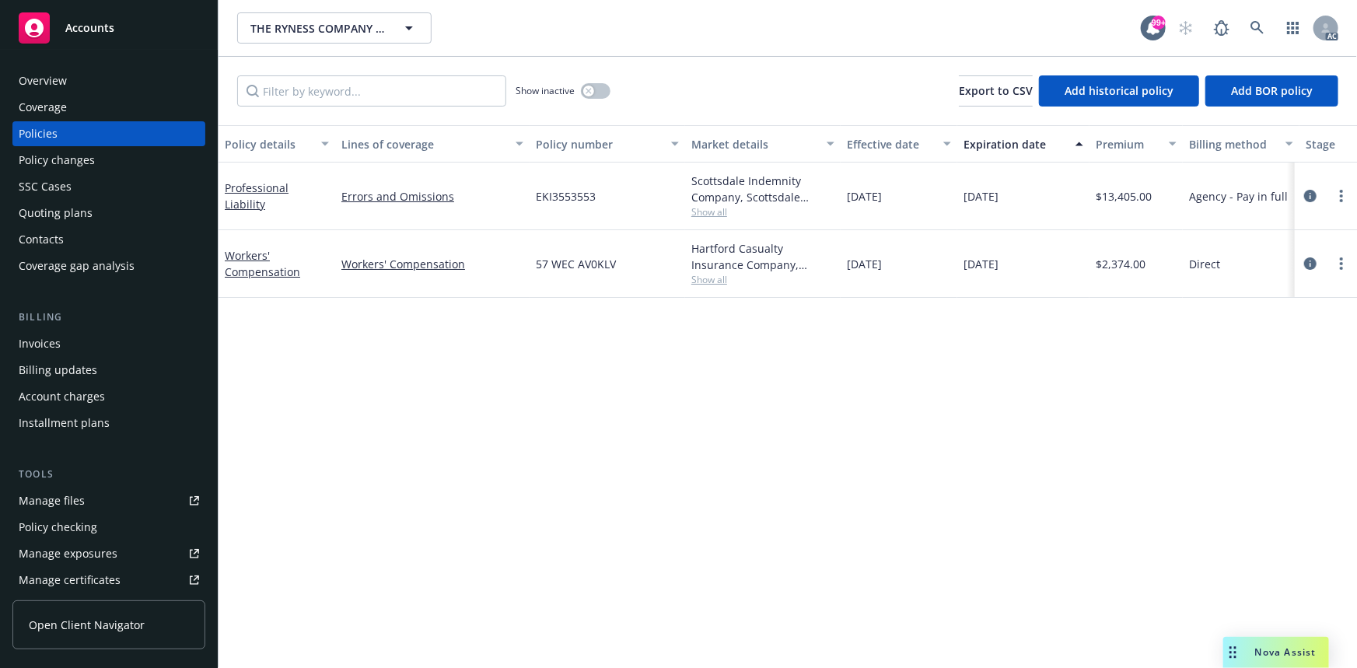
click at [592, 99] on div "Show inactive" at bounding box center [563, 90] width 95 height 31
click at [593, 97] on button "button" at bounding box center [596, 91] width 30 height 16
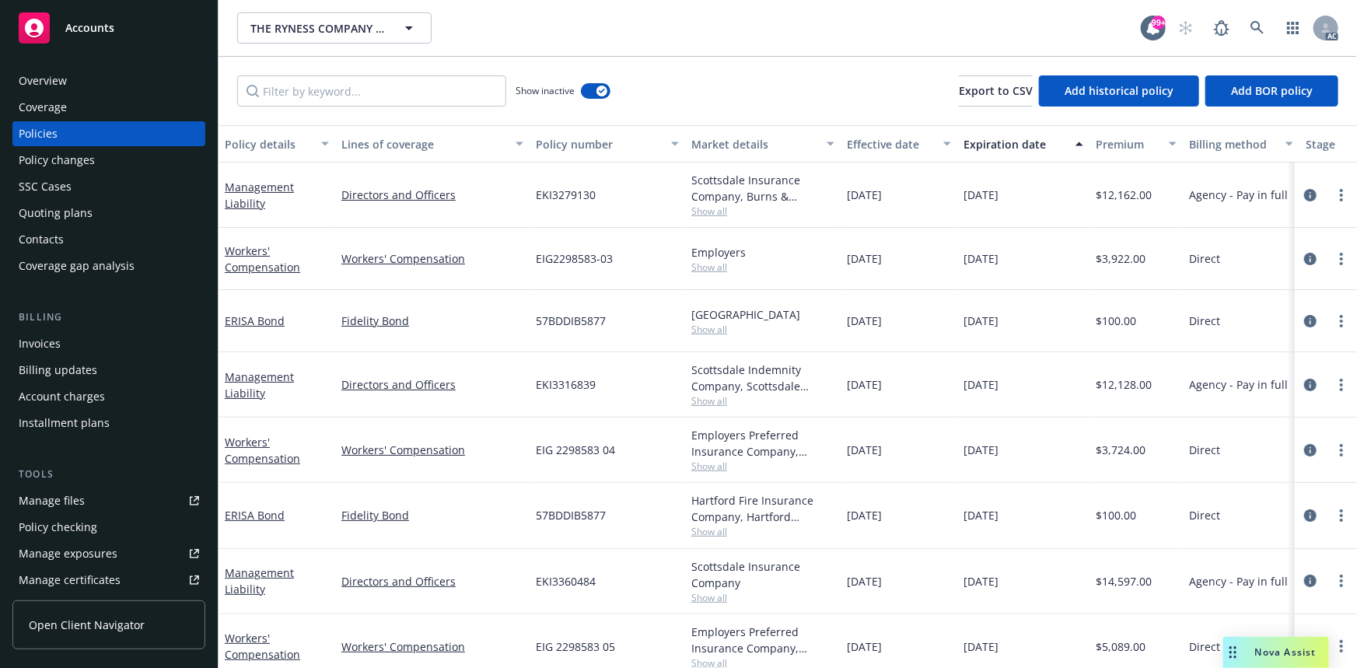
click at [119, 86] on div "Overview" at bounding box center [109, 80] width 180 height 25
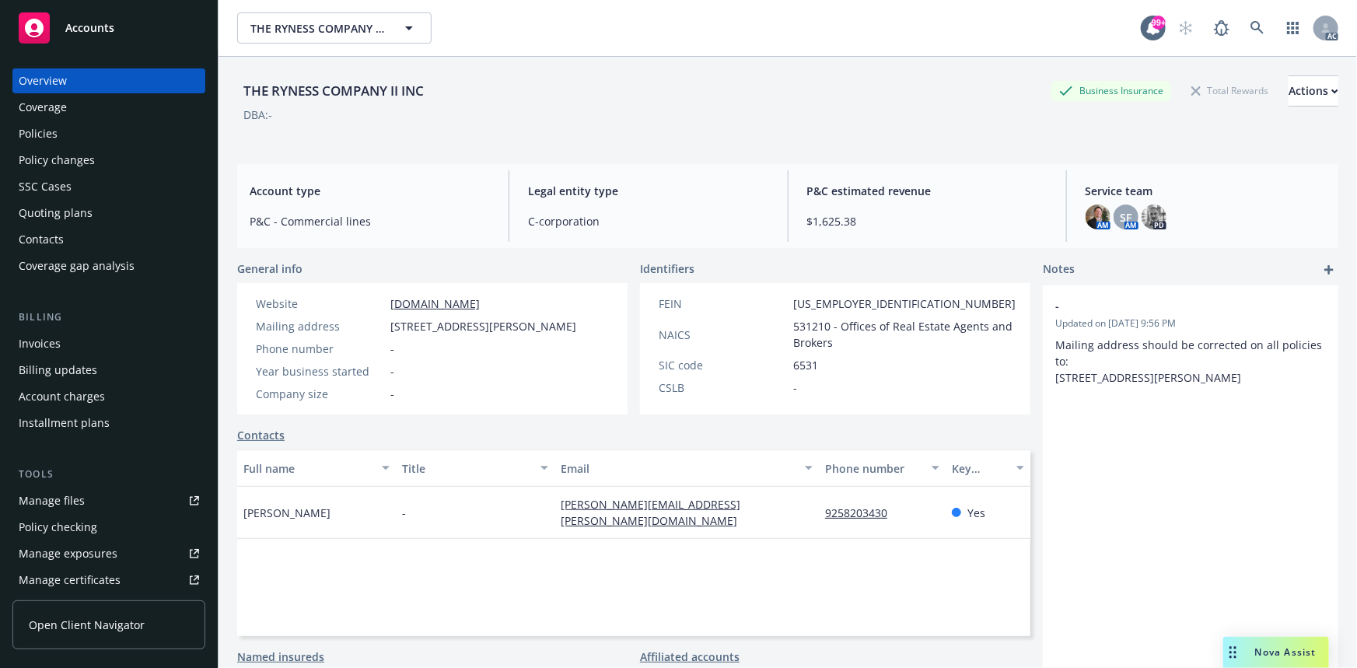
click at [126, 132] on div "Policies" at bounding box center [109, 133] width 180 height 25
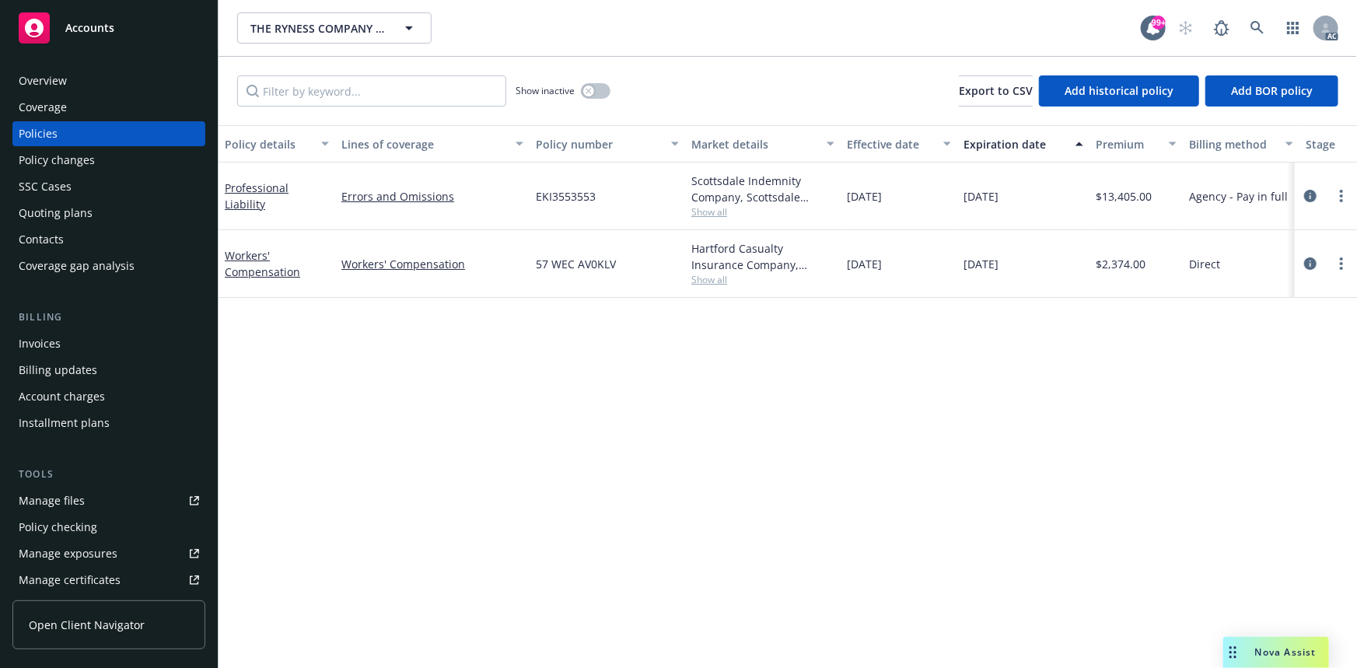
click at [54, 72] on div "Overview" at bounding box center [43, 80] width 48 height 25
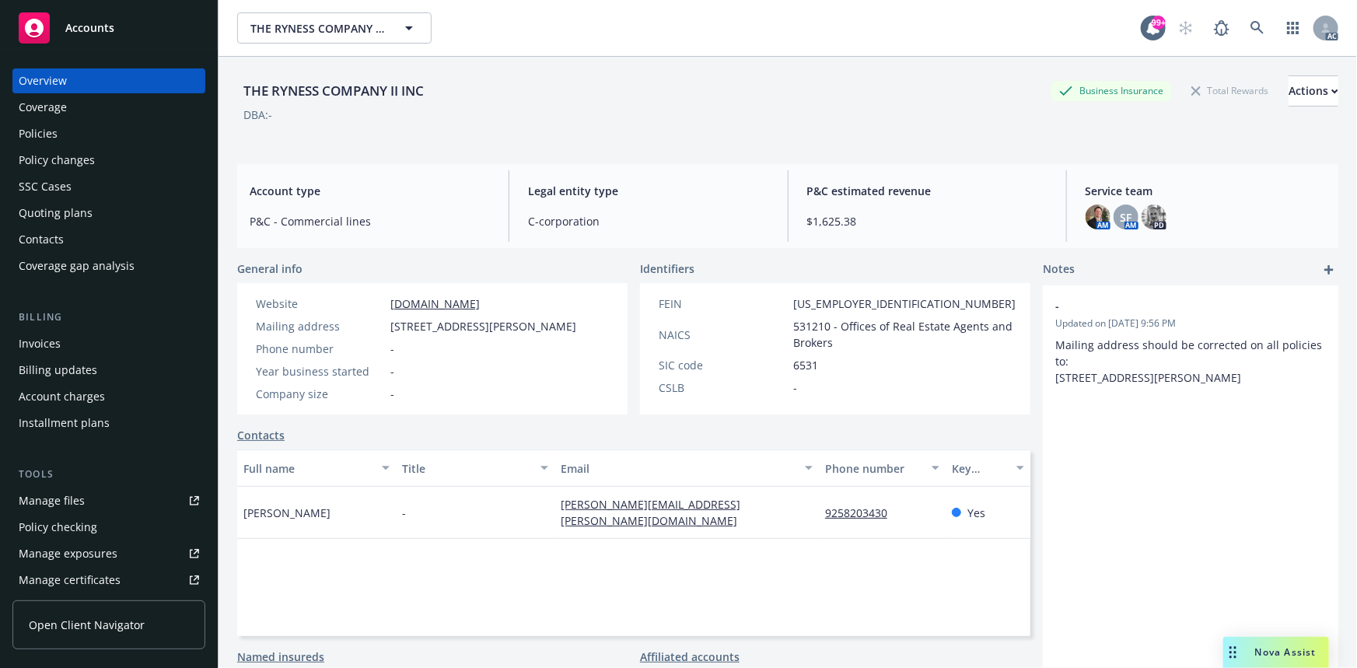
click at [119, 138] on div "Policies" at bounding box center [109, 133] width 180 height 25
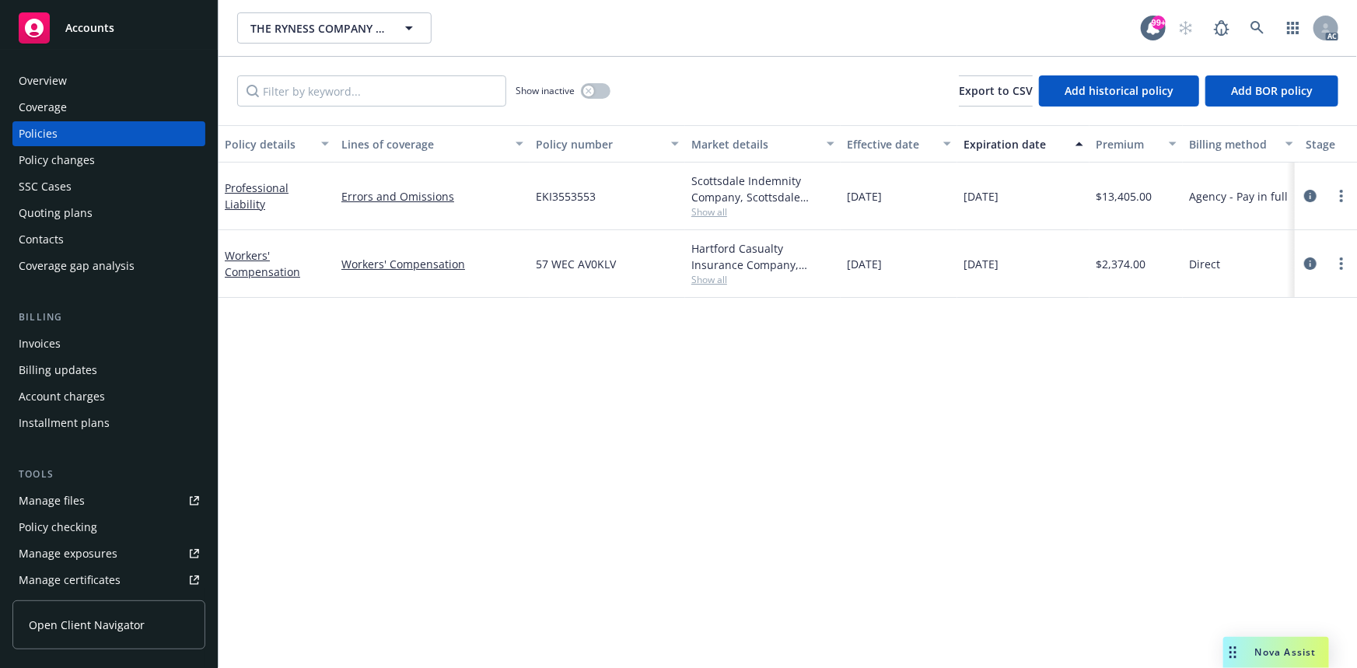
click at [135, 82] on div "Overview" at bounding box center [109, 80] width 180 height 25
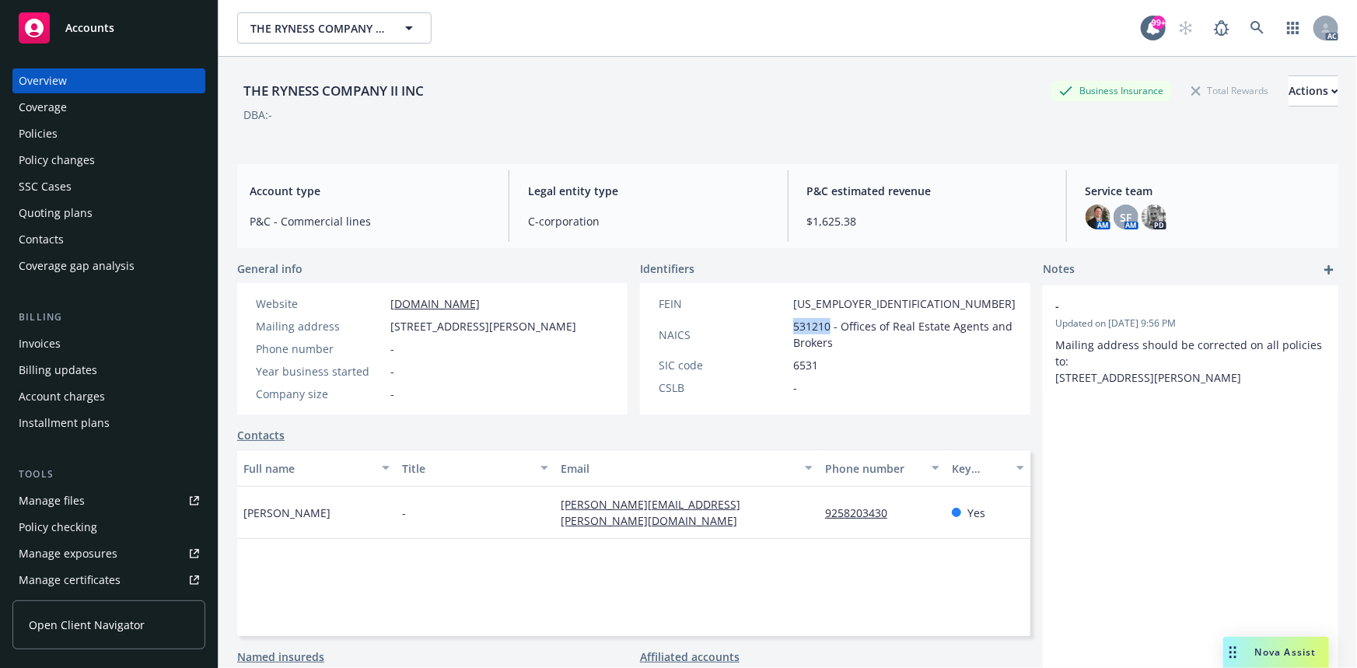
drag, startPoint x: 786, startPoint y: 332, endPoint x: 824, endPoint y: 333, distance: 38.1
click at [824, 333] on div "NAICS 531210 - Offices of Real Estate Agents and Brokers" at bounding box center [837, 334] width 369 height 33
click at [95, 132] on div "Policies" at bounding box center [109, 133] width 180 height 25
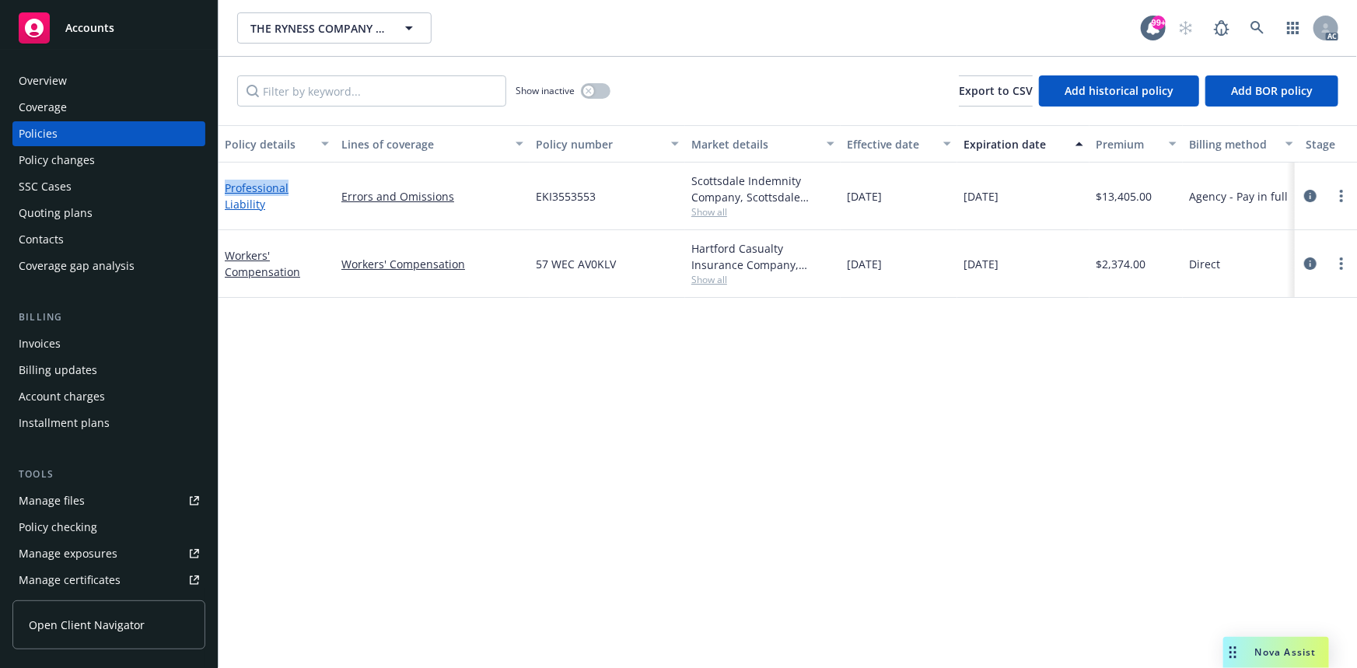
drag, startPoint x: 225, startPoint y: 170, endPoint x: 288, endPoint y: 194, distance: 67.5
click at [288, 194] on div "Professional Liability" at bounding box center [277, 197] width 117 height 68
copy link "Professional"
click at [365, 93] on input "Filter by keyword..." at bounding box center [371, 90] width 269 height 31
paste input "Professional"
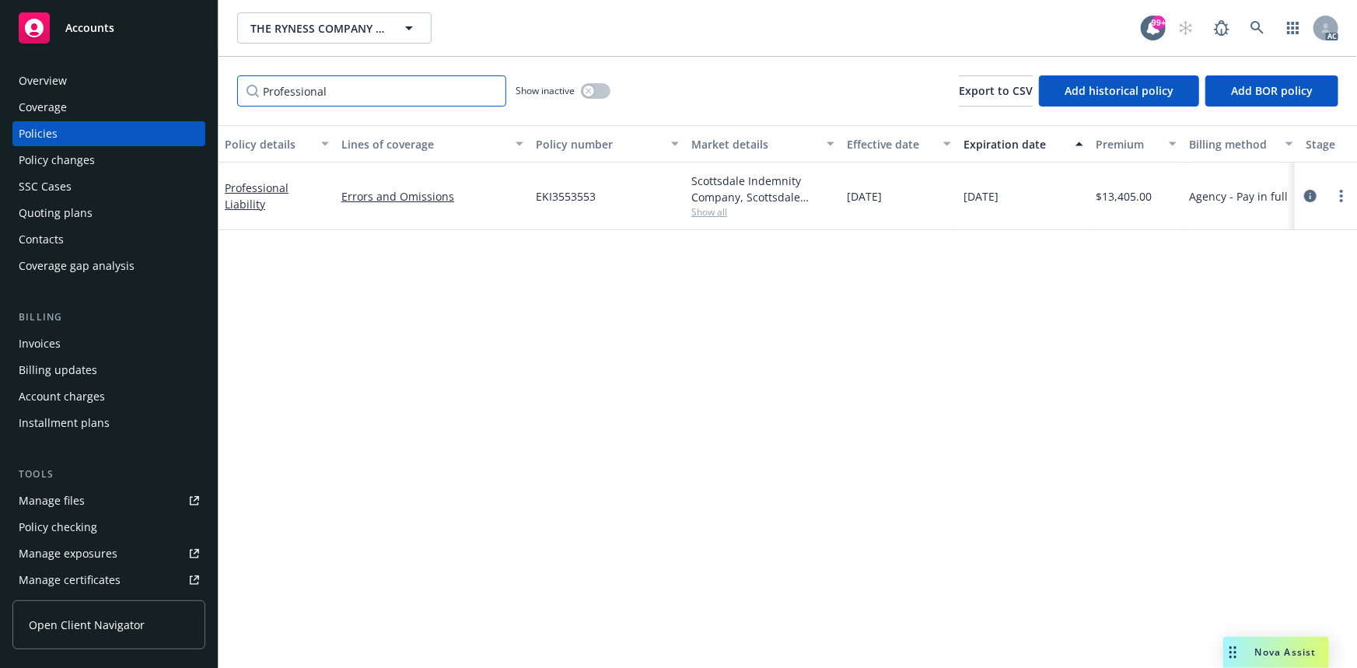
type input "Professional"
click at [590, 89] on icon "button" at bounding box center [588, 90] width 5 height 5
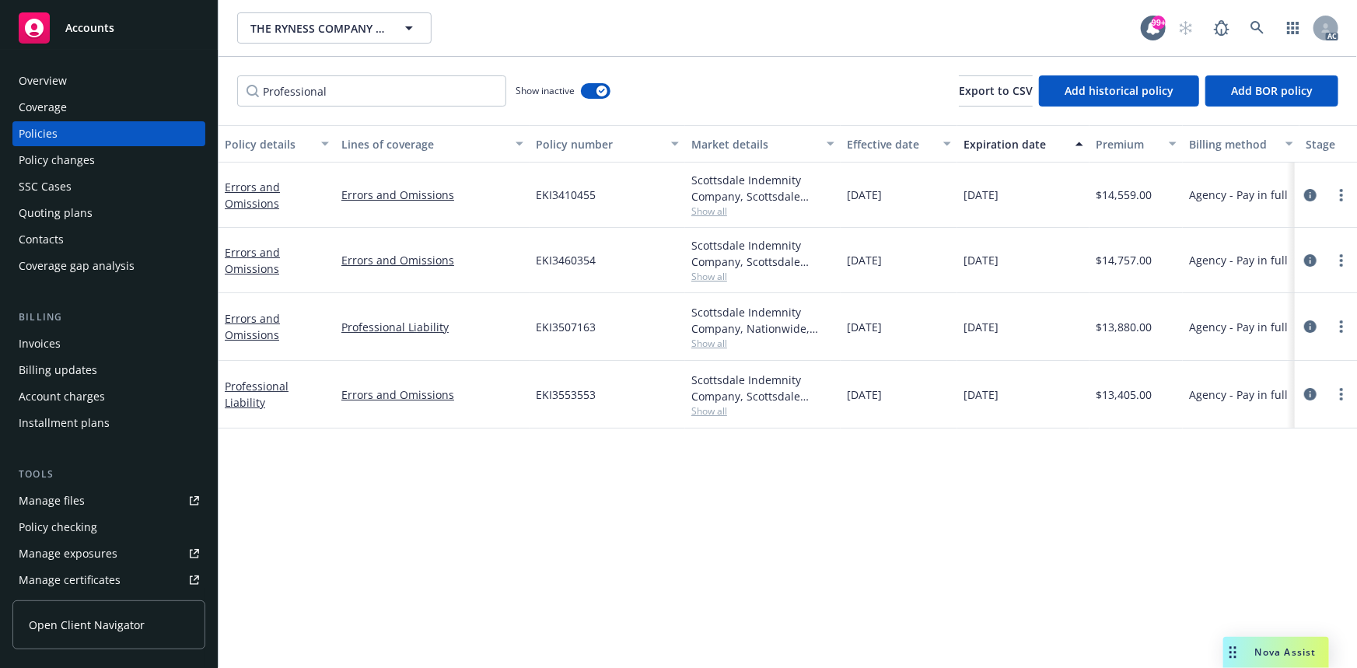
click at [112, 66] on div "Overview Coverage Policies Policy changes SSC Cases Quoting plans Contacts Cove…" at bounding box center [109, 359] width 218 height 618
click at [98, 78] on div "Overview" at bounding box center [109, 80] width 180 height 25
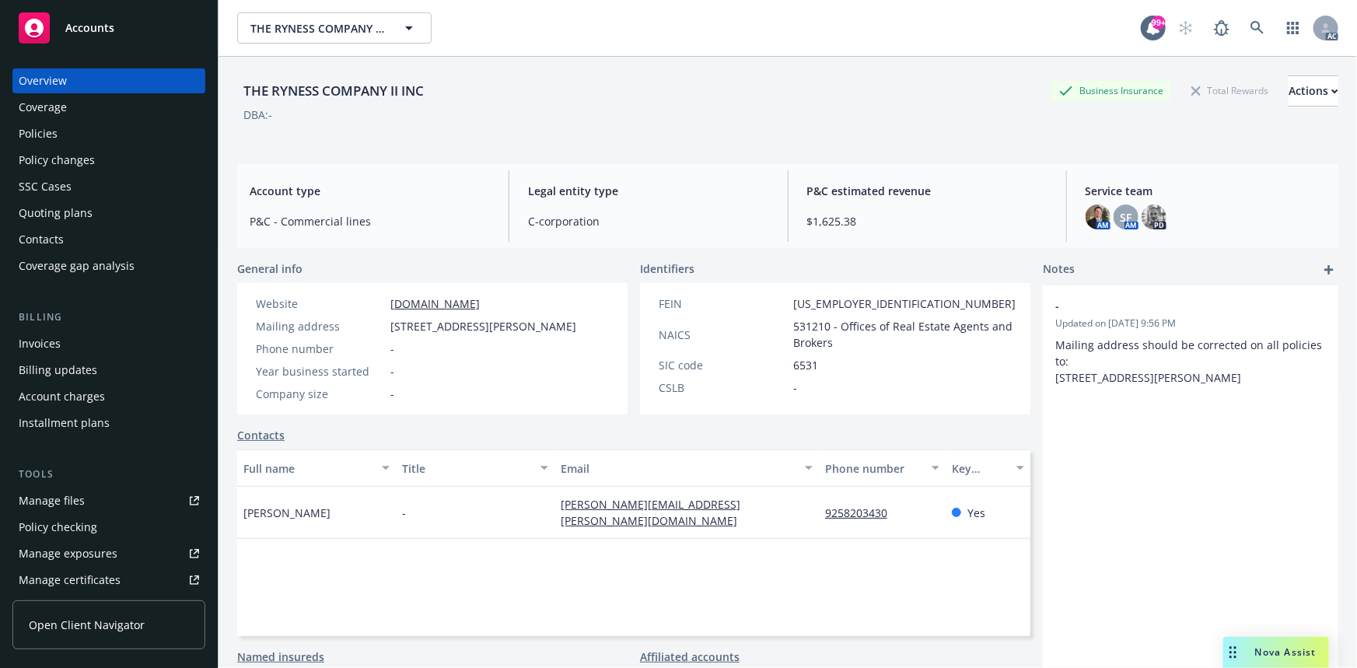
drag, startPoint x: 242, startPoint y: 530, endPoint x: 321, endPoint y: 520, distance: 80.0
click at [322, 520] on div "Jeannine Young" at bounding box center [316, 513] width 159 height 52
copy span "Jeannine Young"
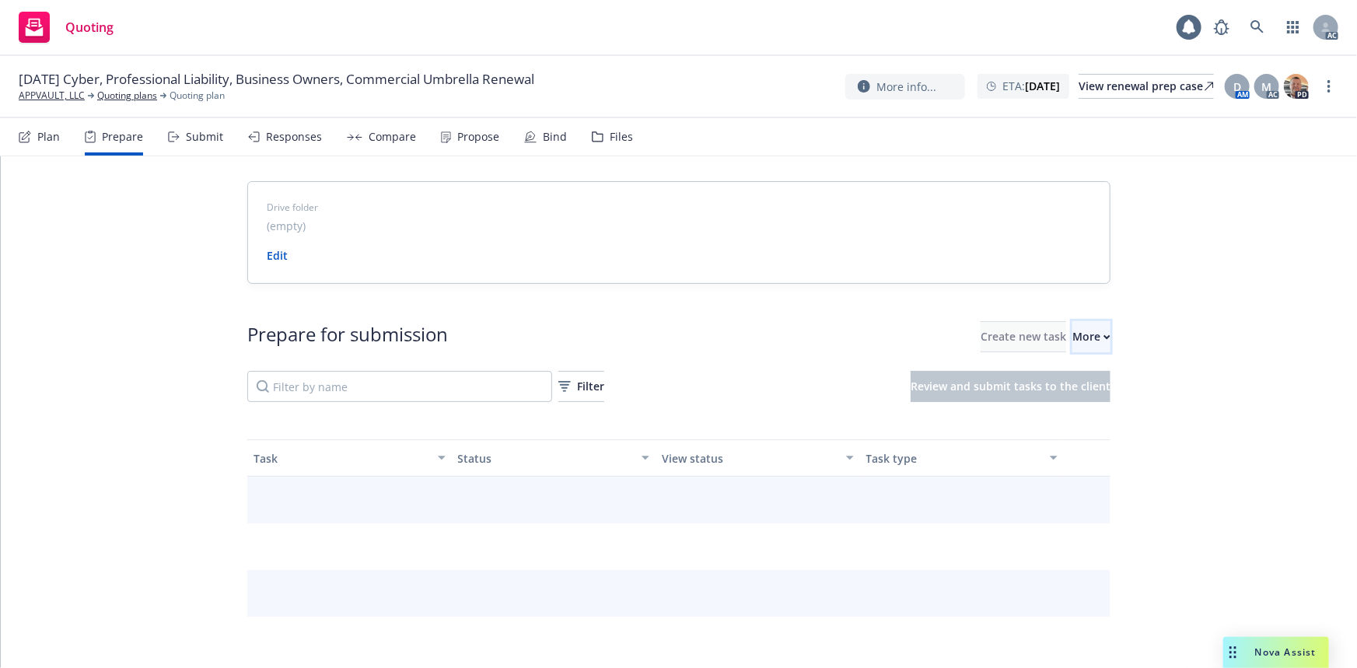
click at [1089, 339] on button "More" at bounding box center [1092, 336] width 38 height 31
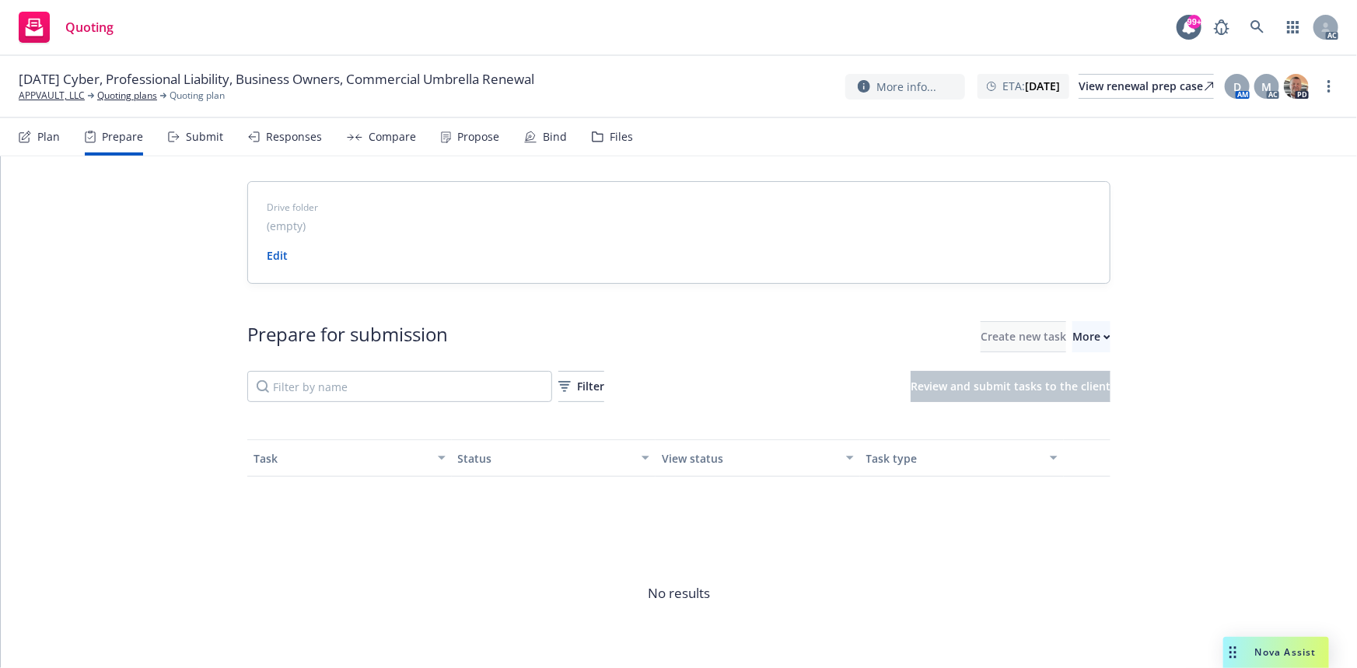
click at [1091, 393] on link "Go to Indio account" at bounding box center [1128, 408] width 222 height 31
click at [1073, 334] on div "More" at bounding box center [1092, 337] width 38 height 30
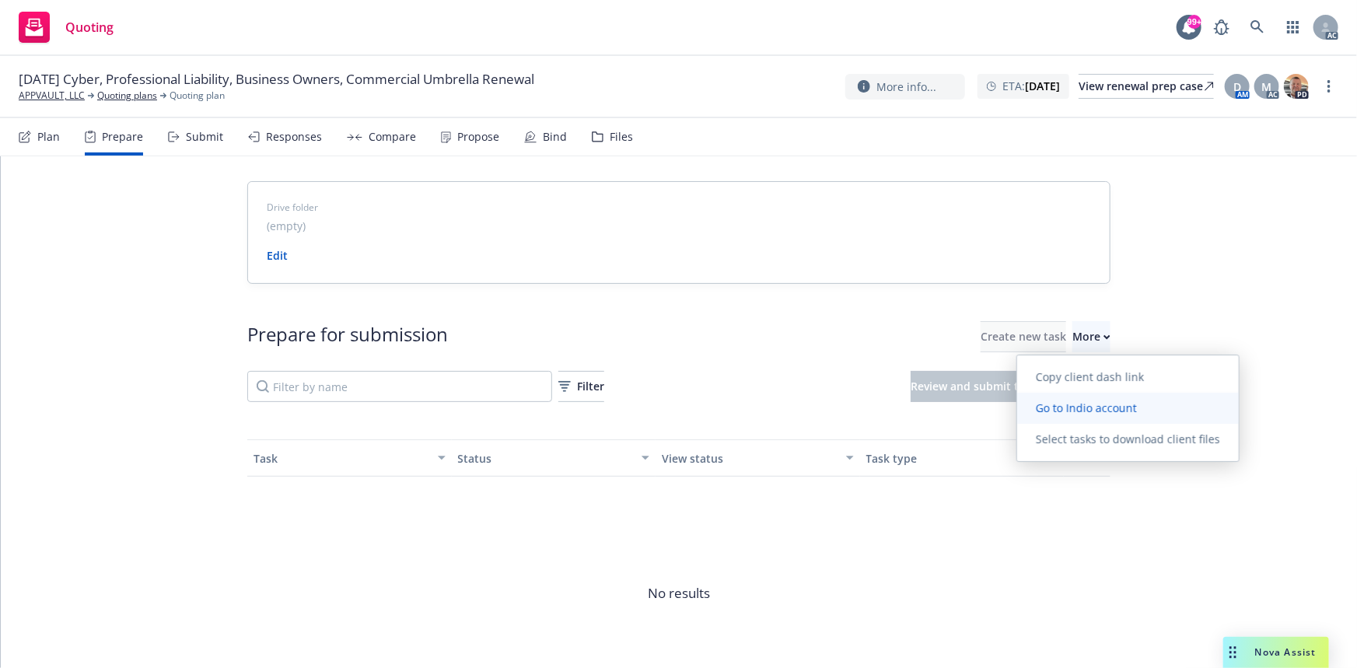
click at [1068, 401] on span "Go to Indio account" at bounding box center [1086, 408] width 138 height 15
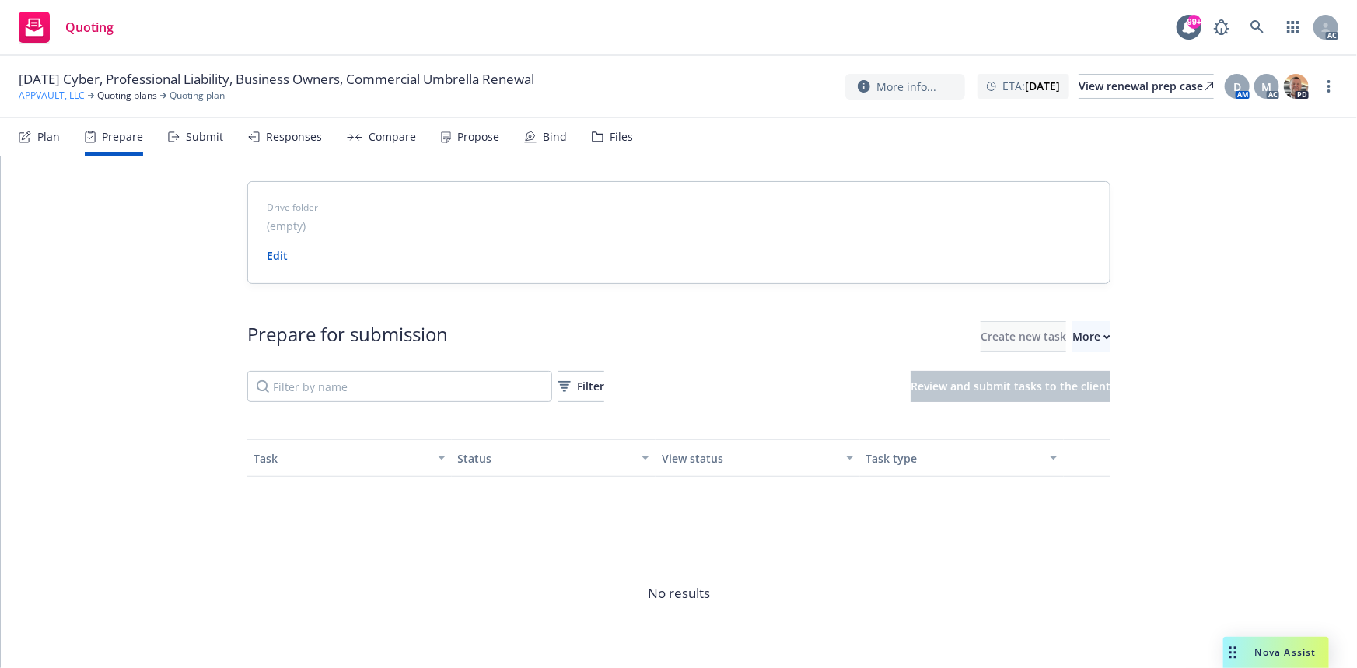
click at [44, 91] on link "APPVAULT, LLC" at bounding box center [52, 96] width 66 height 14
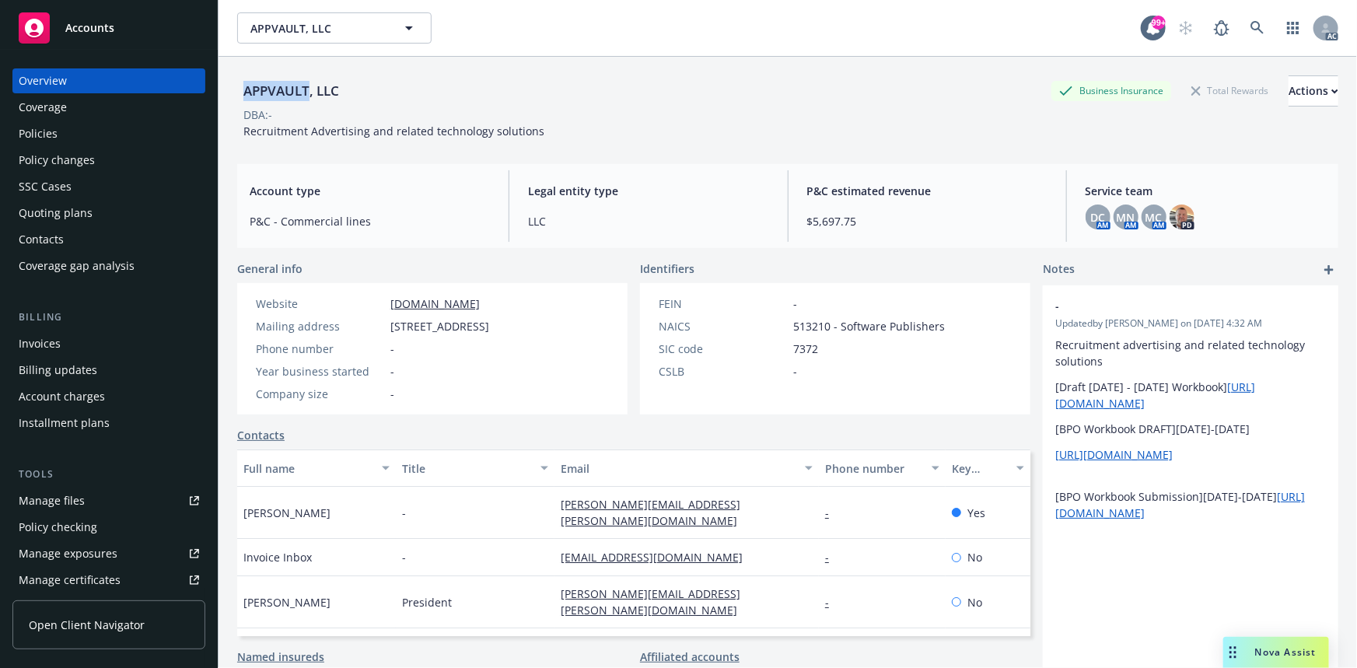
drag, startPoint x: 241, startPoint y: 89, endPoint x: 307, endPoint y: 93, distance: 66.2
click at [307, 93] on div "APPVAULT, LLC" at bounding box center [291, 91] width 108 height 20
copy div "APPVAULT"
drag, startPoint x: 241, startPoint y: 520, endPoint x: 315, endPoint y: 516, distance: 74.0
click at [315, 516] on div "[PERSON_NAME]" at bounding box center [316, 513] width 159 height 52
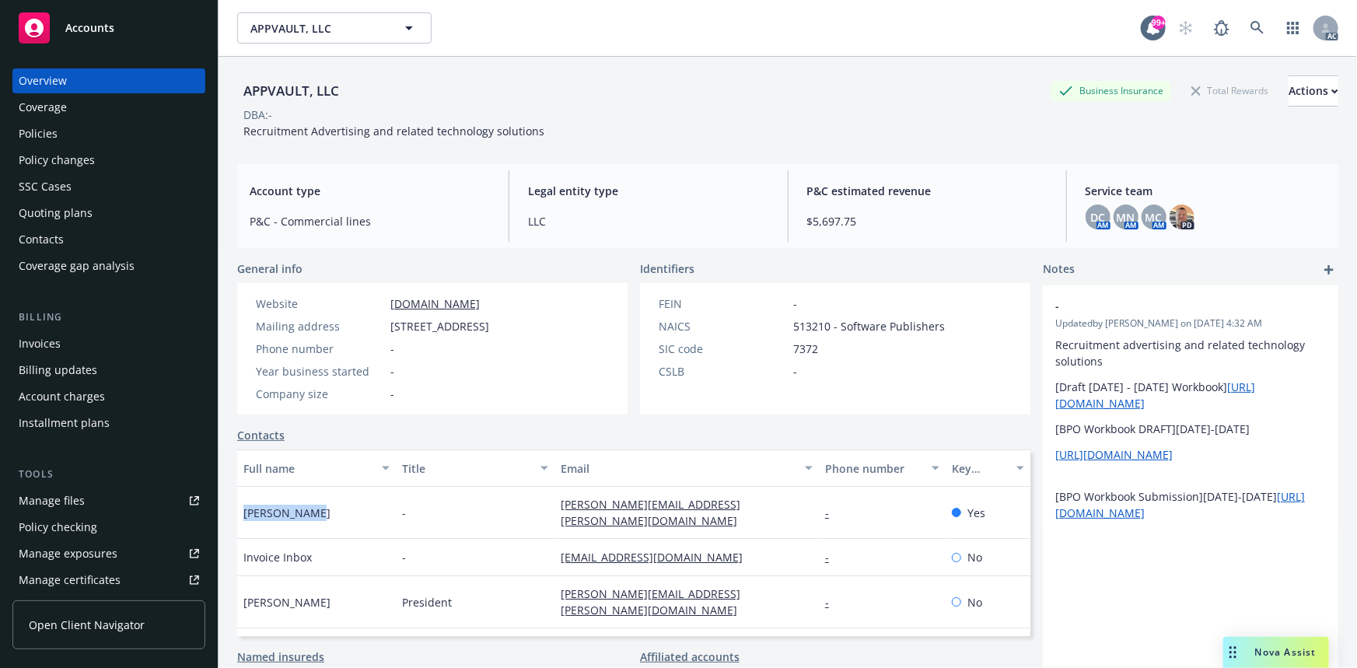
copy span "[PERSON_NAME]"
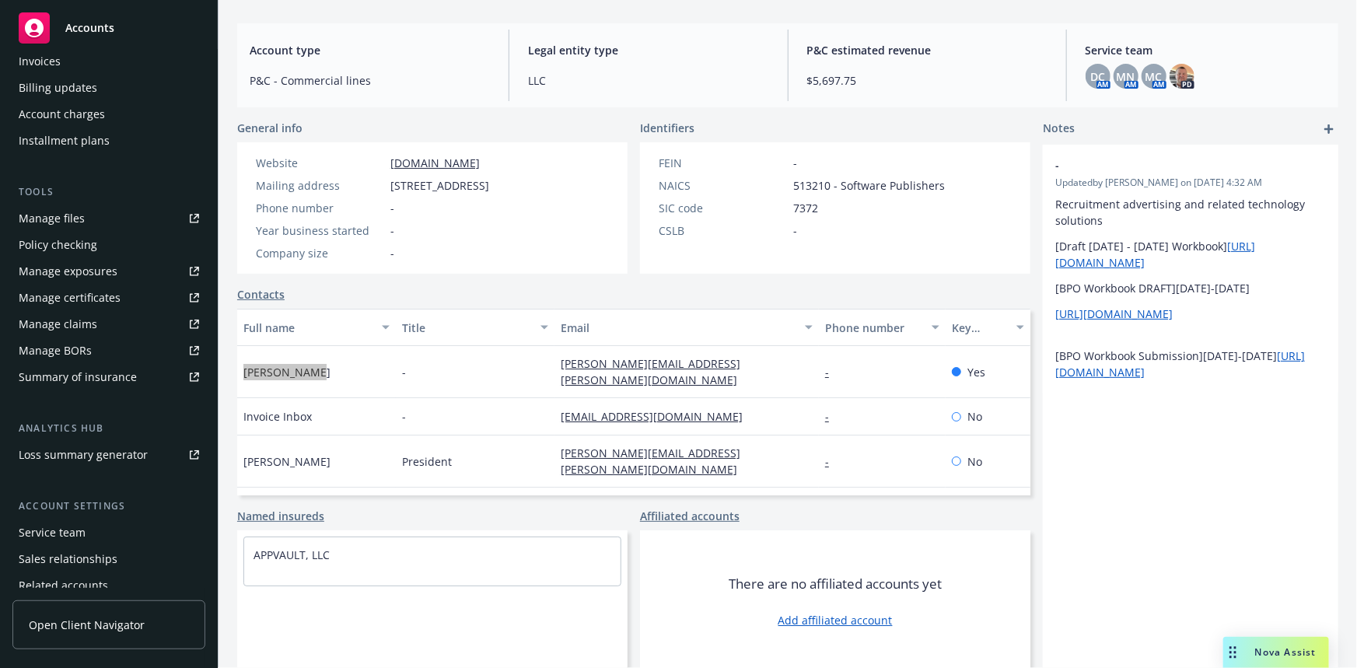
scroll to position [345, 0]
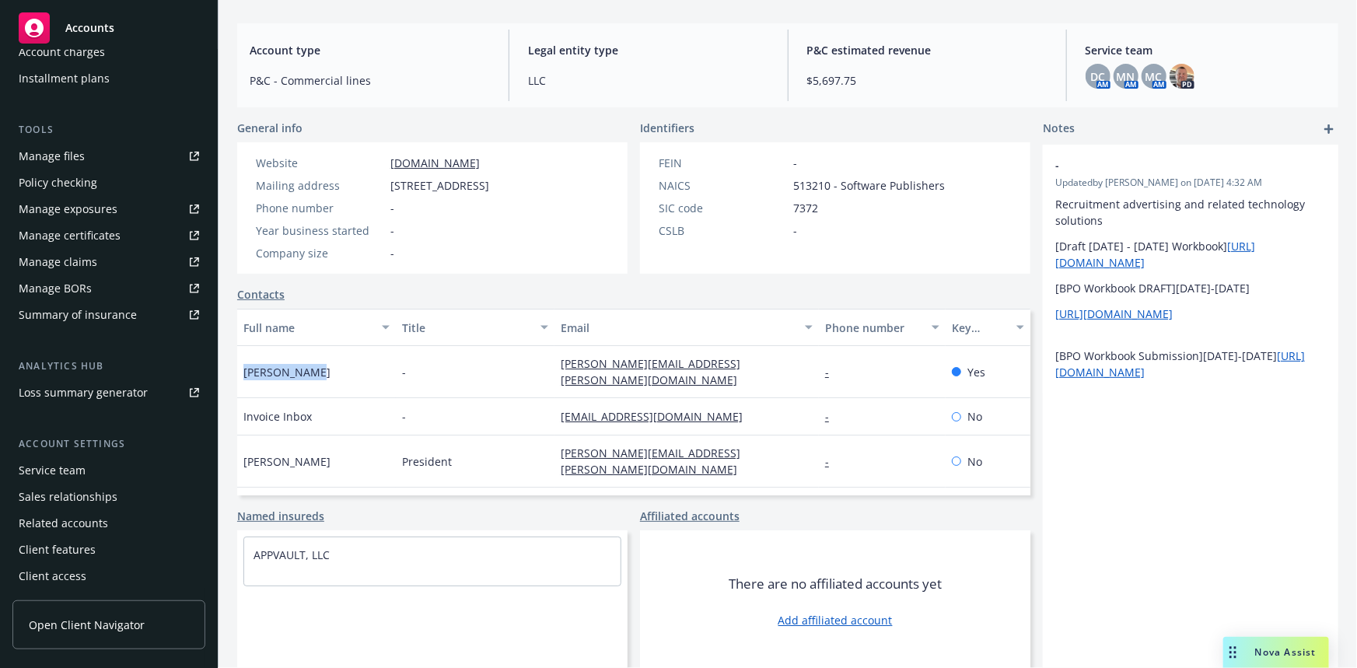
click at [72, 468] on div "Service team" at bounding box center [52, 470] width 67 height 25
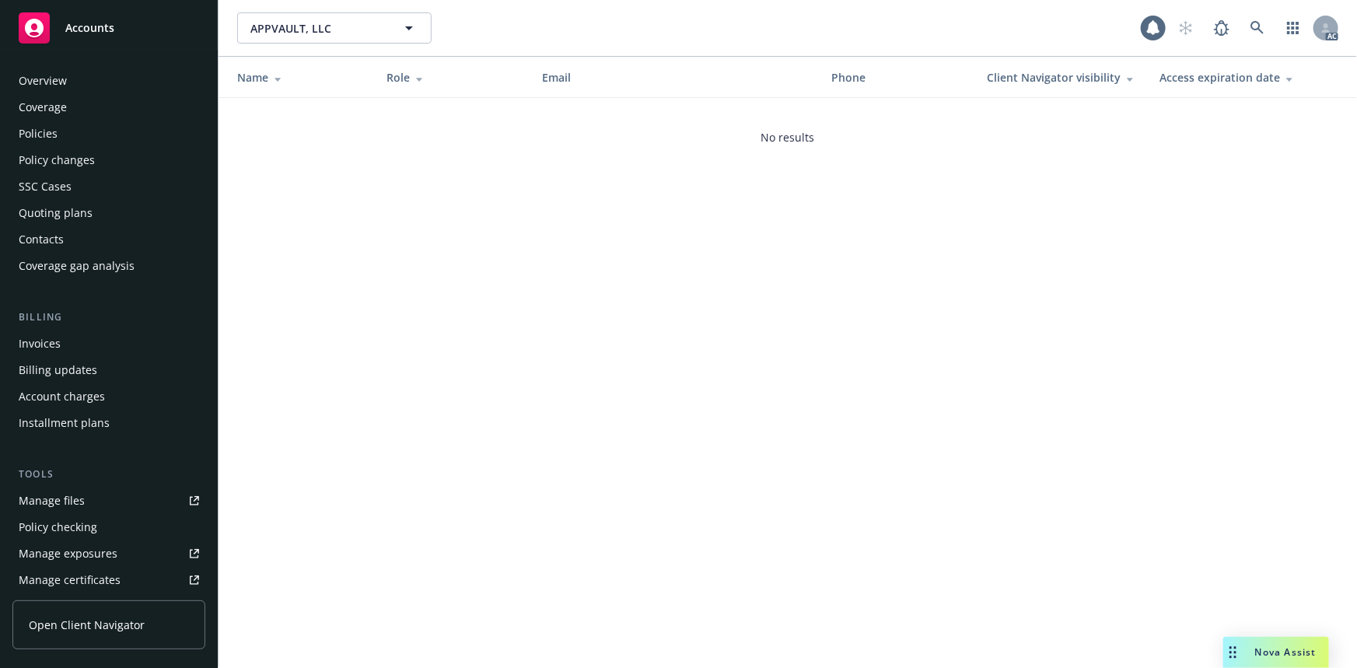
scroll to position [345, 0]
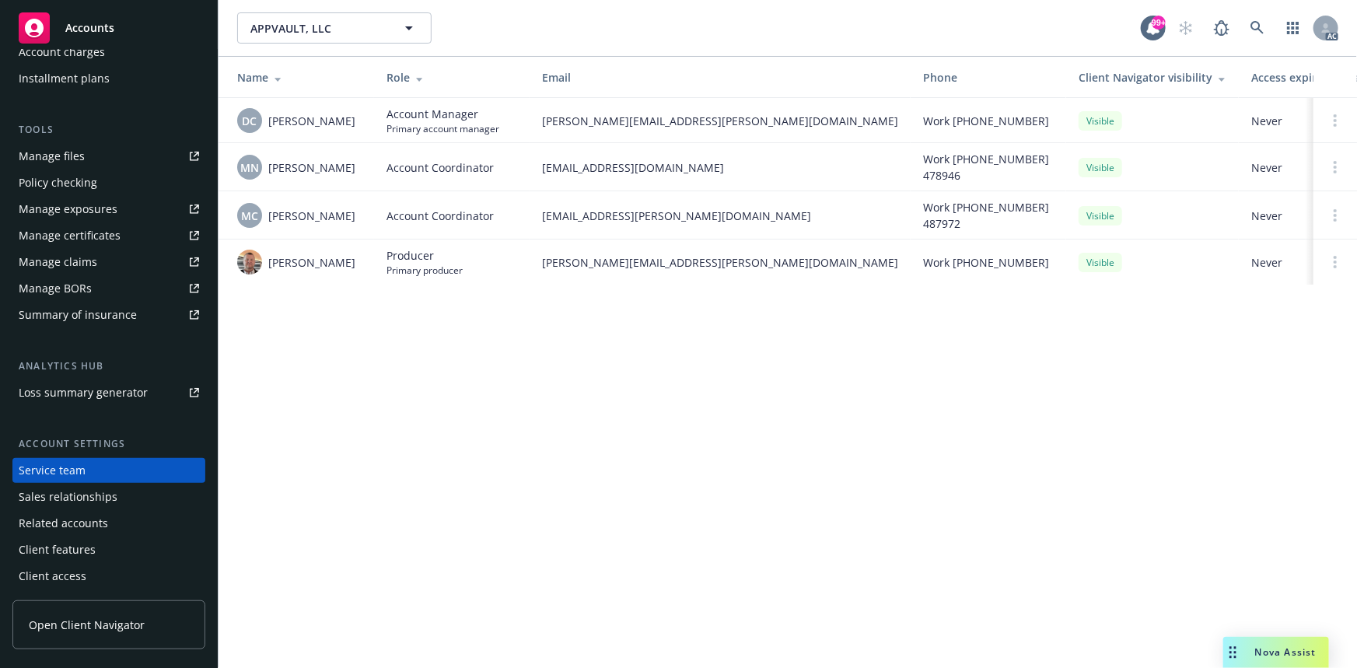
drag, startPoint x: 269, startPoint y: 123, endPoint x: 358, endPoint y: 117, distance: 88.8
click at [358, 117] on div "DC [PERSON_NAME]" at bounding box center [299, 120] width 124 height 25
copy span "[PERSON_NAME]"
drag, startPoint x: 292, startPoint y: 170, endPoint x: 334, endPoint y: 170, distance: 42.0
click at [334, 170] on div "MN [PERSON_NAME]" at bounding box center [299, 167] width 124 height 25
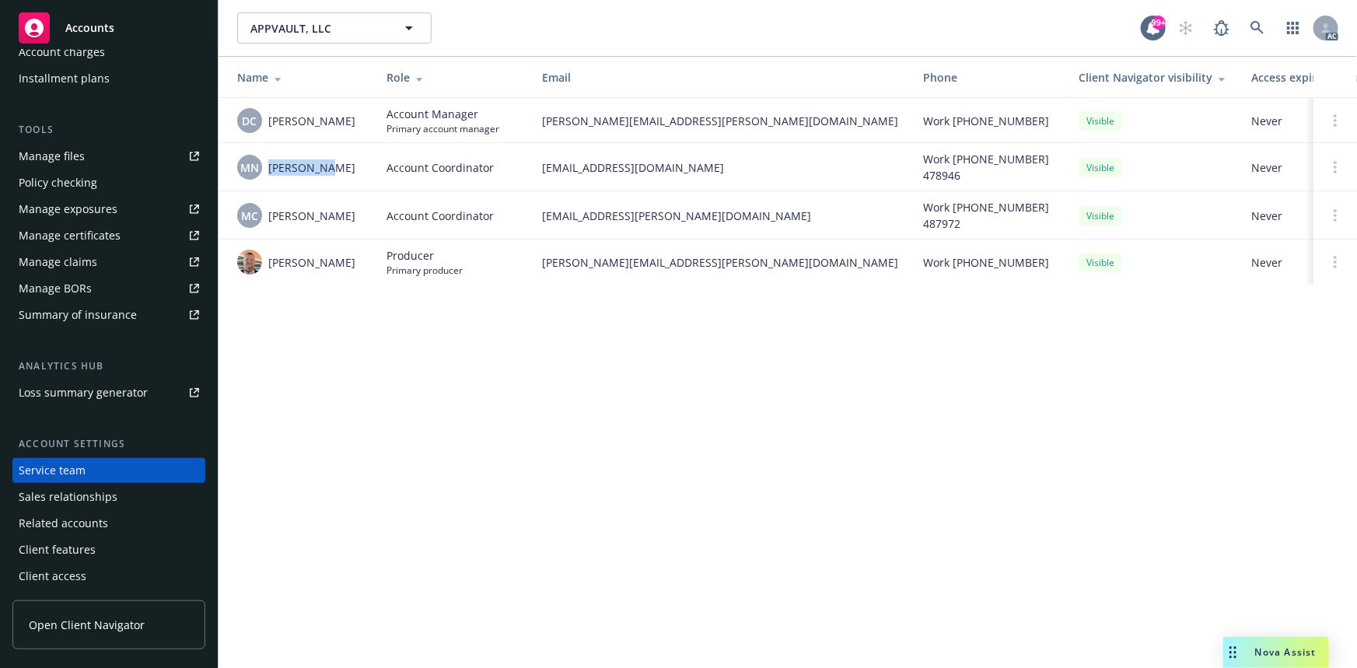
copy span "[PERSON_NAME]"
drag, startPoint x: 267, startPoint y: 222, endPoint x: 352, endPoint y: 226, distance: 84.9
click at [352, 226] on div "MC [PERSON_NAME]" at bounding box center [299, 215] width 124 height 25
copy span "[PERSON_NAME]"
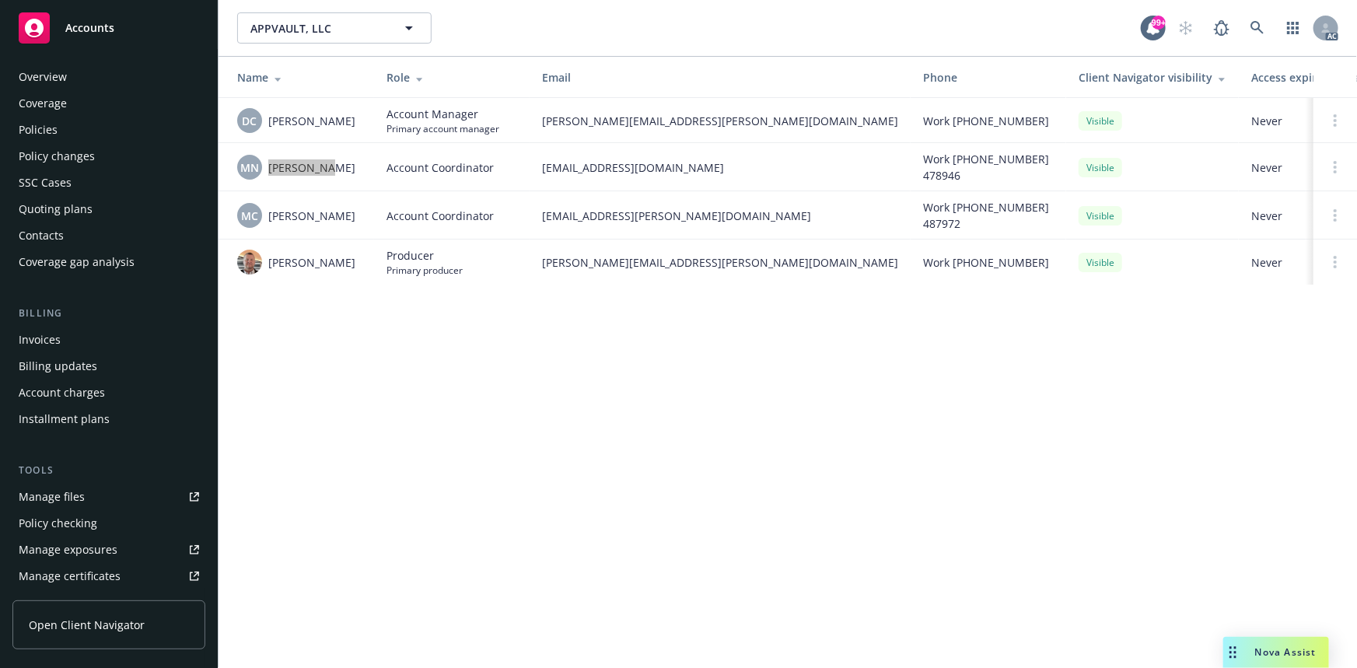
scroll to position [0, 0]
click at [80, 92] on div "Overview" at bounding box center [109, 80] width 180 height 25
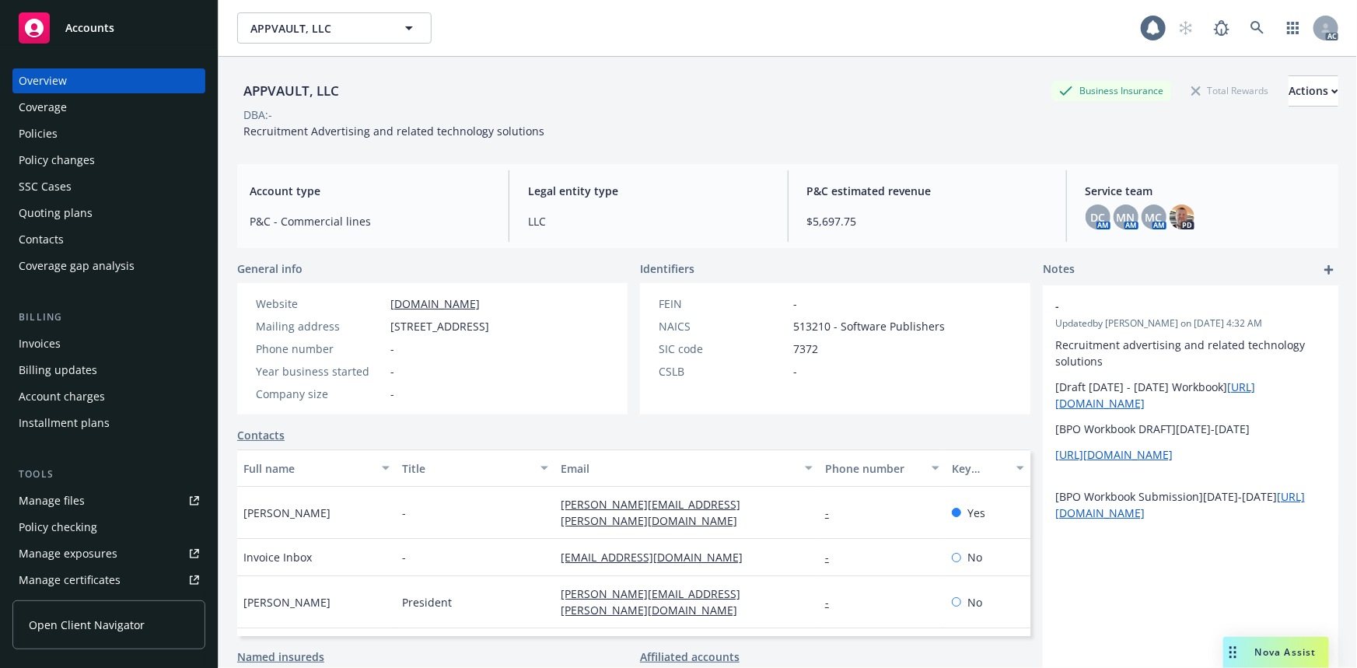
click at [63, 138] on div "Policies" at bounding box center [109, 133] width 180 height 25
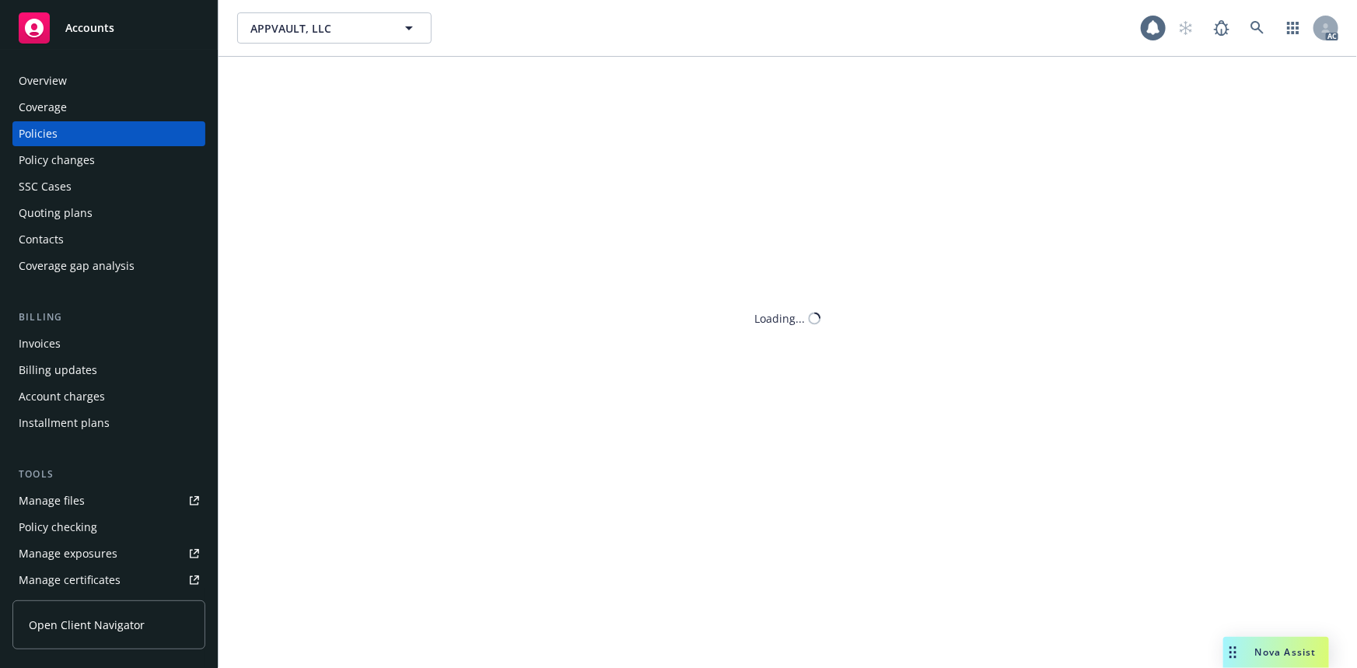
click at [64, 131] on div "Policies" at bounding box center [109, 133] width 180 height 25
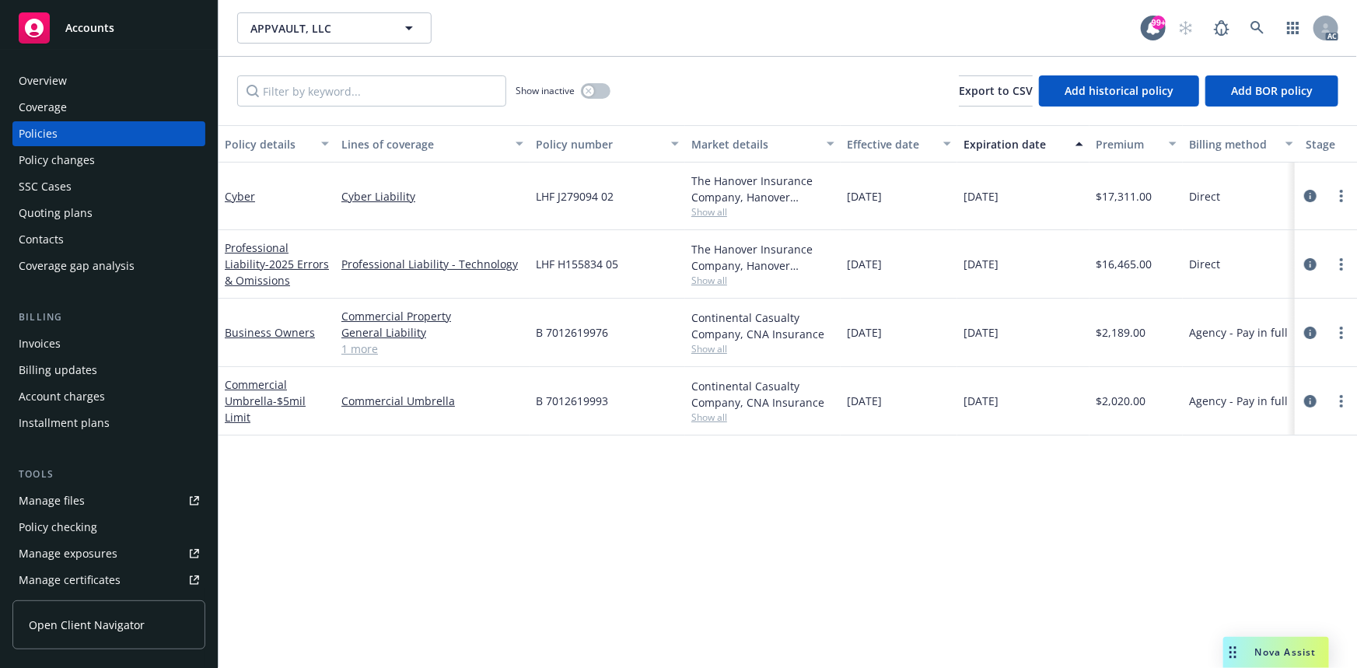
drag, startPoint x: 838, startPoint y: 271, endPoint x: 889, endPoint y: 268, distance: 51.4
click at [889, 268] on div "Professional Liability - 2025 Errors & Omissions Professional Liability - Techn…" at bounding box center [969, 264] width 1501 height 68
click at [842, 291] on div "[DATE]" at bounding box center [899, 264] width 117 height 68
